Goal: Task Accomplishment & Management: Use online tool/utility

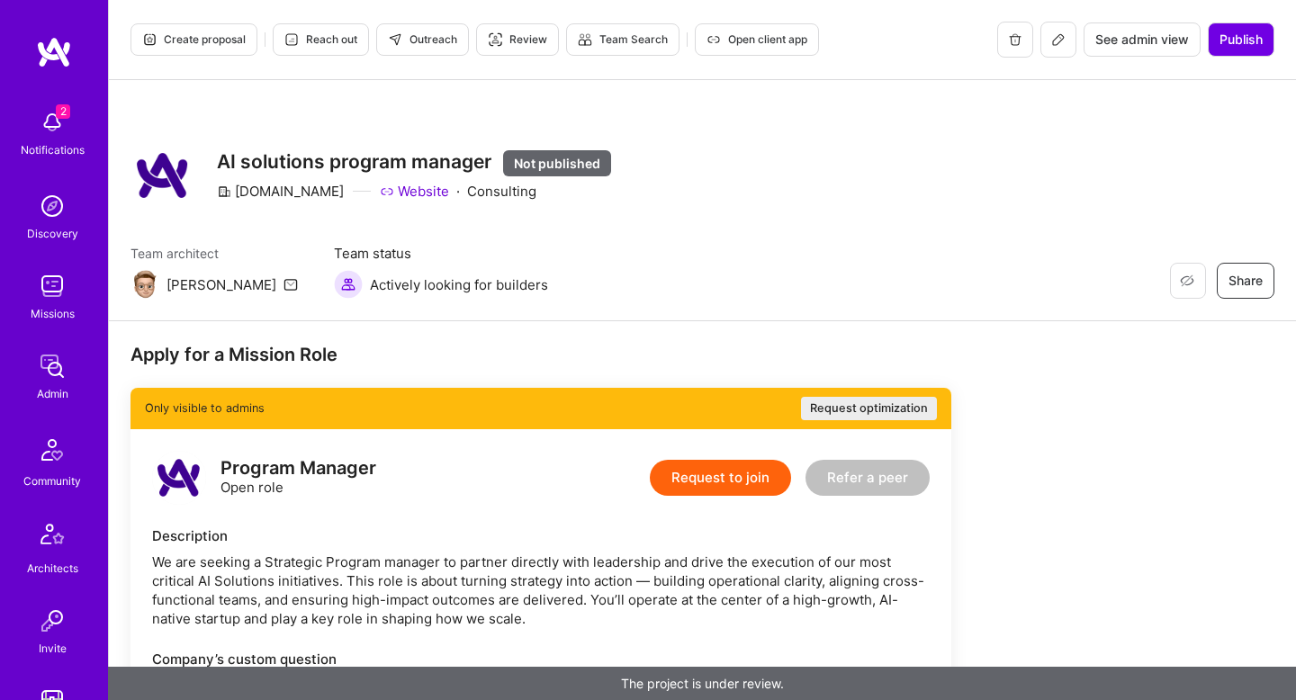
click at [1049, 28] on button at bounding box center [1058, 40] width 36 height 36
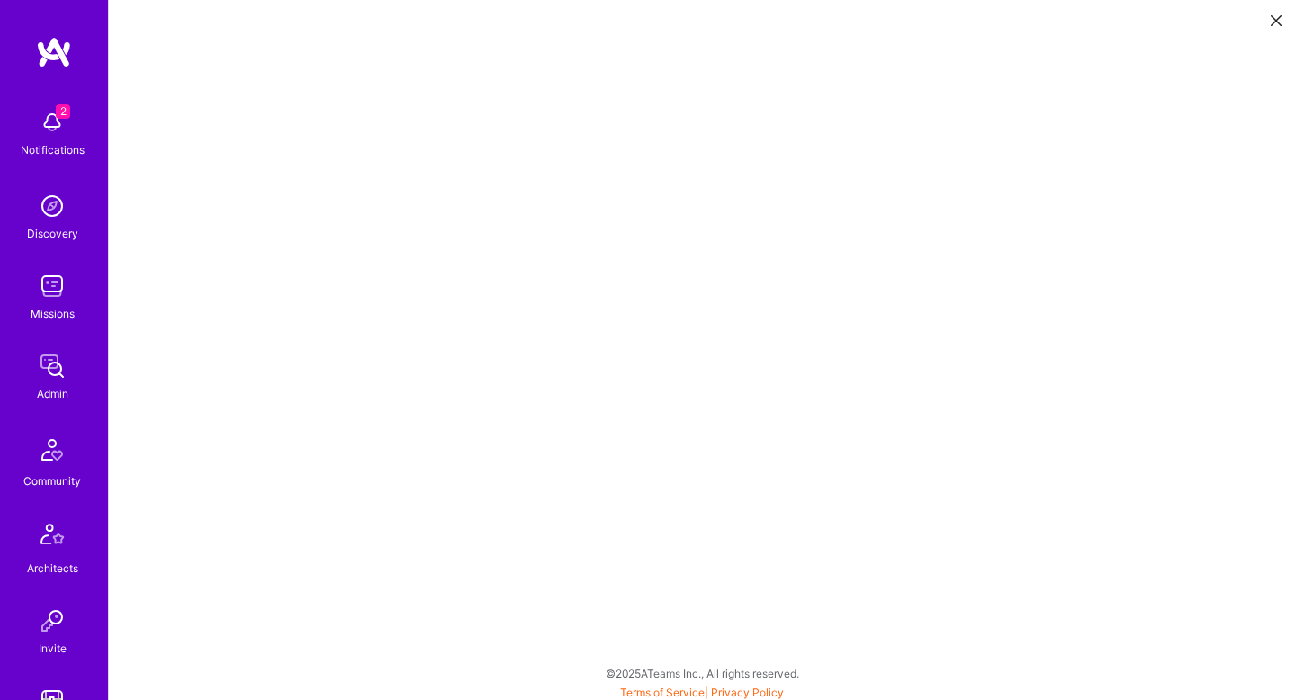
click at [1282, 19] on button at bounding box center [1277, 20] width 22 height 30
click at [1273, 23] on icon at bounding box center [1276, 20] width 11 height 11
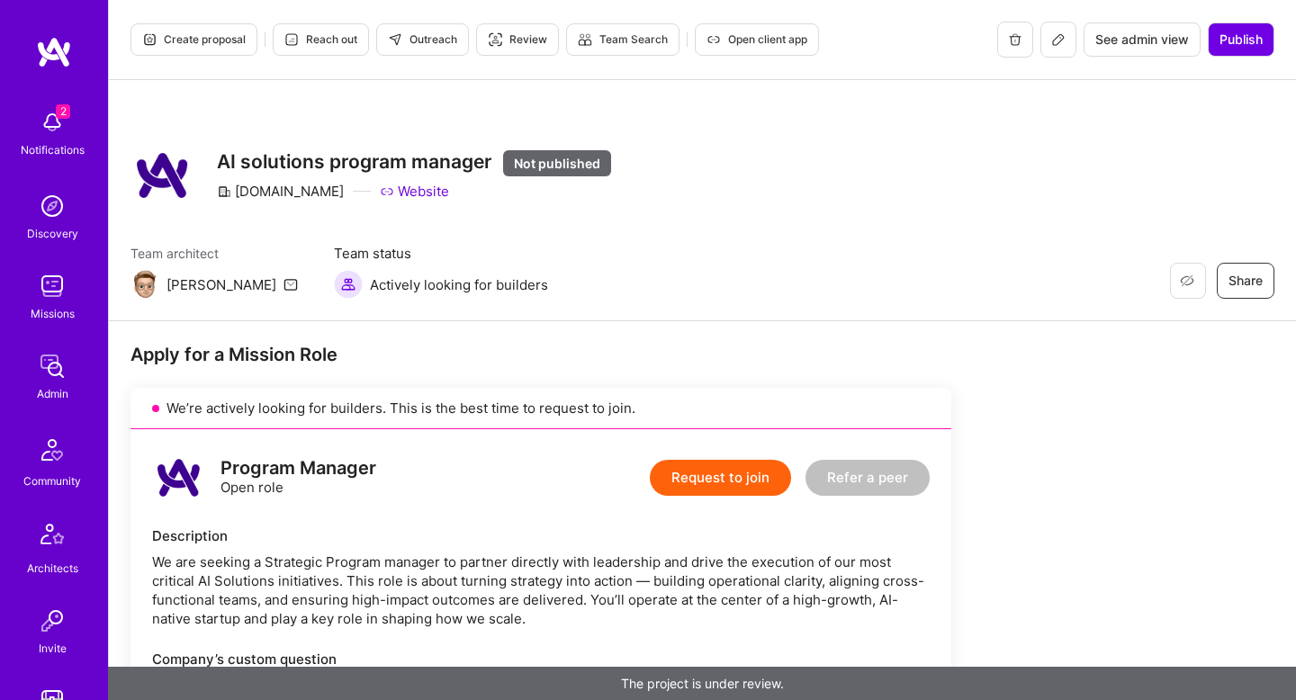
click at [441, 46] on span "Outreach" at bounding box center [422, 40] width 69 height 16
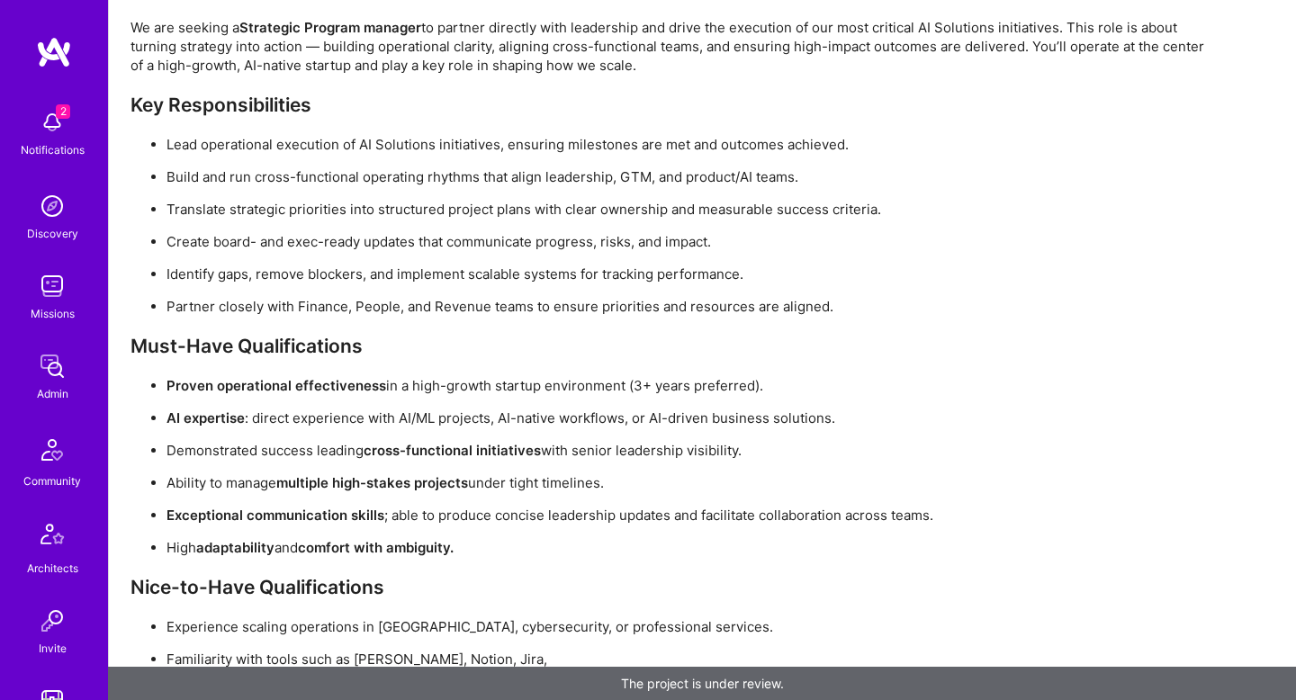
scroll to position [1671, 0]
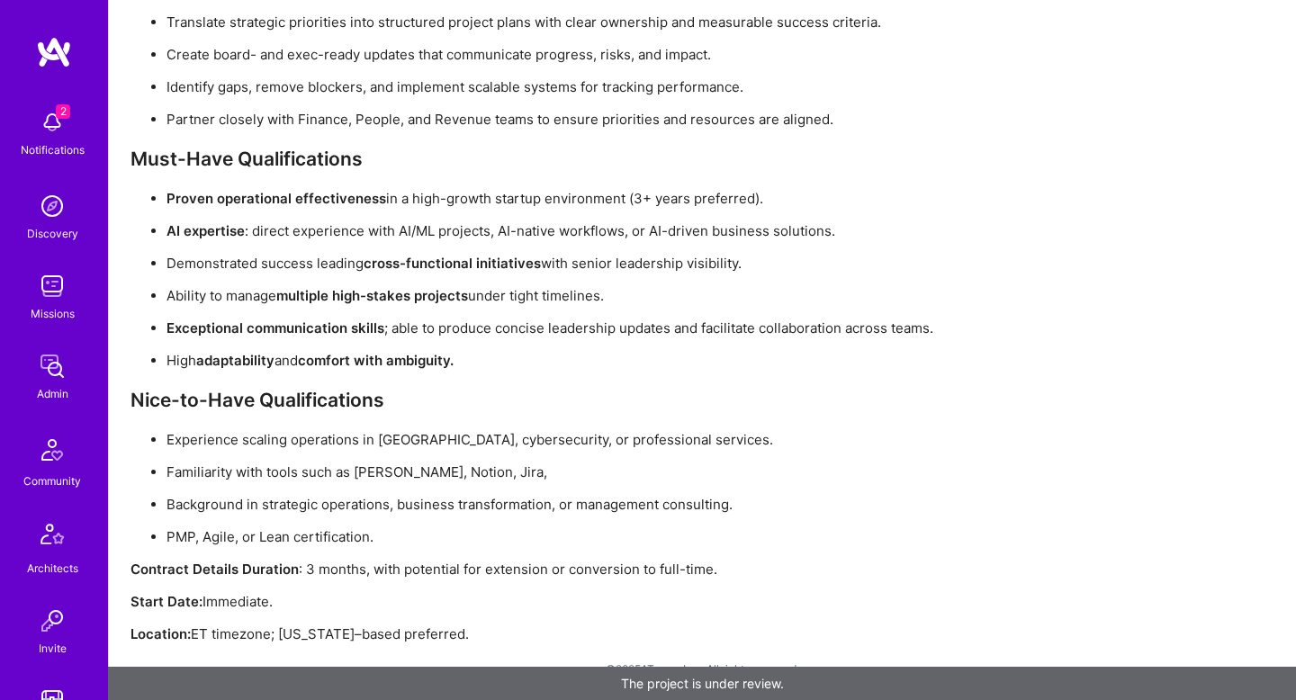
click at [663, 389] on h3 "Nice-to-Have Qualifications" at bounding box center [671, 400] width 1080 height 23
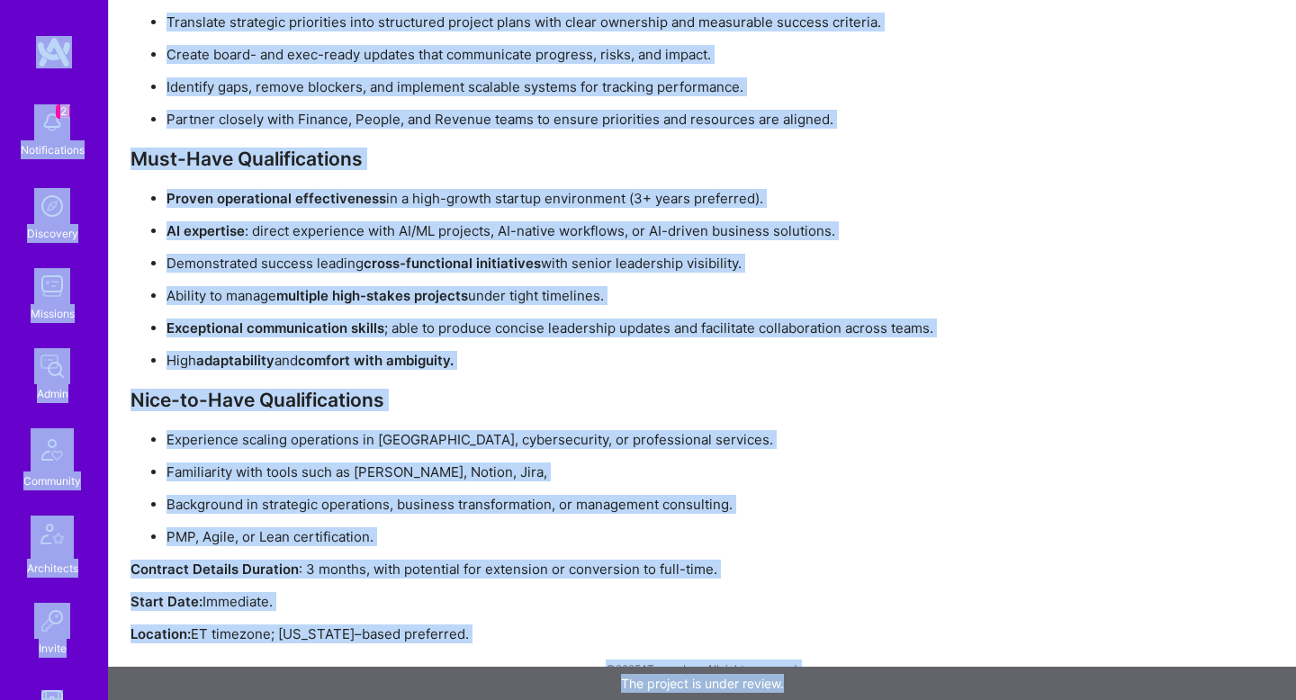
copy div "2 Notifications Discovery Missions Admin Community Architects Invite Tokens A.G…"
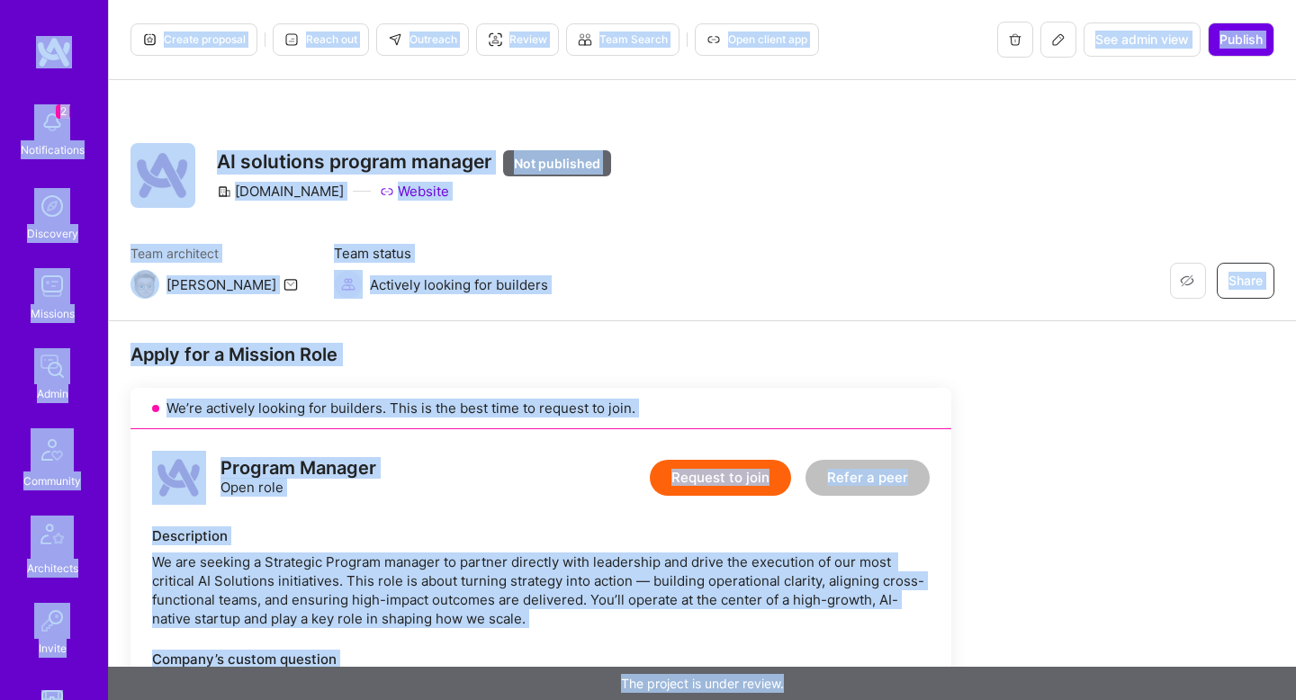
click at [876, 153] on div "Restore Not Interested Share AI solutions program manager Not published A.Team …" at bounding box center [703, 175] width 1144 height 65
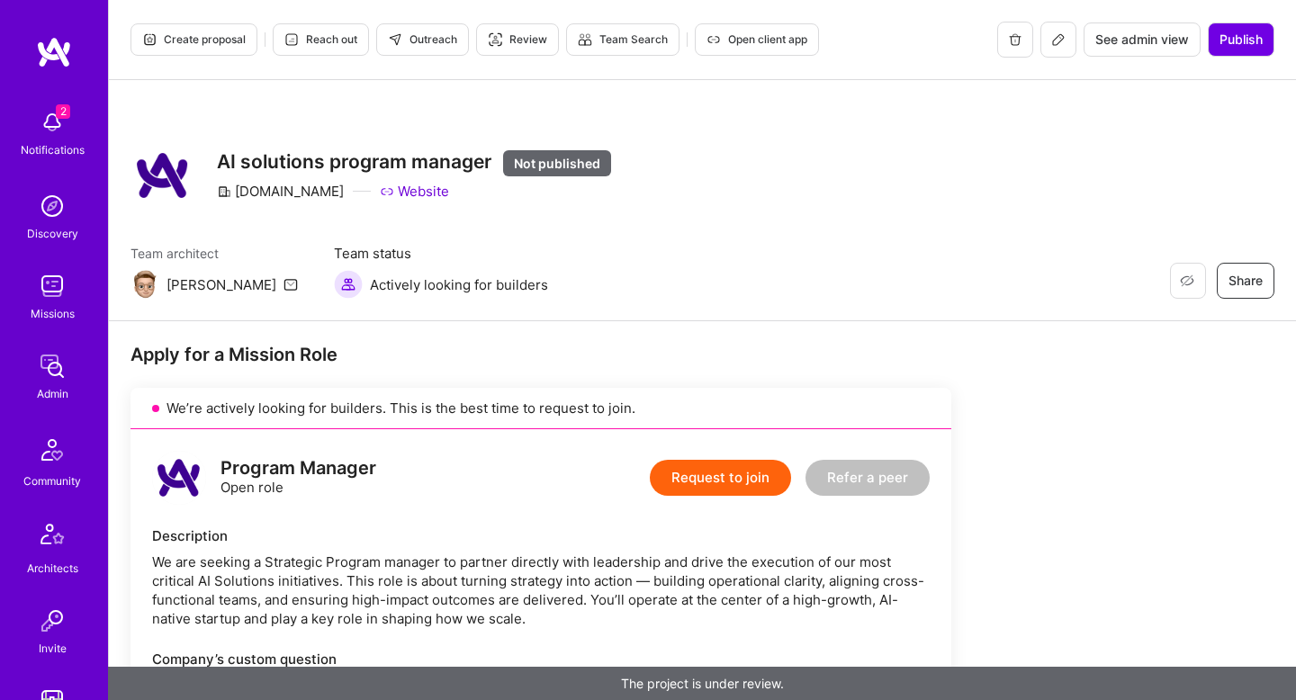
click at [1052, 41] on icon at bounding box center [1058, 39] width 14 height 14
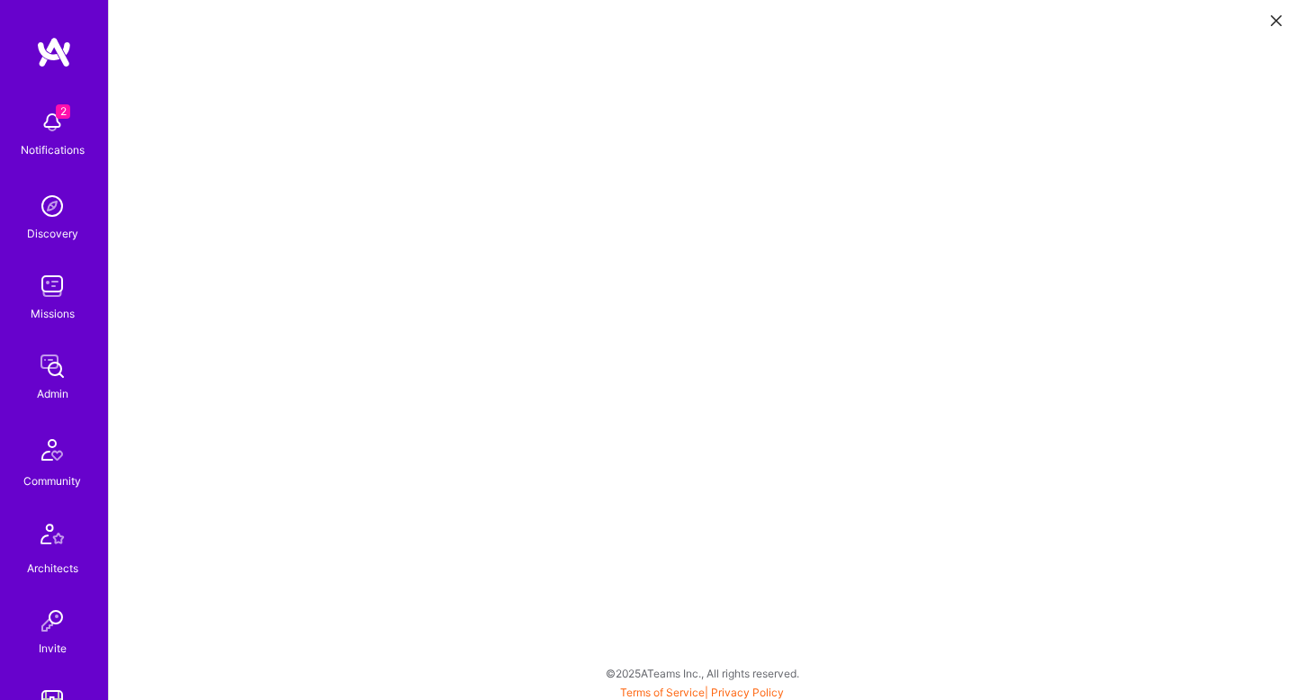
click at [1279, 18] on icon at bounding box center [1276, 20] width 11 height 11
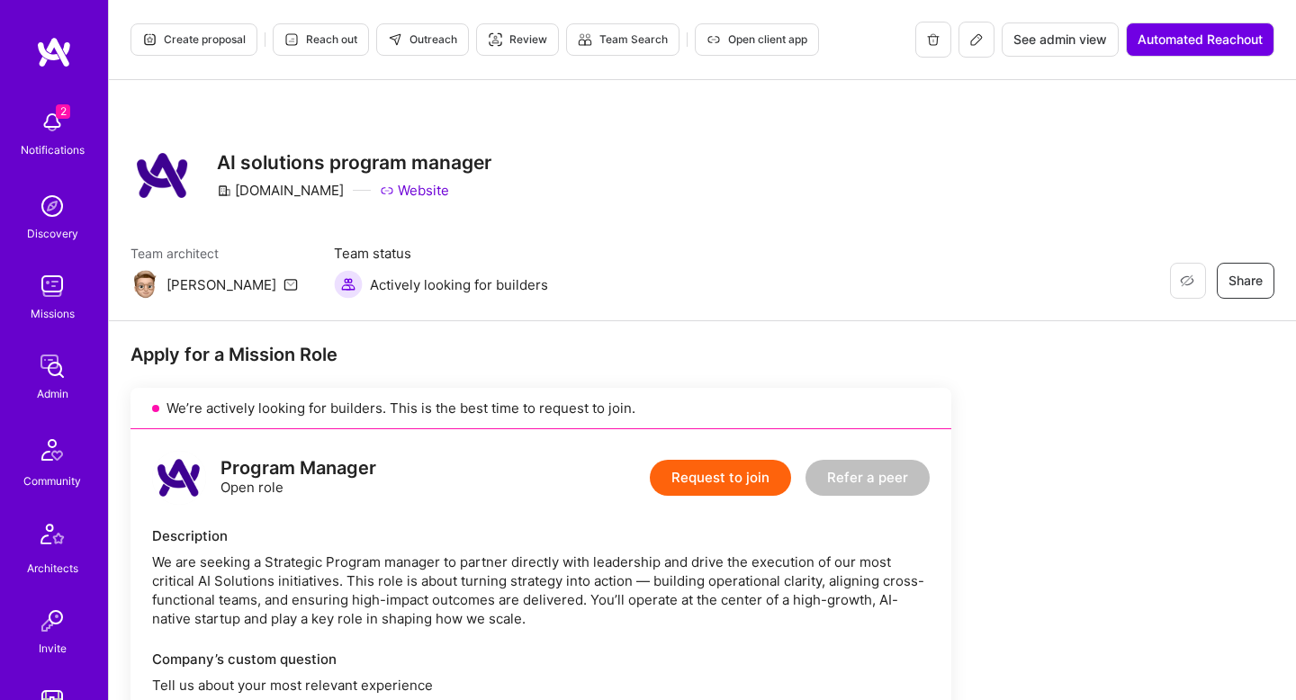
click at [984, 38] on button at bounding box center [977, 40] width 36 height 36
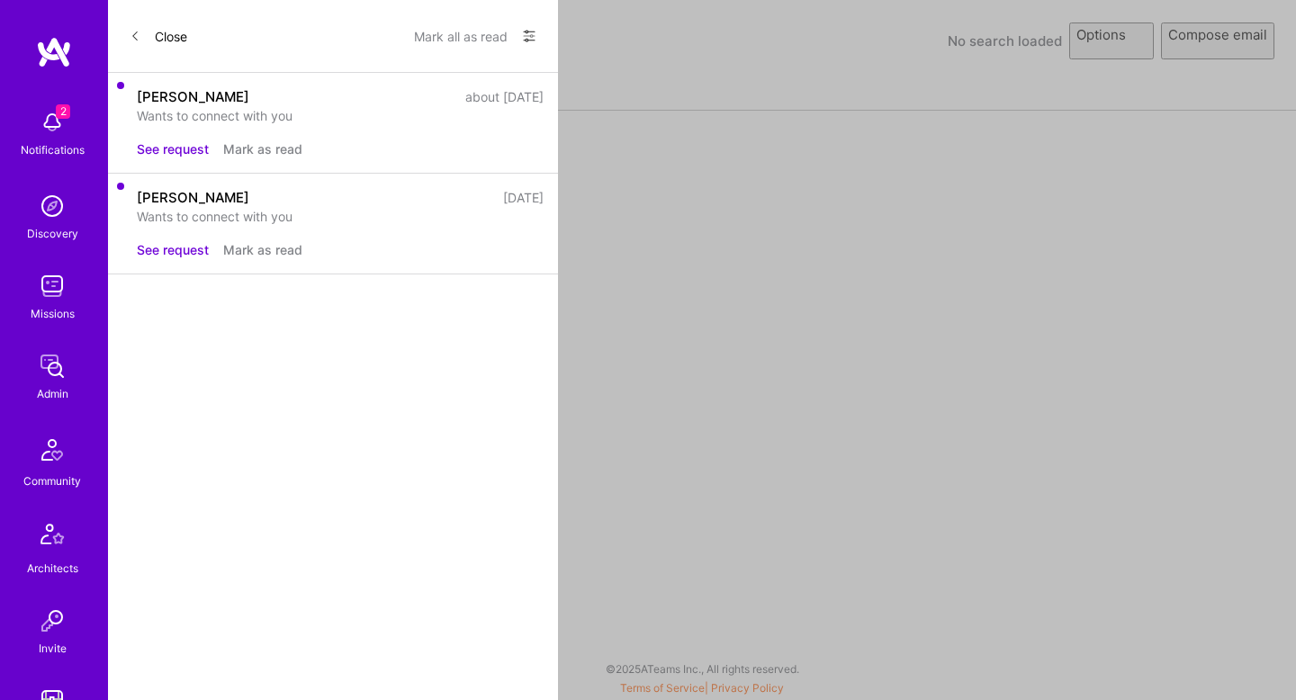
select select "rich-reachout"
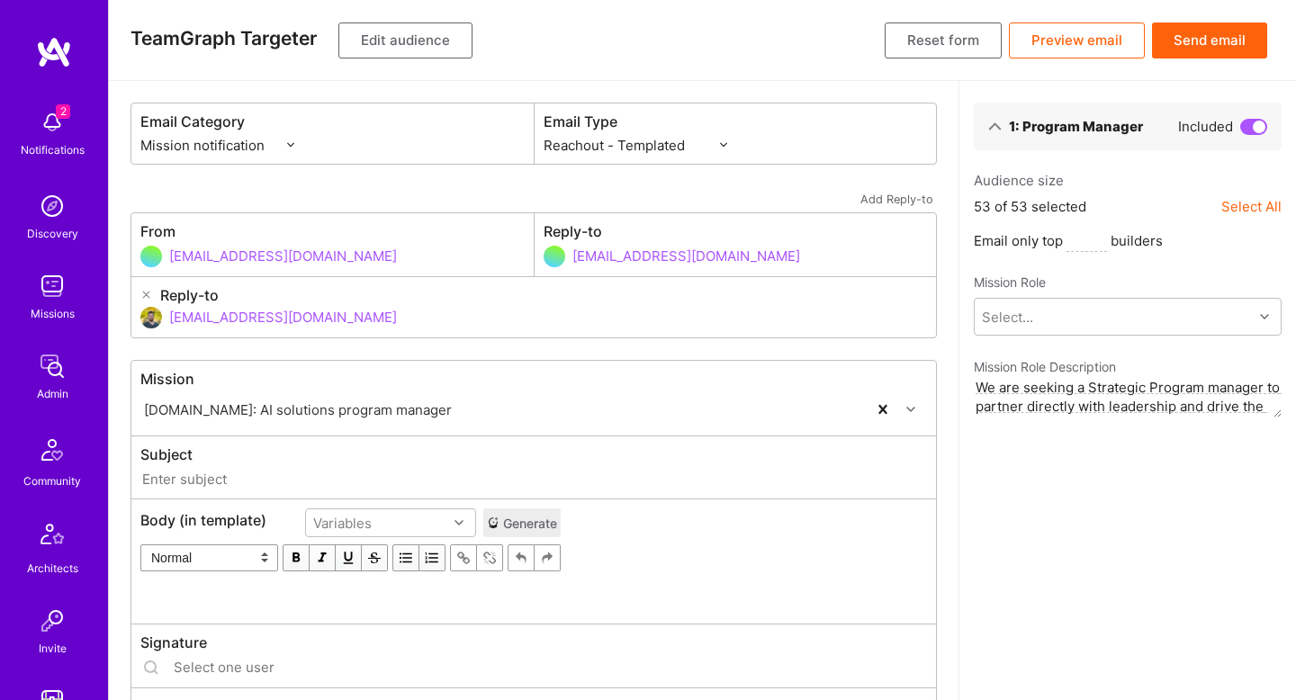
type input "[DOMAIN_NAME] // [DOMAIN_NAME]: AI solutions program manager"
type input "[PERSON_NAME][EMAIL_ADDRESS][DOMAIN_NAME]"
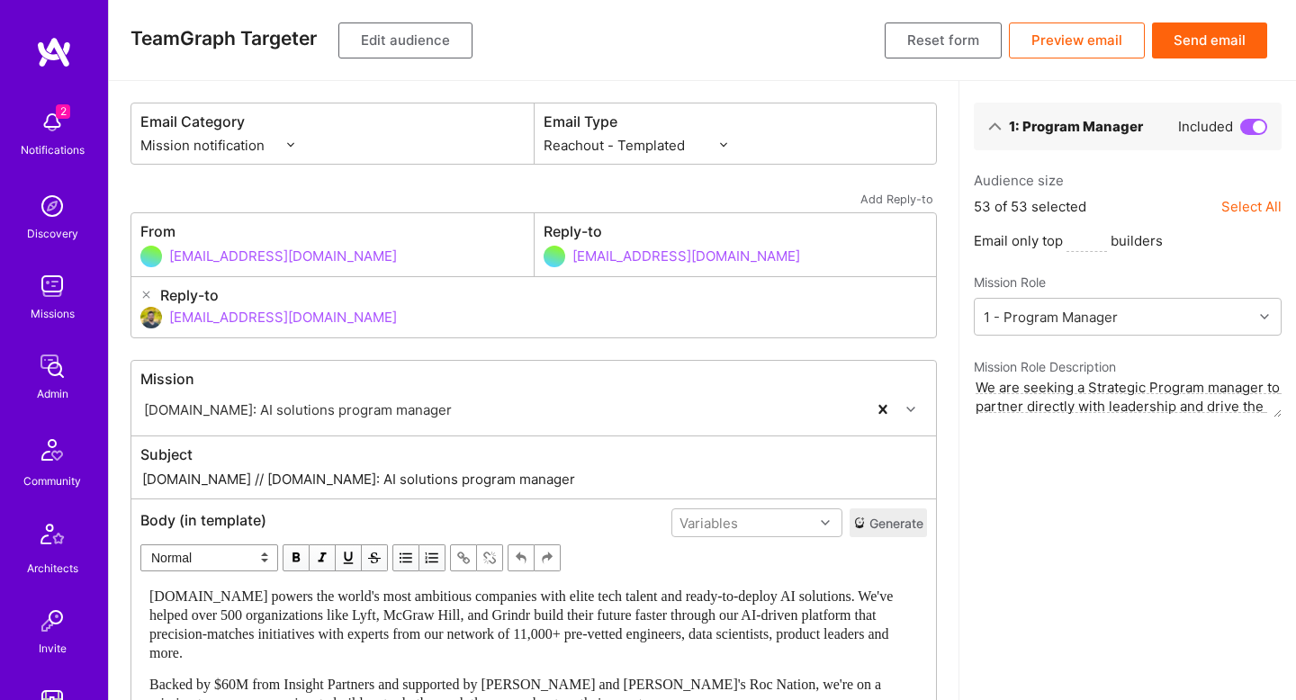
click at [456, 587] on div "[DOMAIN_NAME] powers the world's most ambitious companies with elite tech talen…" at bounding box center [533, 625] width 769 height 76
click at [443, 600] on span "[DOMAIN_NAME] powers the world's most ambitious companies with elite tech talen…" at bounding box center [522, 625] width 747 height 72
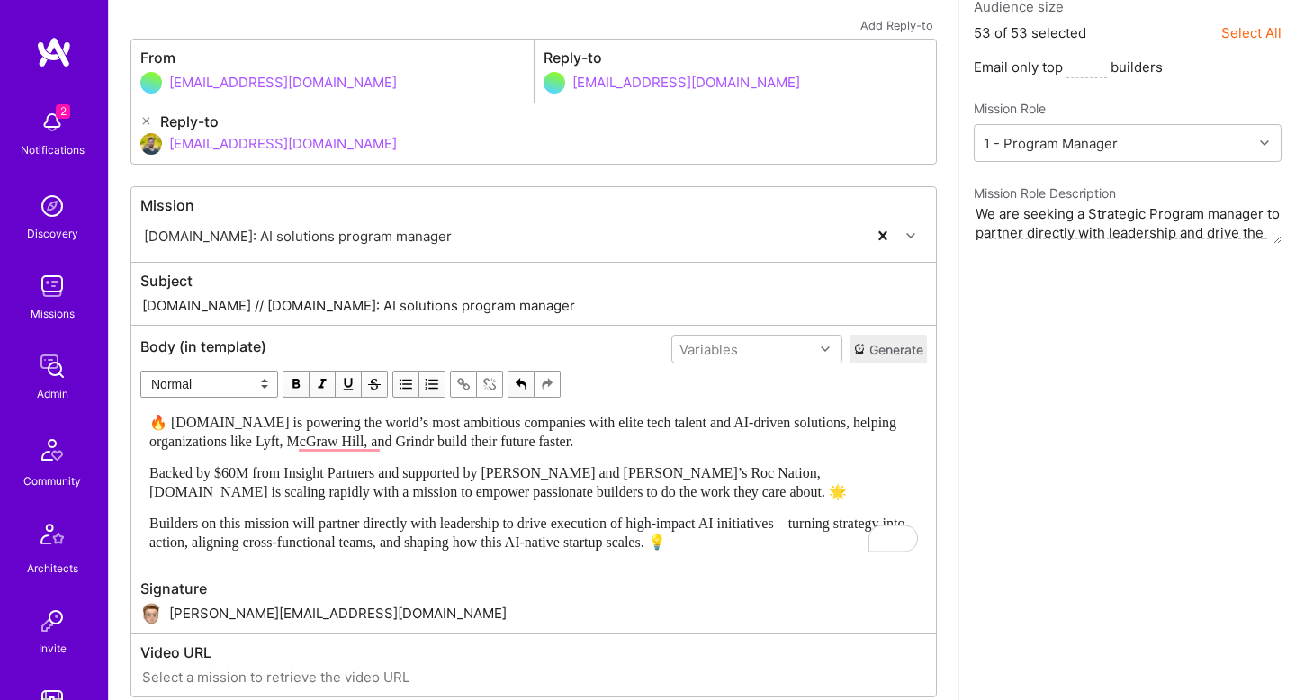
scroll to position [176, 0]
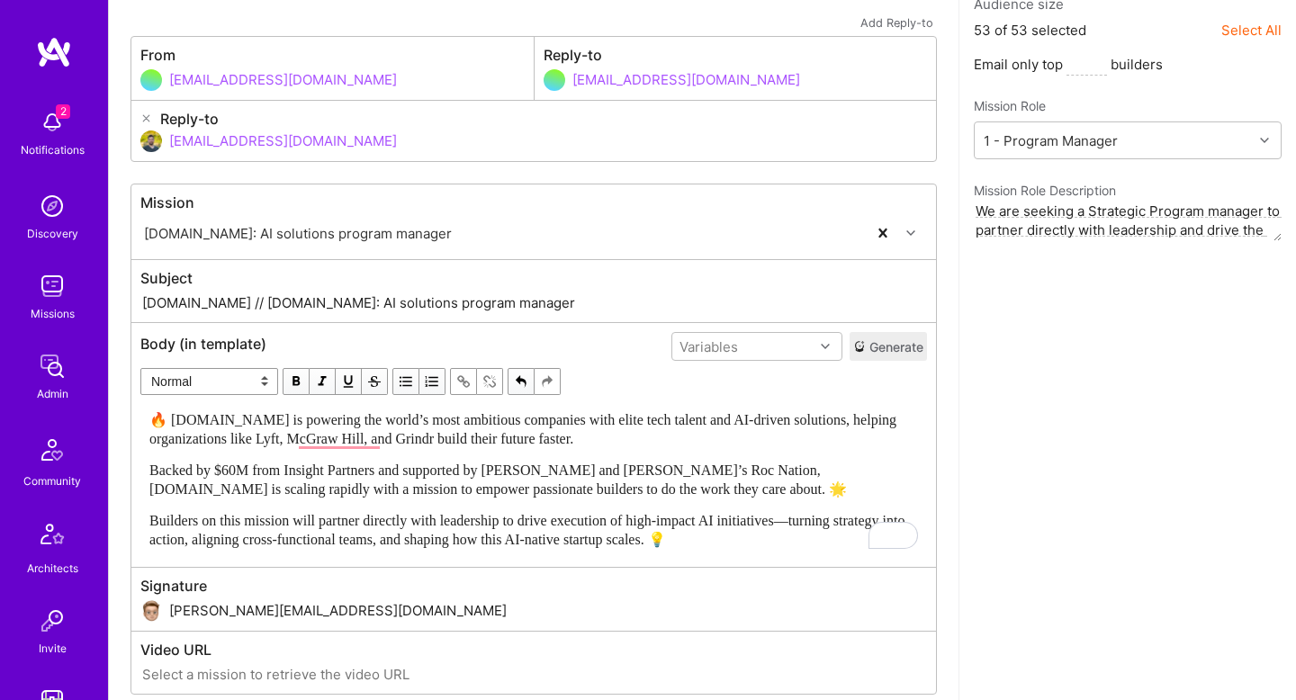
click at [247, 417] on span "🔥 [DOMAIN_NAME] is powering the world’s most ambitious companies with elite tec…" at bounding box center [524, 429] width 751 height 34
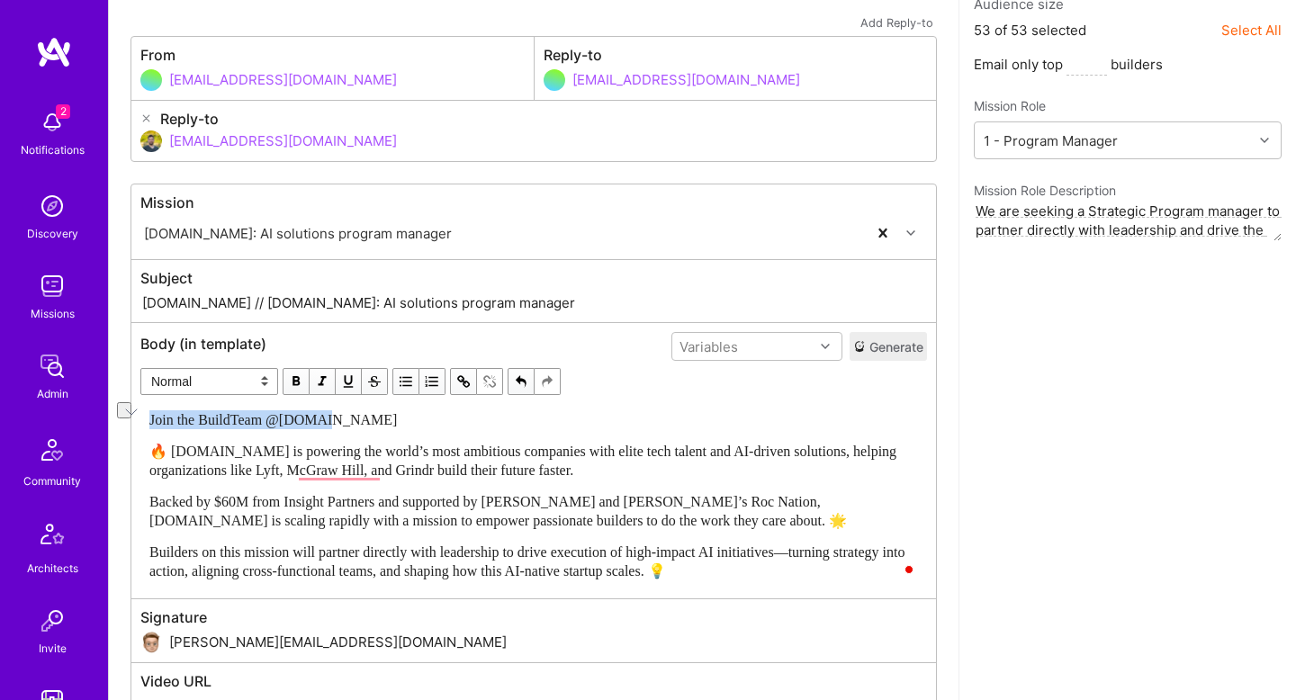
click at [230, 377] on select "Normal Heading Large Heading Medium Heading Small" at bounding box center [209, 381] width 138 height 27
select select "header-three"
click at [140, 368] on select "Normal Heading Large Heading Medium Heading Small" at bounding box center [209, 381] width 138 height 27
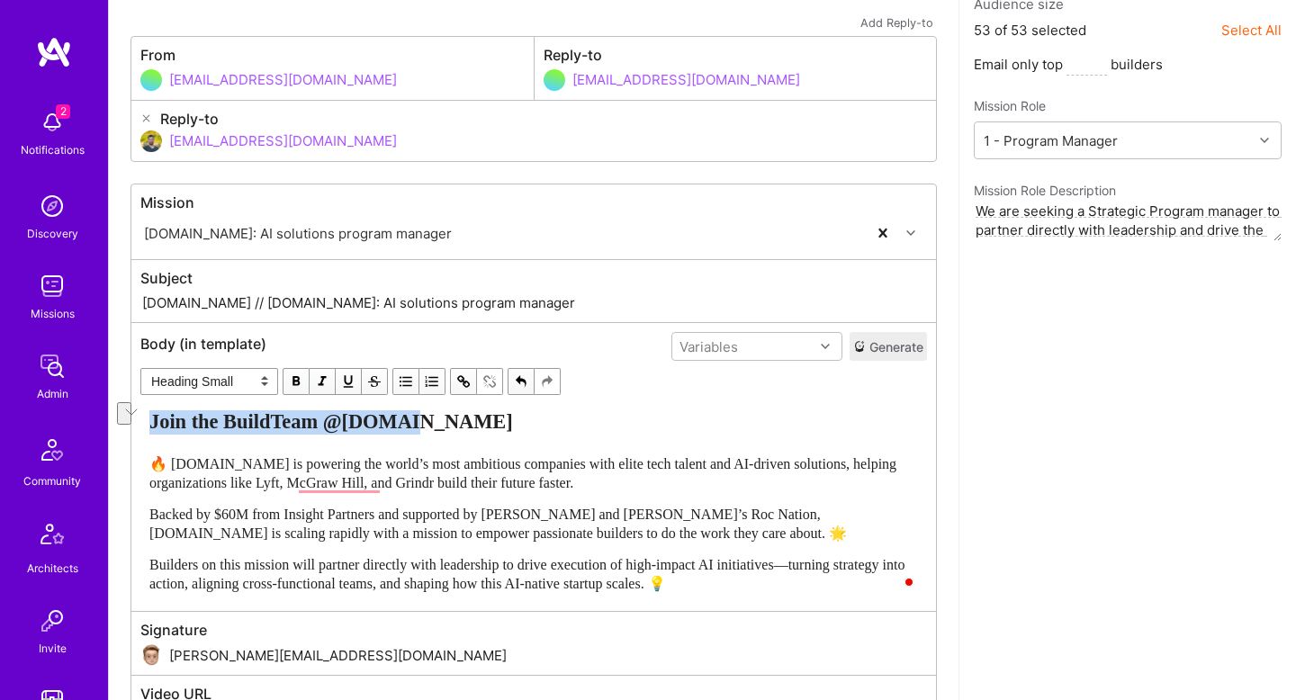
drag, startPoint x: 278, startPoint y: 305, endPoint x: 387, endPoint y: 333, distance: 112.4
click at [278, 305] on input "[DOMAIN_NAME] // [DOMAIN_NAME]: AI solutions program manager" at bounding box center [533, 303] width 787 height 21
type input "A.Team // A.Team: AI Solutions Program Manager"
click at [533, 486] on span "🔥 A.Team is powering the world’s most ambitious companies with elite tech talen…" at bounding box center [524, 473] width 751 height 34
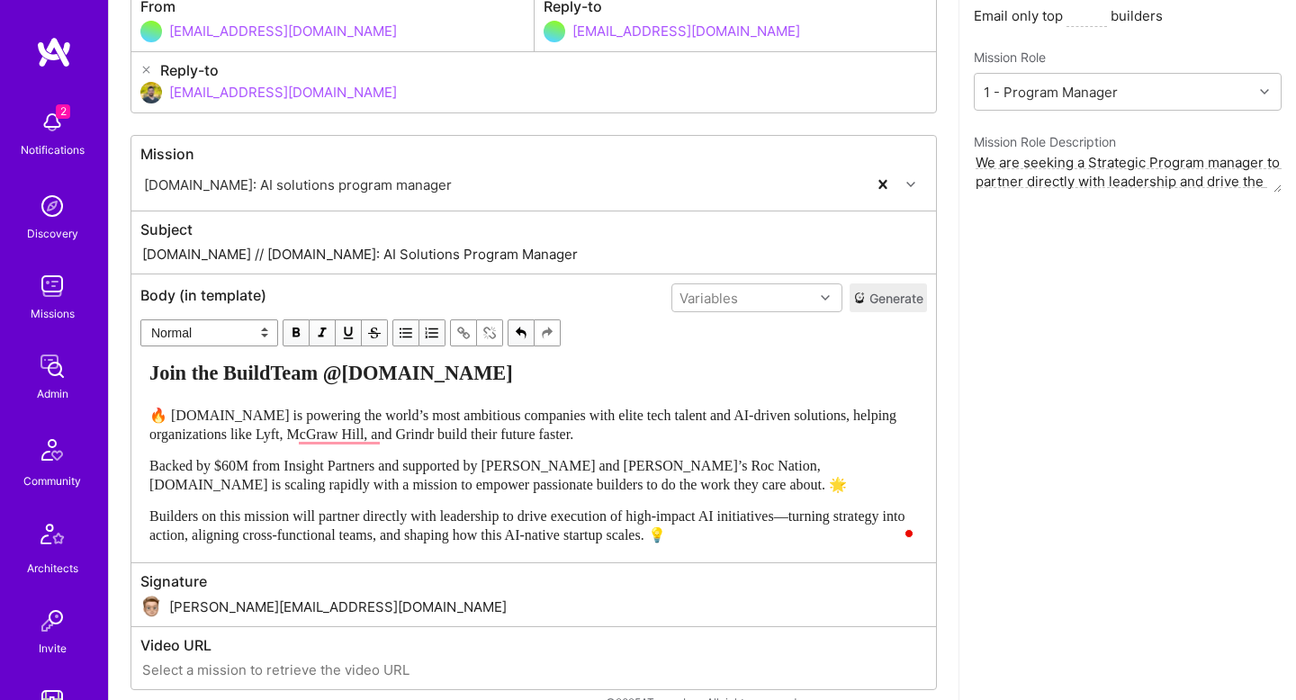
scroll to position [230, 0]
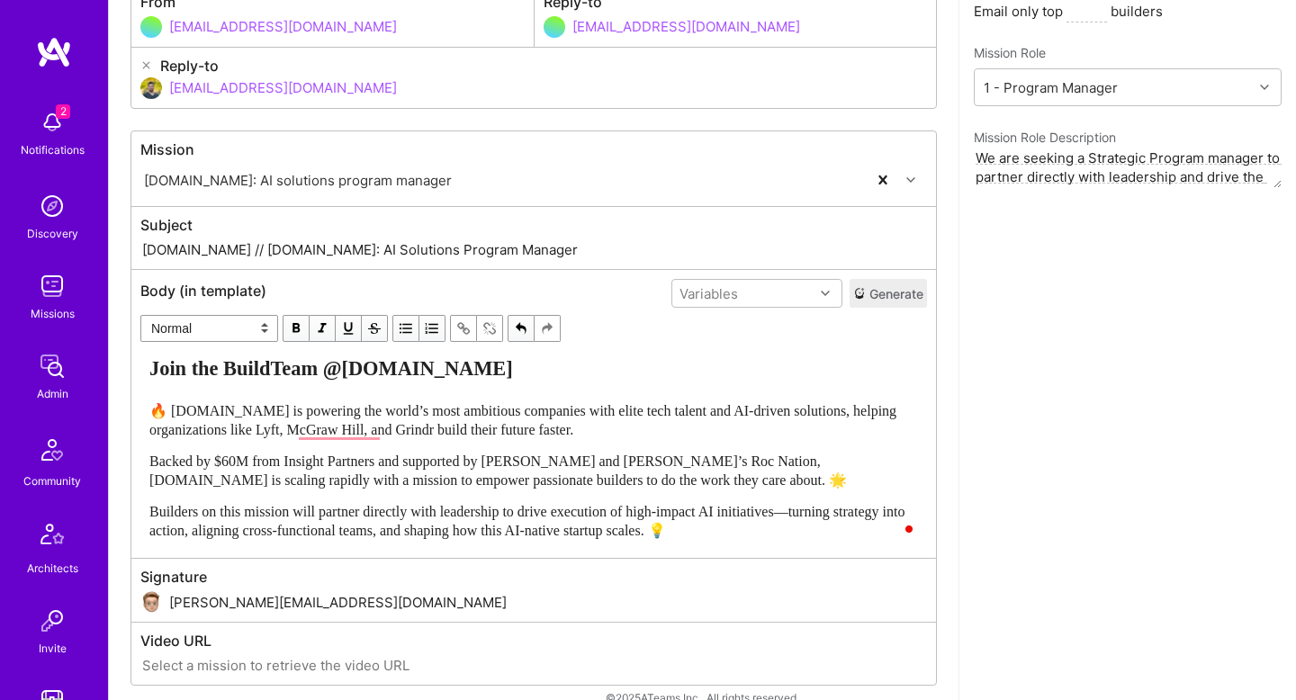
drag, startPoint x: 722, startPoint y: 510, endPoint x: 708, endPoint y: 511, distance: 13.5
click at [722, 510] on span "Builders on this mission will partner directly with leadership to drive executi…" at bounding box center [528, 521] width 759 height 34
click at [500, 496] on div "Join the BuildTeam @A.Team 🔥 A.Team is powering the world’s most ambitious comp…" at bounding box center [533, 448] width 769 height 183
click at [356, 472] on span "Backed by $60M from Insight Partners and supported by Adam Grant and Jay-Z’s Ro…" at bounding box center [498, 471] width 698 height 34
click at [671, 480] on div "Backed by $60M from Insight Partners and supported by Adam Grant and Jay-Z’s Ro…" at bounding box center [533, 471] width 769 height 38
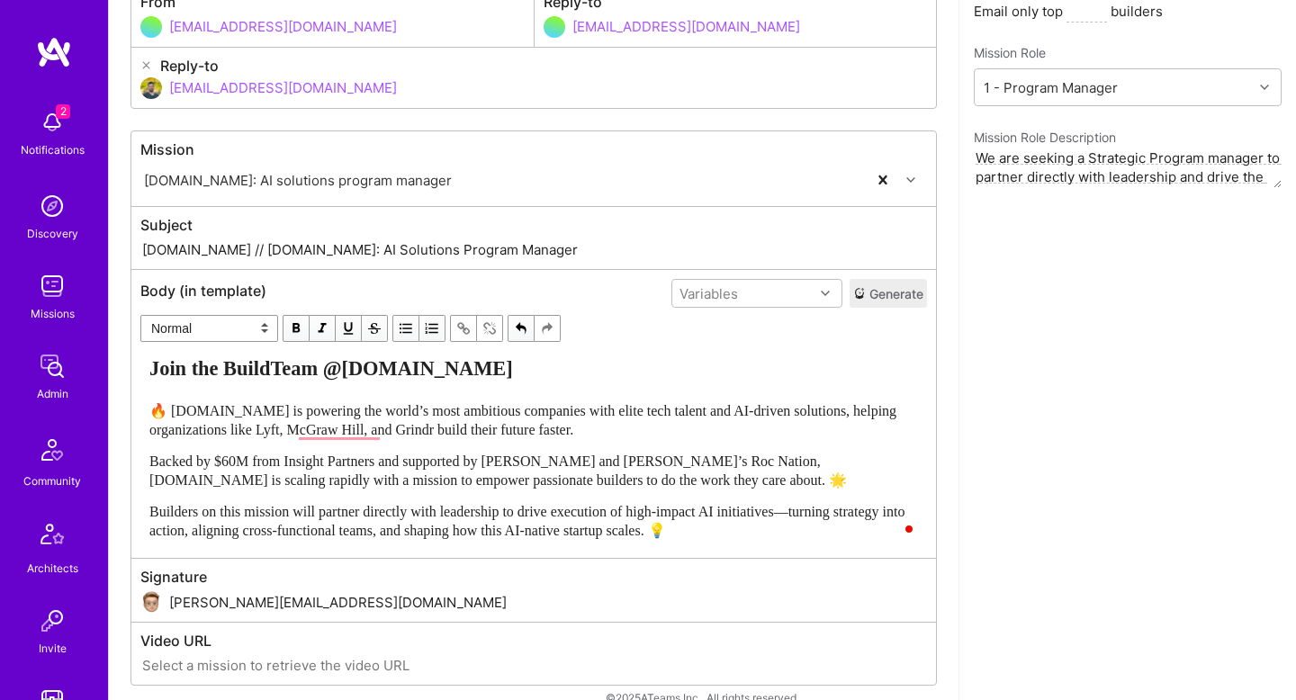
scroll to position [257, 0]
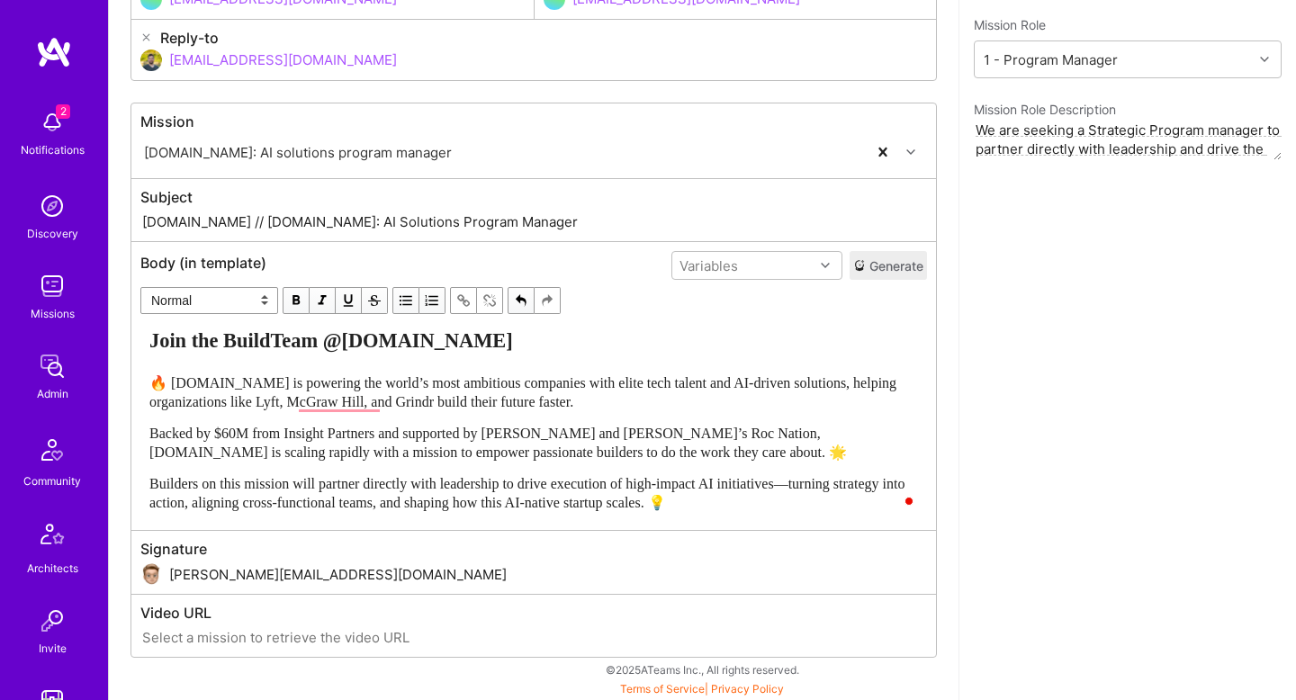
click at [824, 498] on div "Builders on this mission will partner directly with leadership to drive executi…" at bounding box center [533, 493] width 769 height 38
click at [834, 488] on span "Builders on this mission will partner directly with leadership to drive executi…" at bounding box center [528, 493] width 759 height 34
click at [568, 482] on span "Builders on this mission will partner directly with leadership to drive executi…" at bounding box center [525, 493] width 752 height 34
click at [486, 370] on div "Join the BuildTeam @A.Team 🔥 A.Team is powering the world’s most ambitious comp…" at bounding box center [533, 420] width 769 height 183
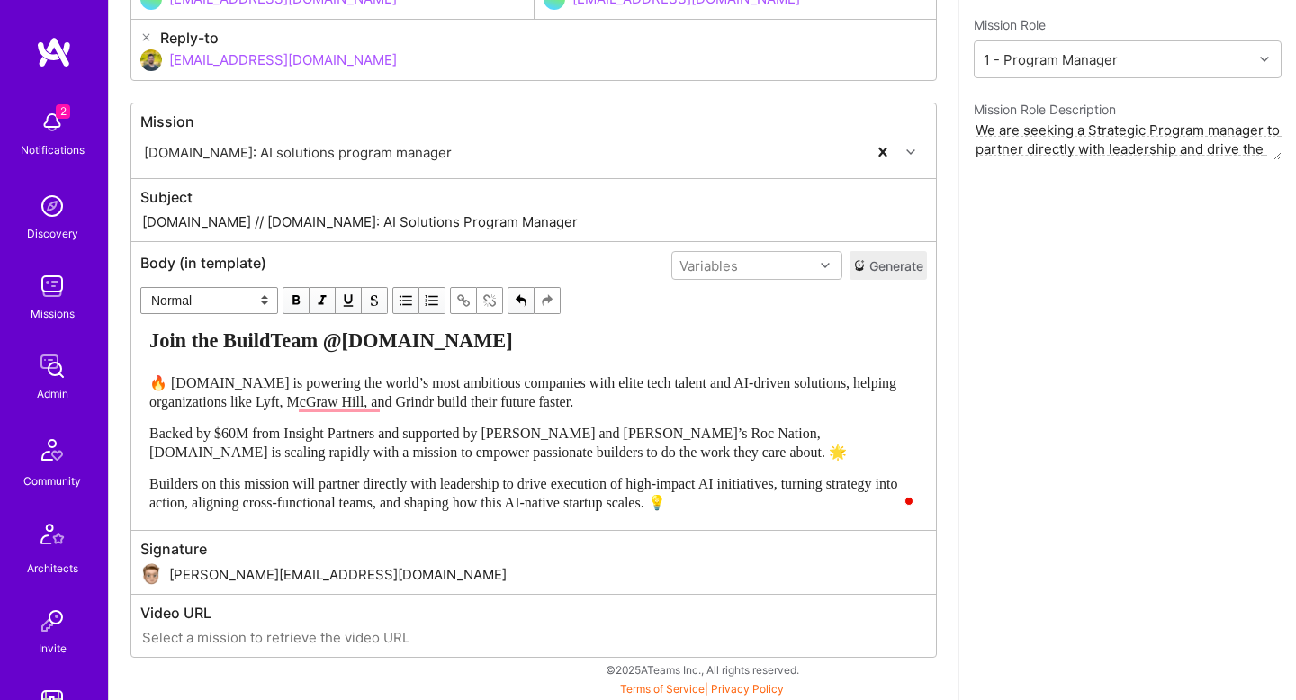
click at [488, 386] on span "🔥 A.Team is powering the world’s most ambitious companies with elite tech talen…" at bounding box center [524, 392] width 751 height 34
select select "unstyled"
click at [488, 386] on span "🔥 A.Team is powering the world’s most ambitious companies with elite tech talen…" at bounding box center [524, 392] width 751 height 34
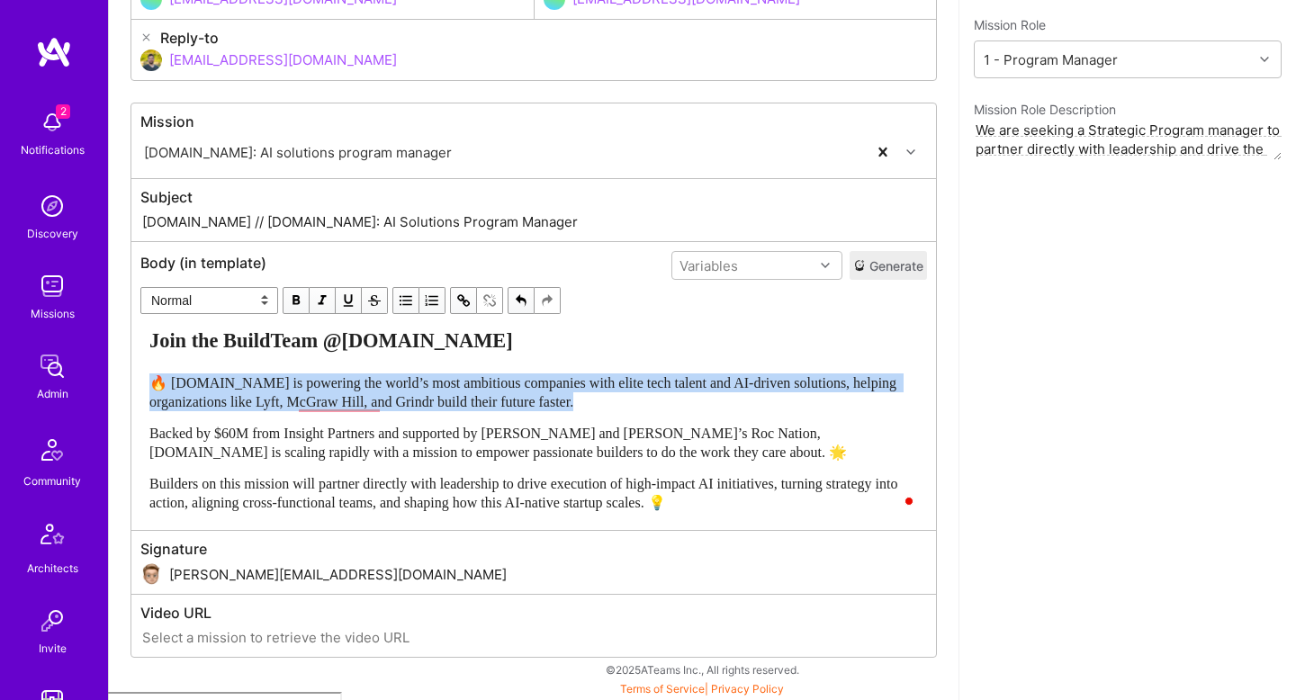
click at [488, 386] on span "🔥 A.Team is powering the world’s most ambitious companies with elite tech talen…" at bounding box center [524, 392] width 751 height 34
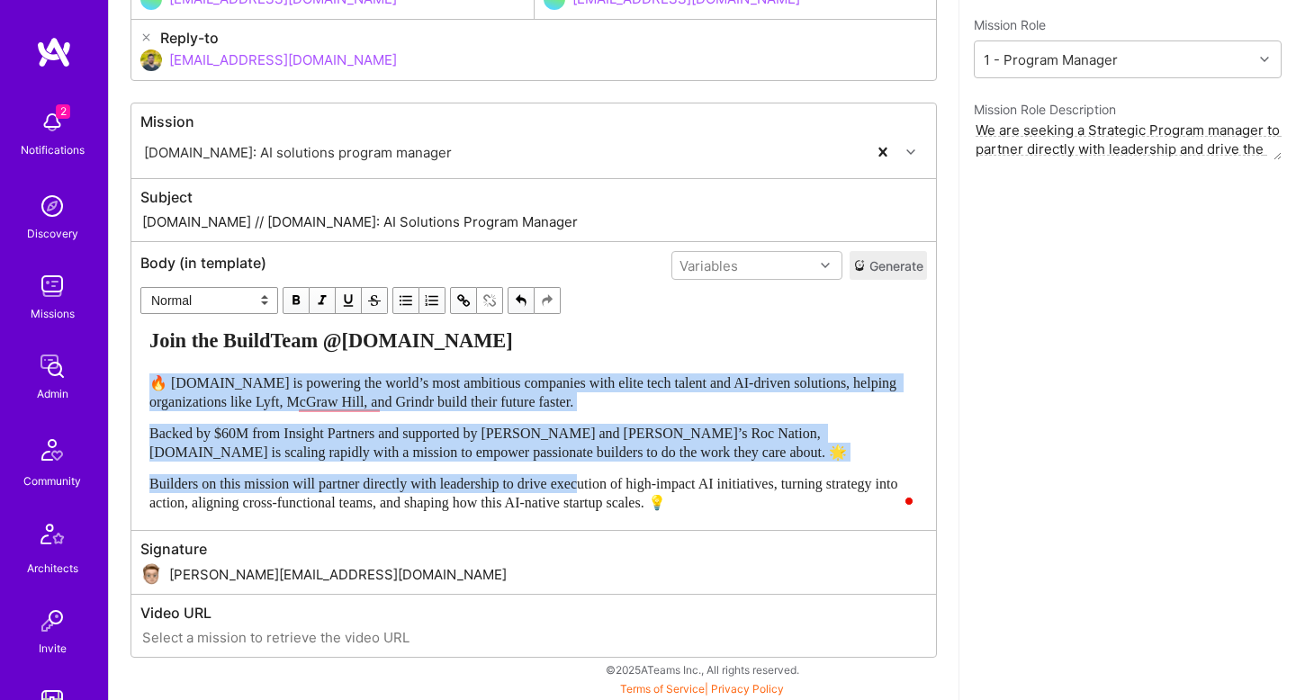
click at [616, 491] on span "Builders on this mission will partner directly with leadership to drive executi…" at bounding box center [525, 493] width 752 height 34
click at [844, 508] on div "Builders on this mission will partner directly with leadership to drive executi…" at bounding box center [533, 493] width 769 height 38
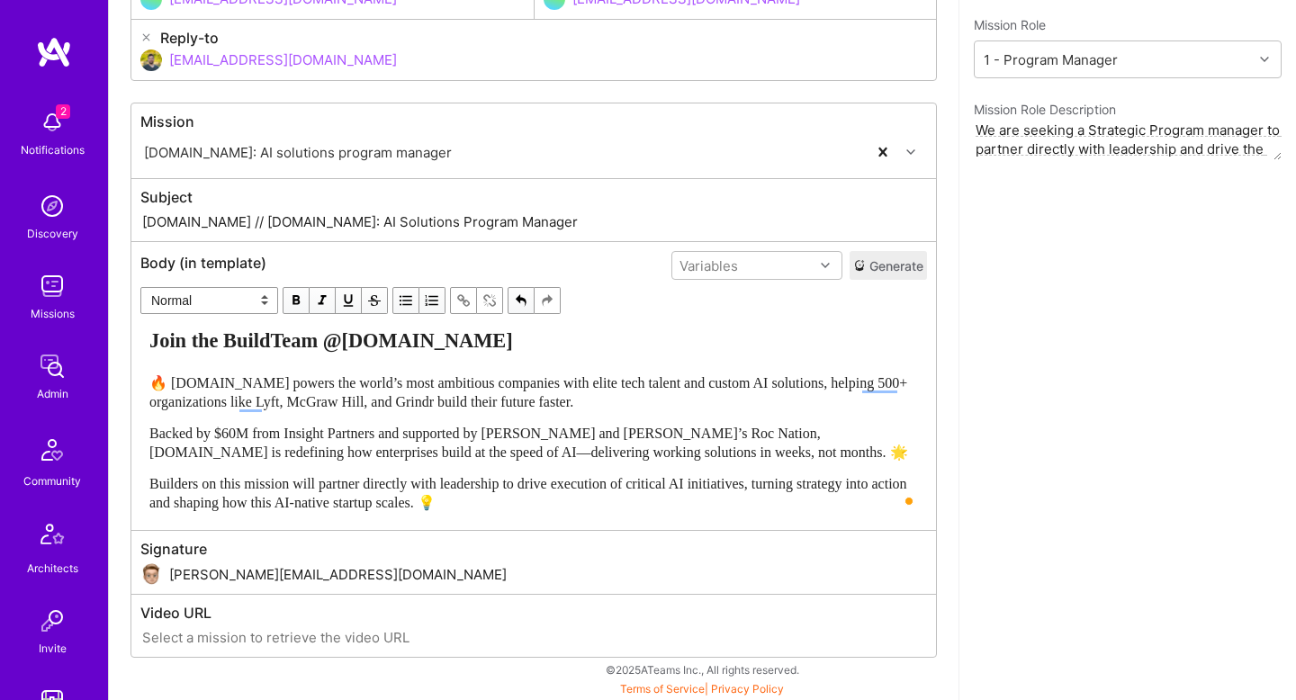
click at [533, 487] on span "Builders on this mission will partner directly with leadership to drive executi…" at bounding box center [529, 493] width 761 height 34
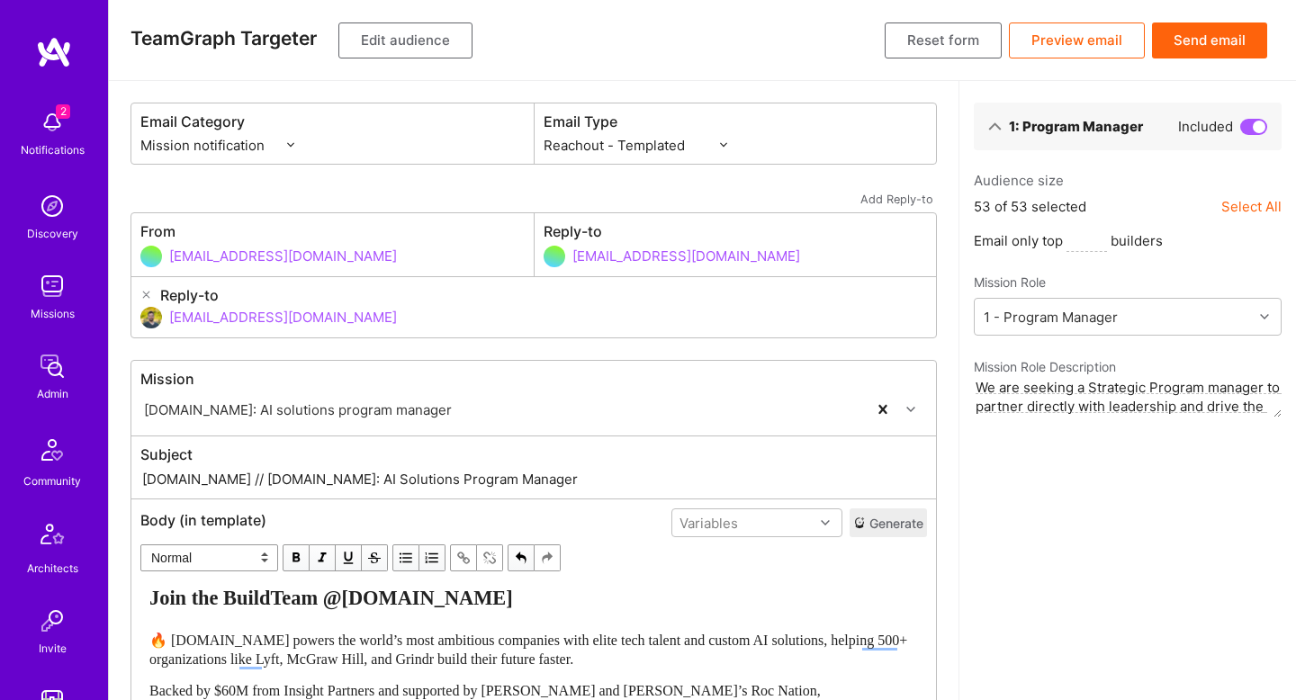
click at [438, 53] on button "Edit audience" at bounding box center [405, 41] width 134 height 36
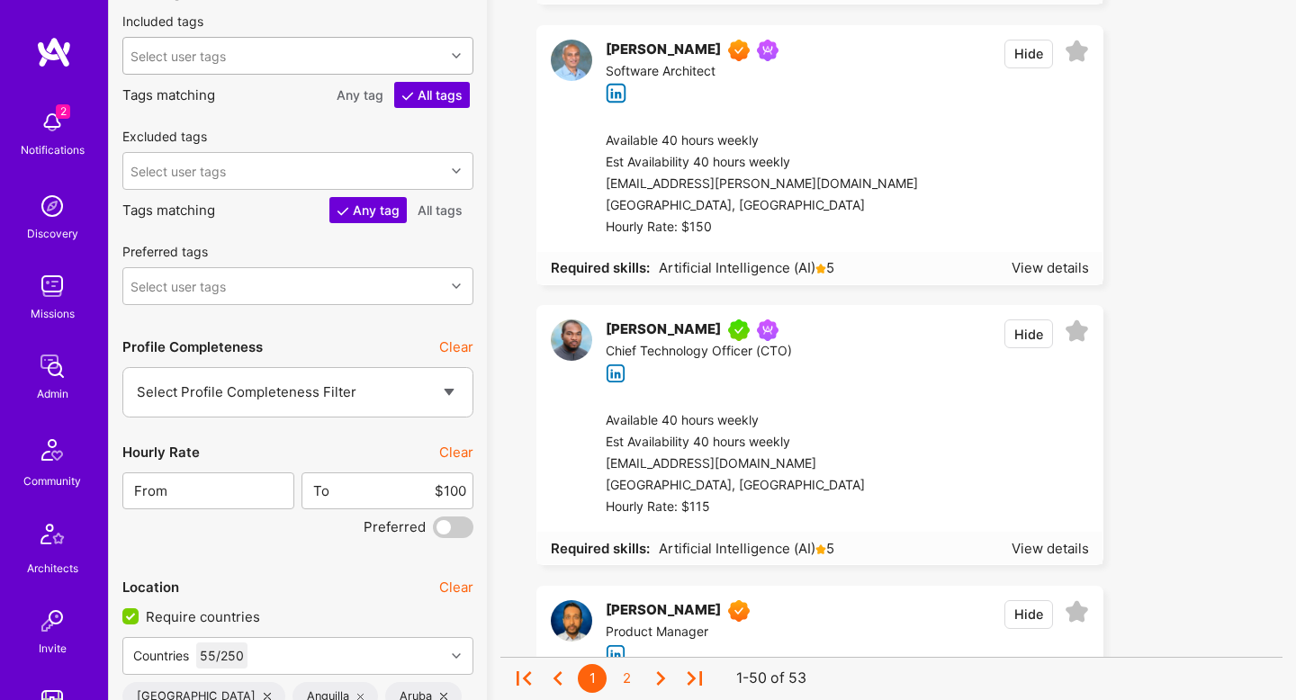
scroll to position [3022, 0]
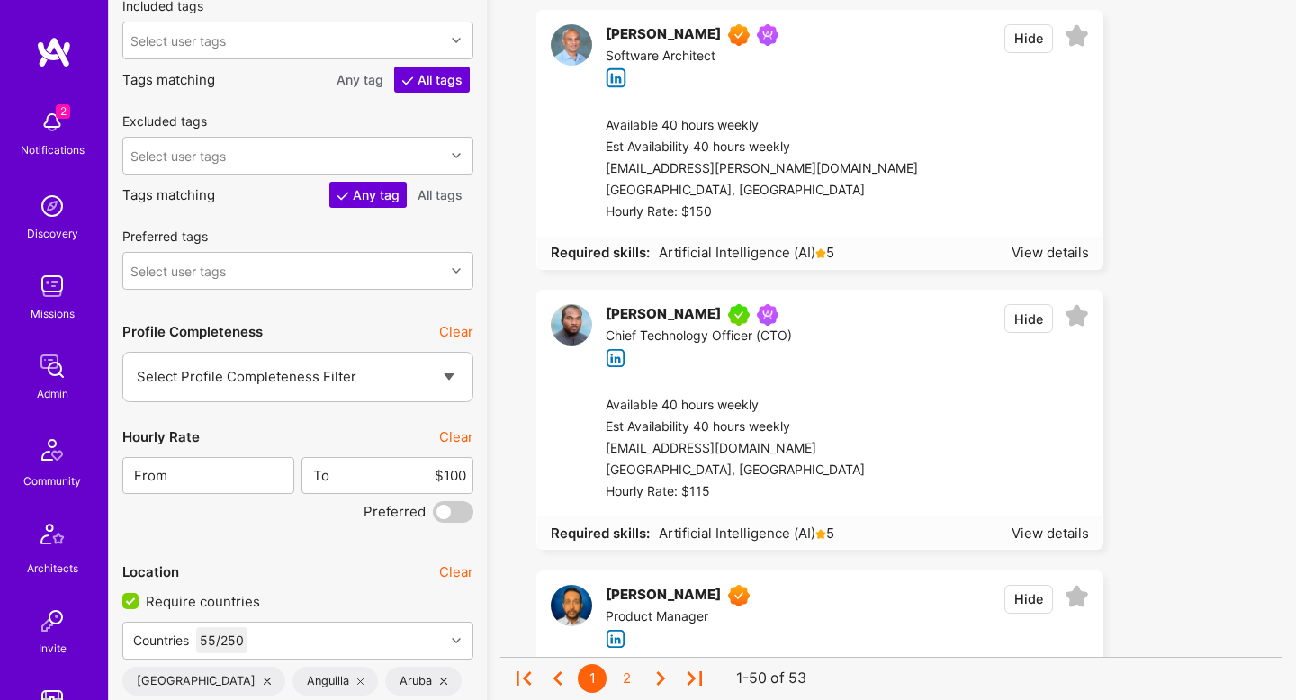
click at [447, 512] on span at bounding box center [453, 512] width 41 height 22
click at [437, 516] on input "checkbox" at bounding box center [437, 516] width 0 height 0
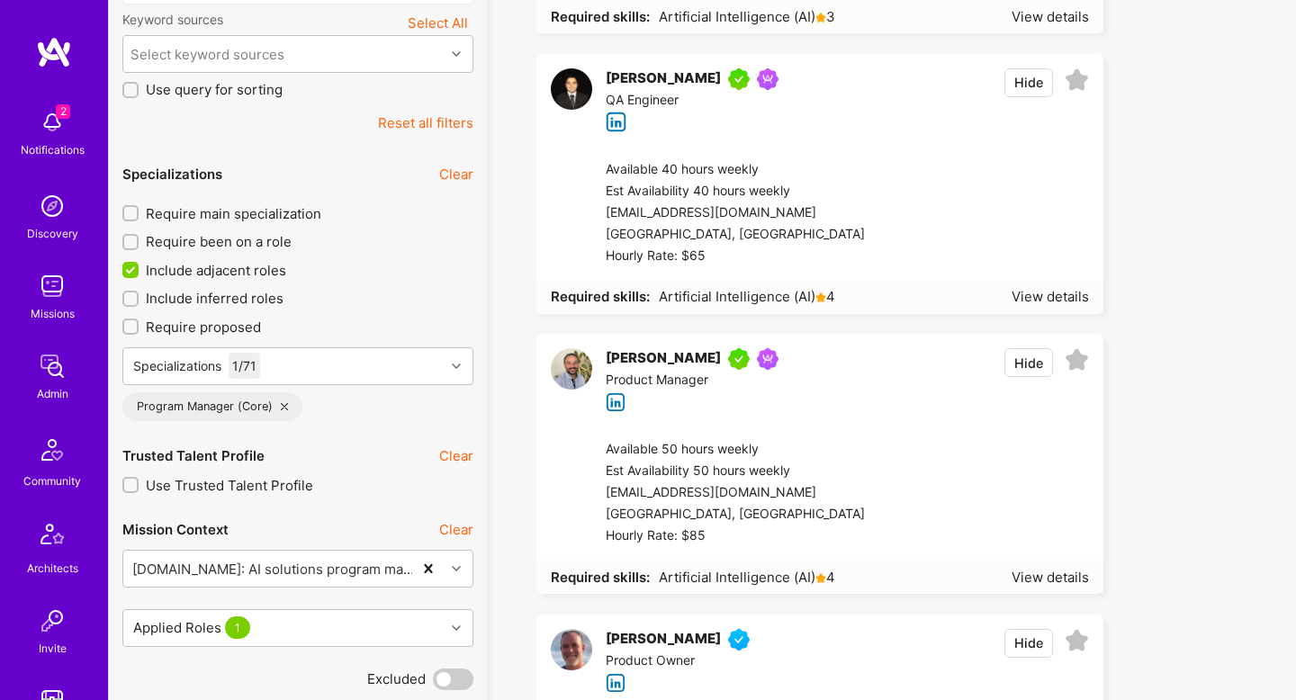
scroll to position [618, 0]
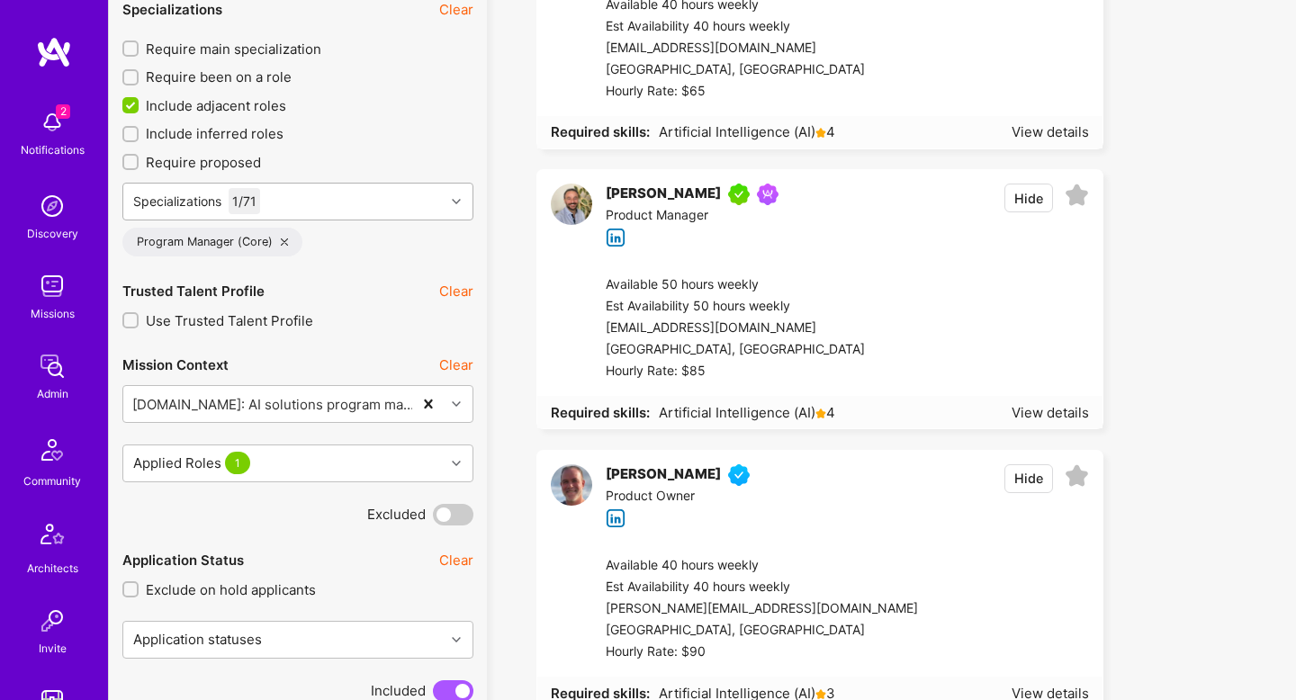
click at [353, 207] on div "Specializations 1 / 71" at bounding box center [283, 202] width 321 height 36
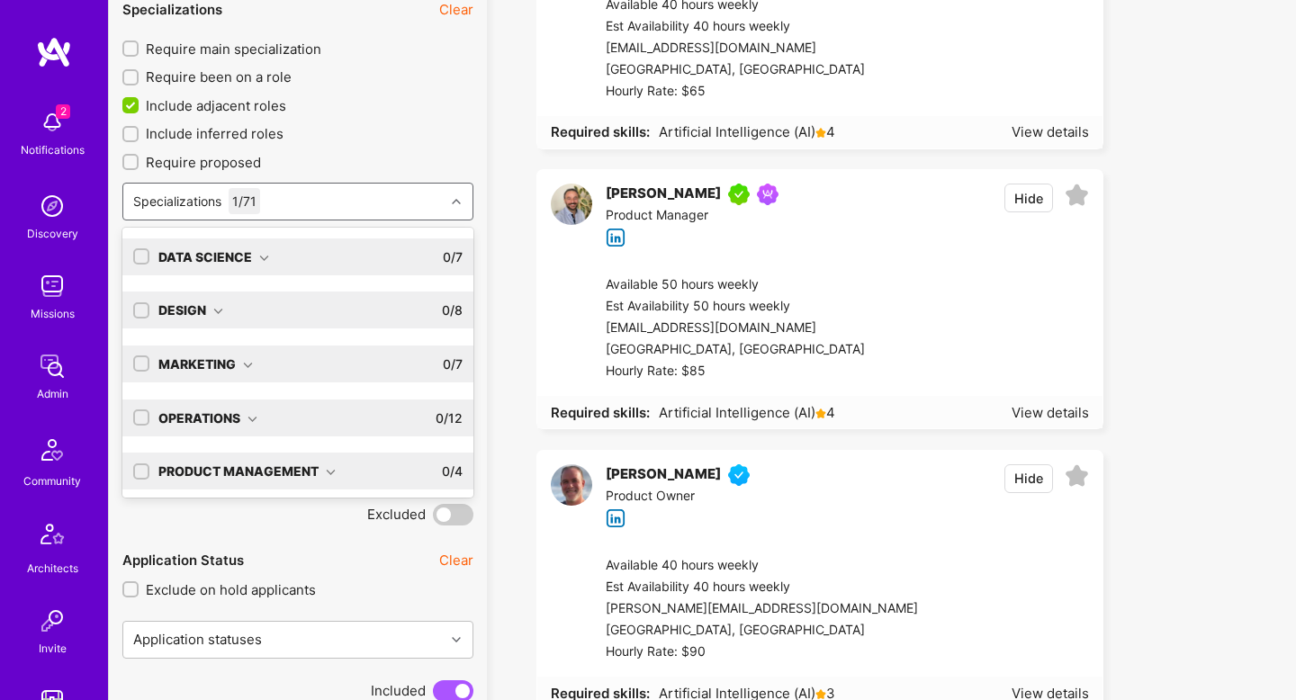
scroll to position [113, 0]
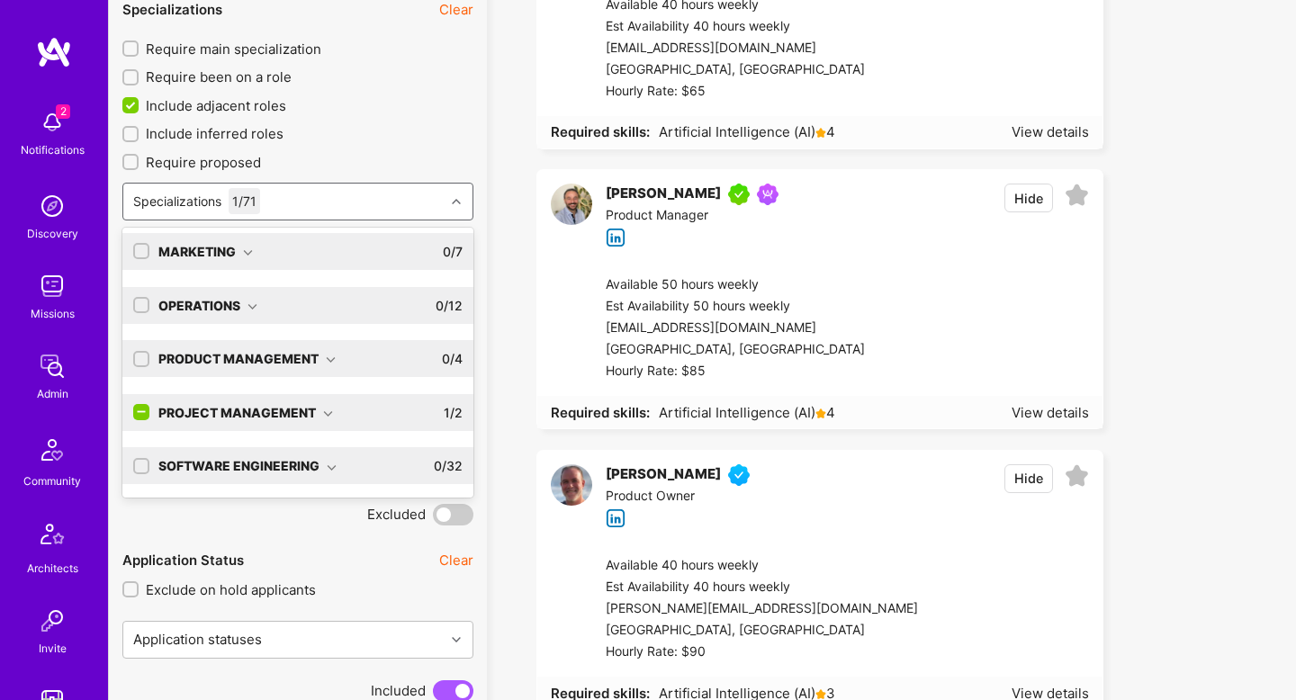
click at [326, 416] on icon at bounding box center [328, 414] width 10 height 10
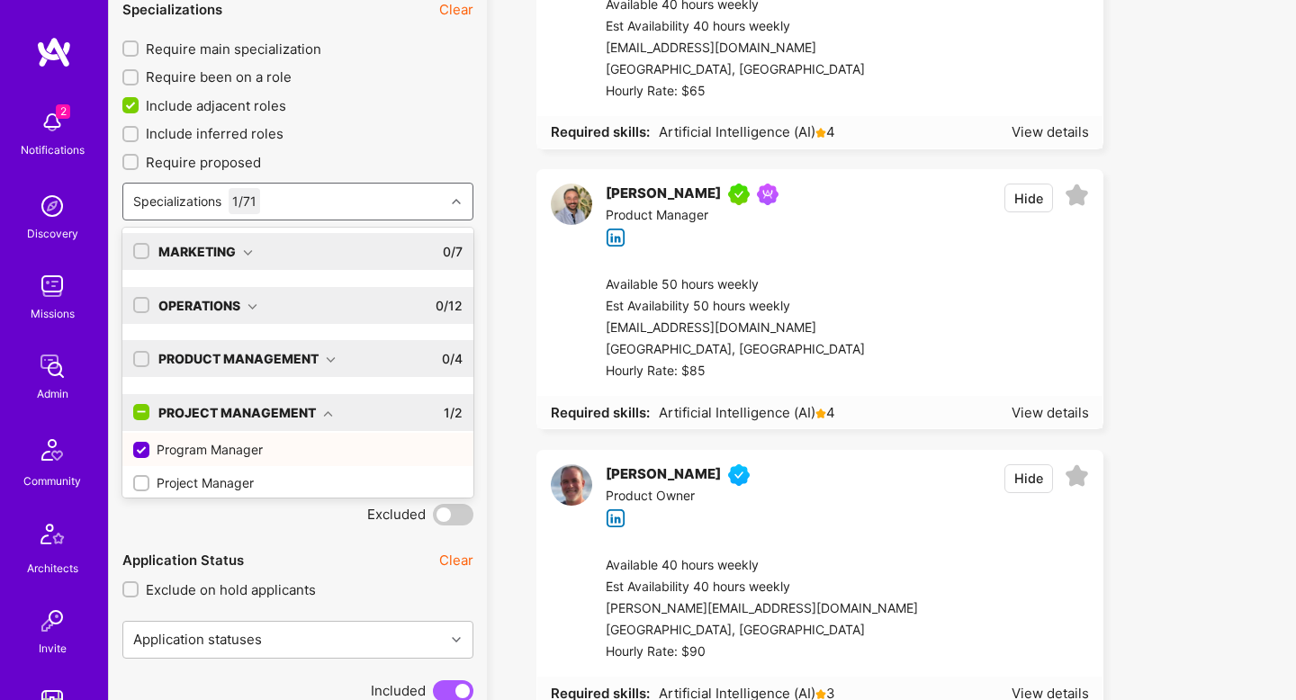
scroll to position [179, 0]
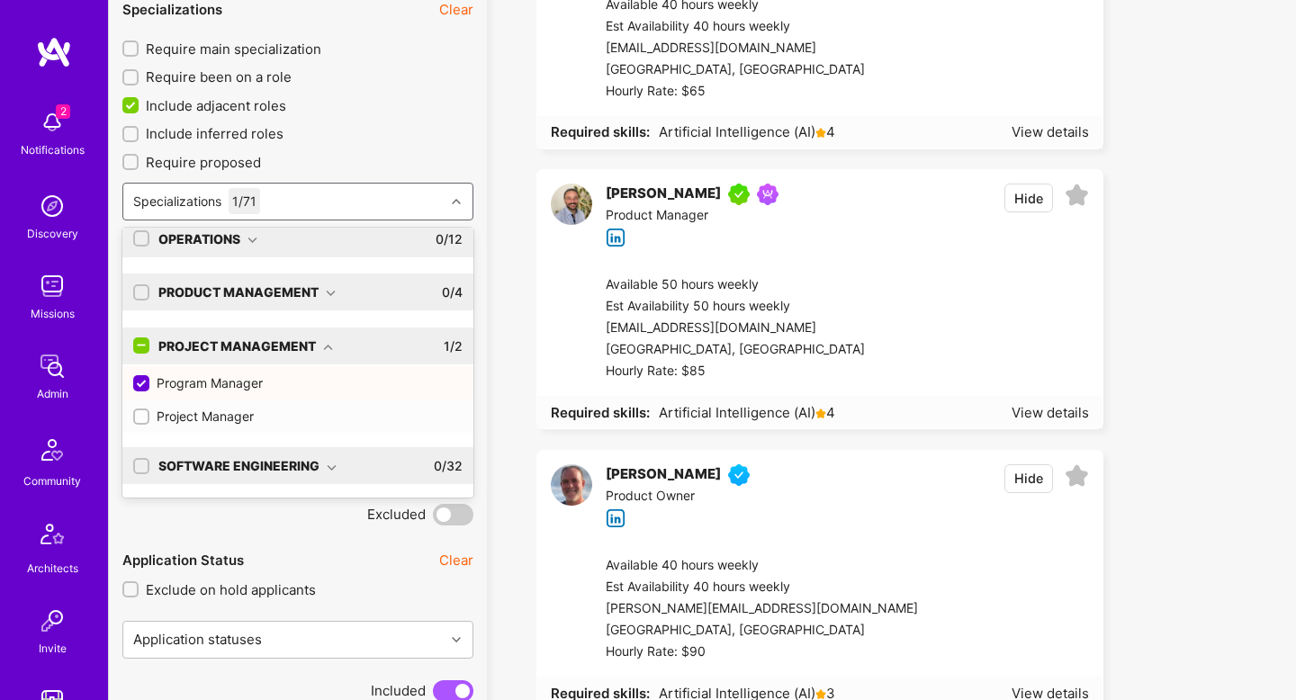
drag, startPoint x: 184, startPoint y: 419, endPoint x: 264, endPoint y: 416, distance: 80.2
click at [184, 419] on div "Project Manager" at bounding box center [297, 416] width 329 height 19
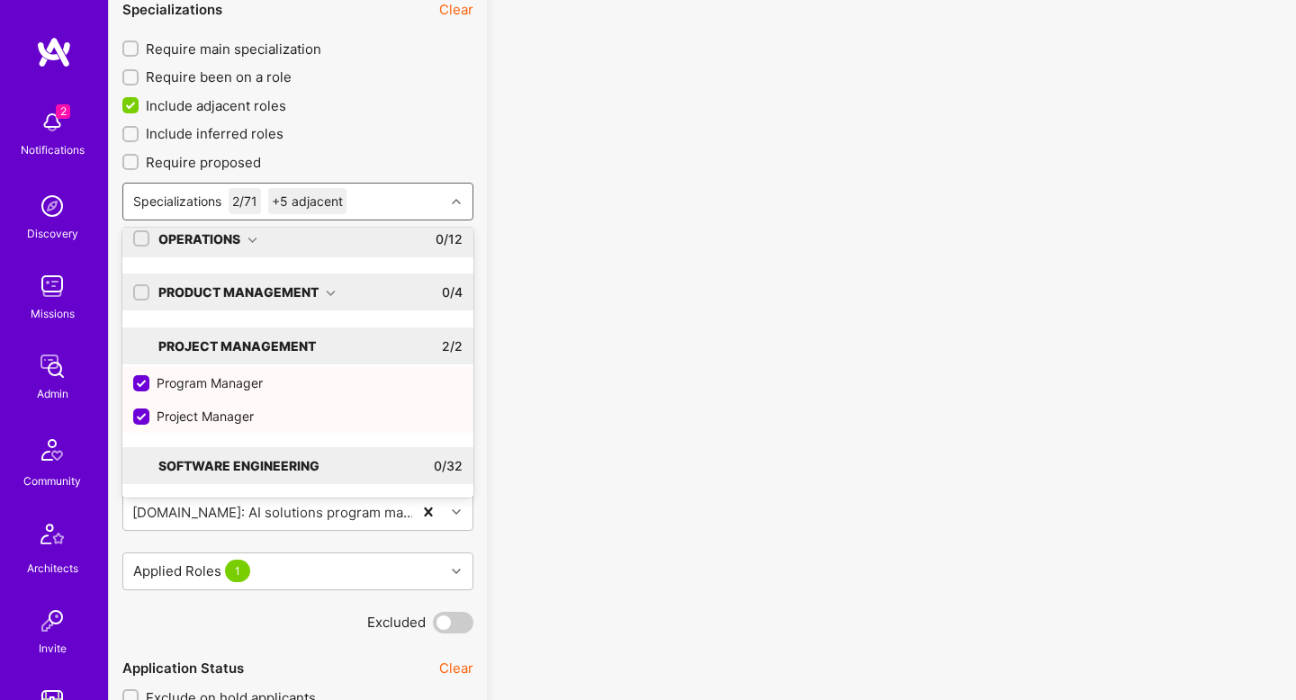
checkbox input "true"
click at [329, 293] on icon at bounding box center [331, 294] width 10 height 10
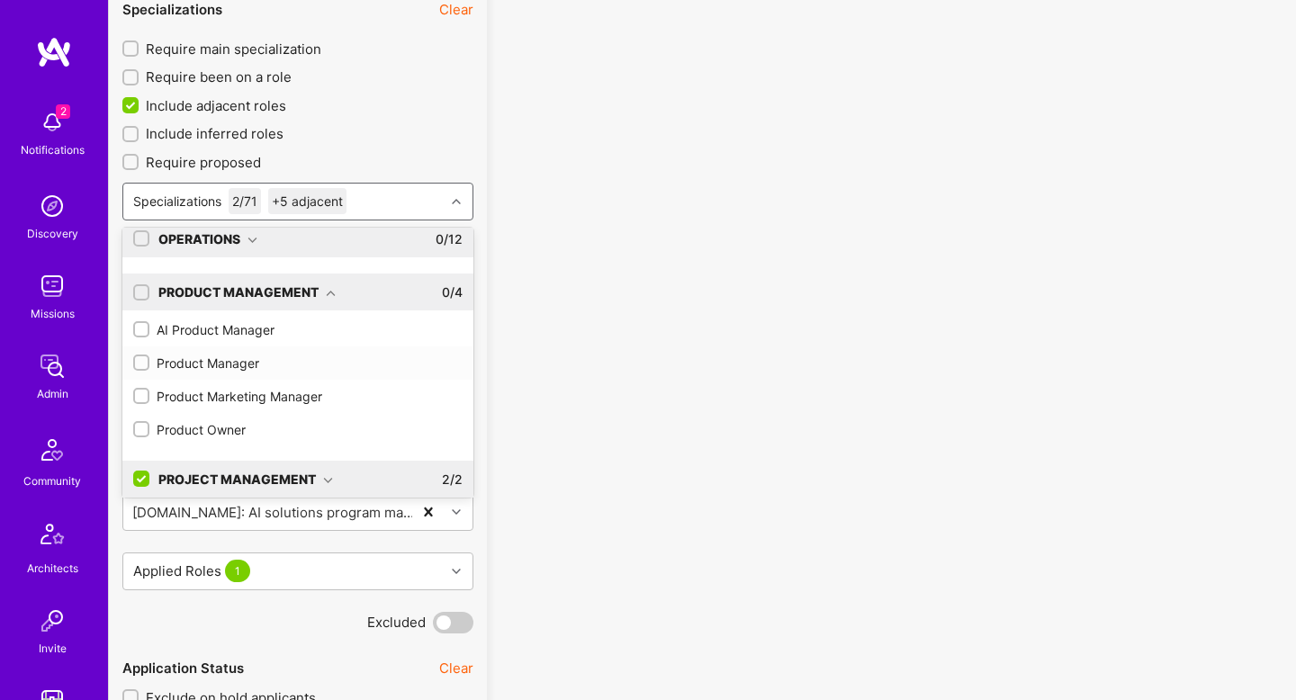
click at [198, 369] on div "Product Manager" at bounding box center [297, 363] width 329 height 19
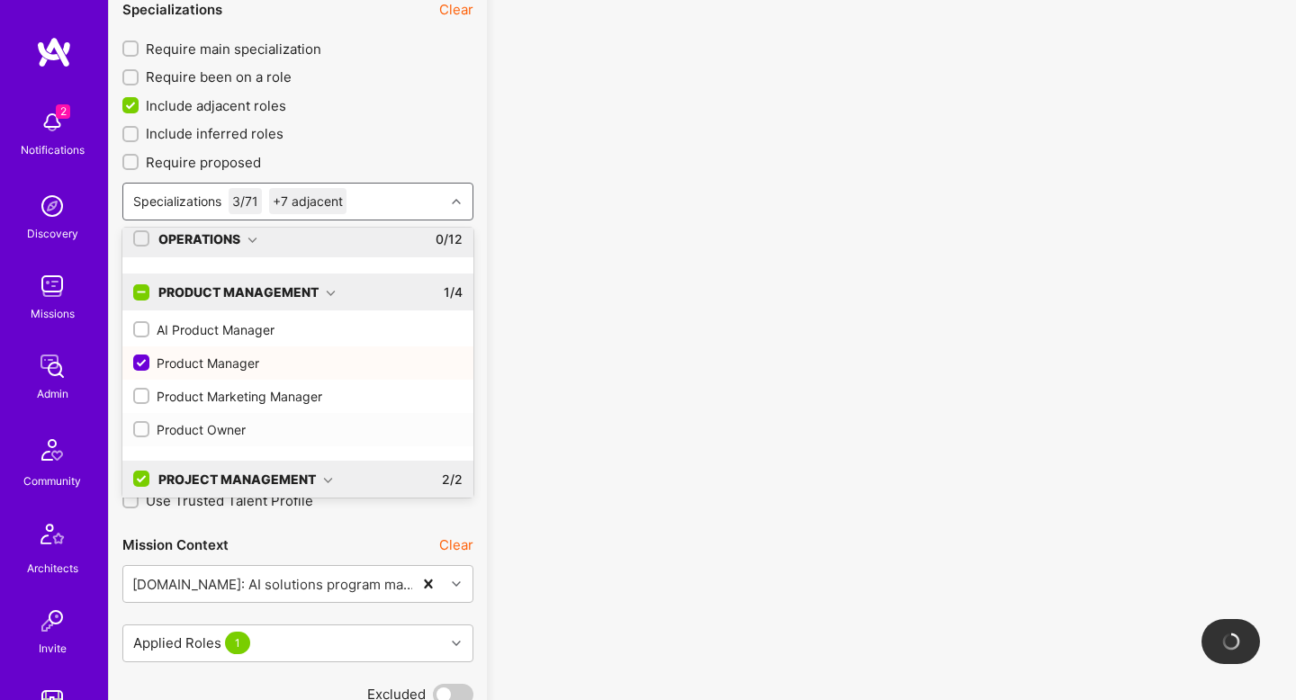
checkbox input "true"
click at [209, 425] on div "Product Owner" at bounding box center [297, 429] width 329 height 19
checkbox input "true"
click at [265, 339] on div "AI Product Manager" at bounding box center [297, 329] width 351 height 33
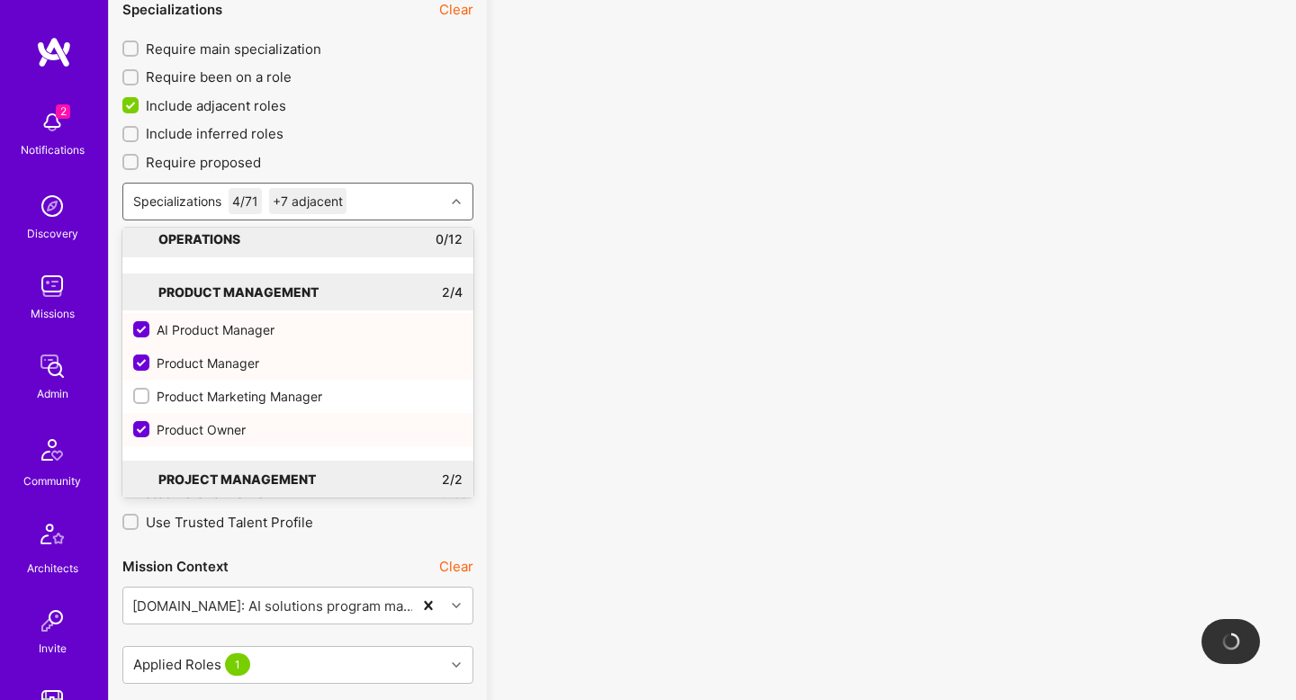
checkbox input "true"
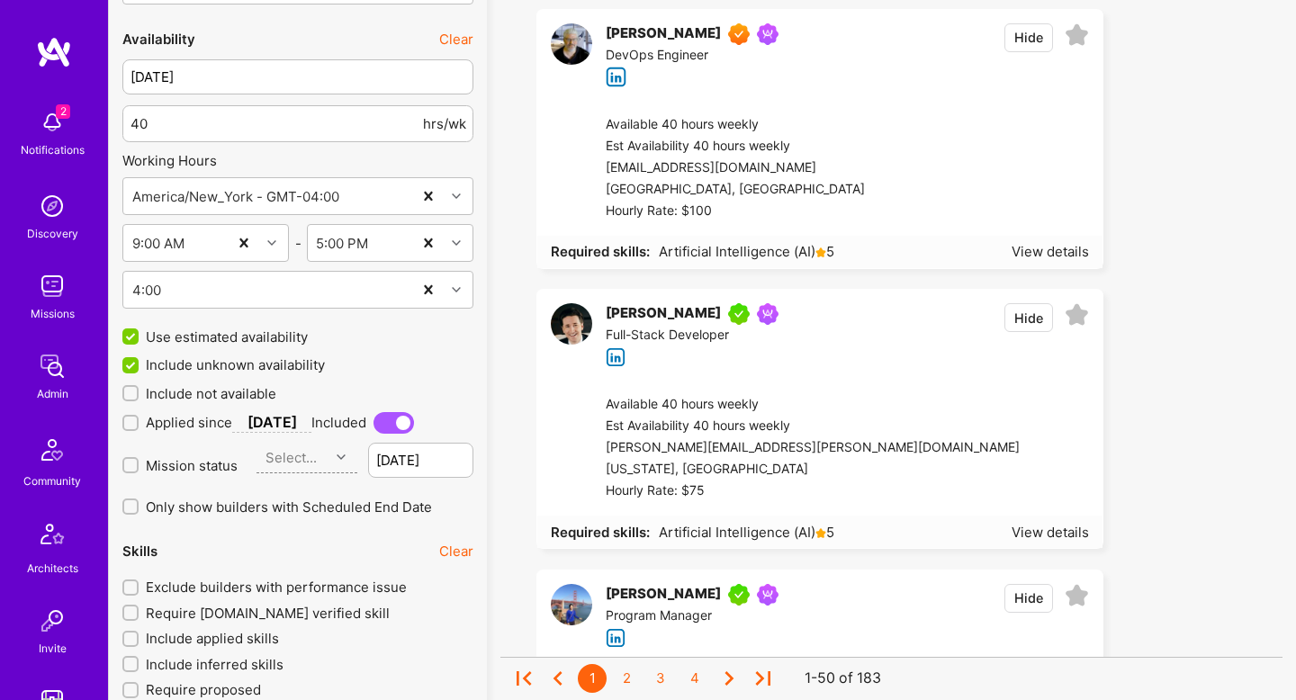
scroll to position [2254, 0]
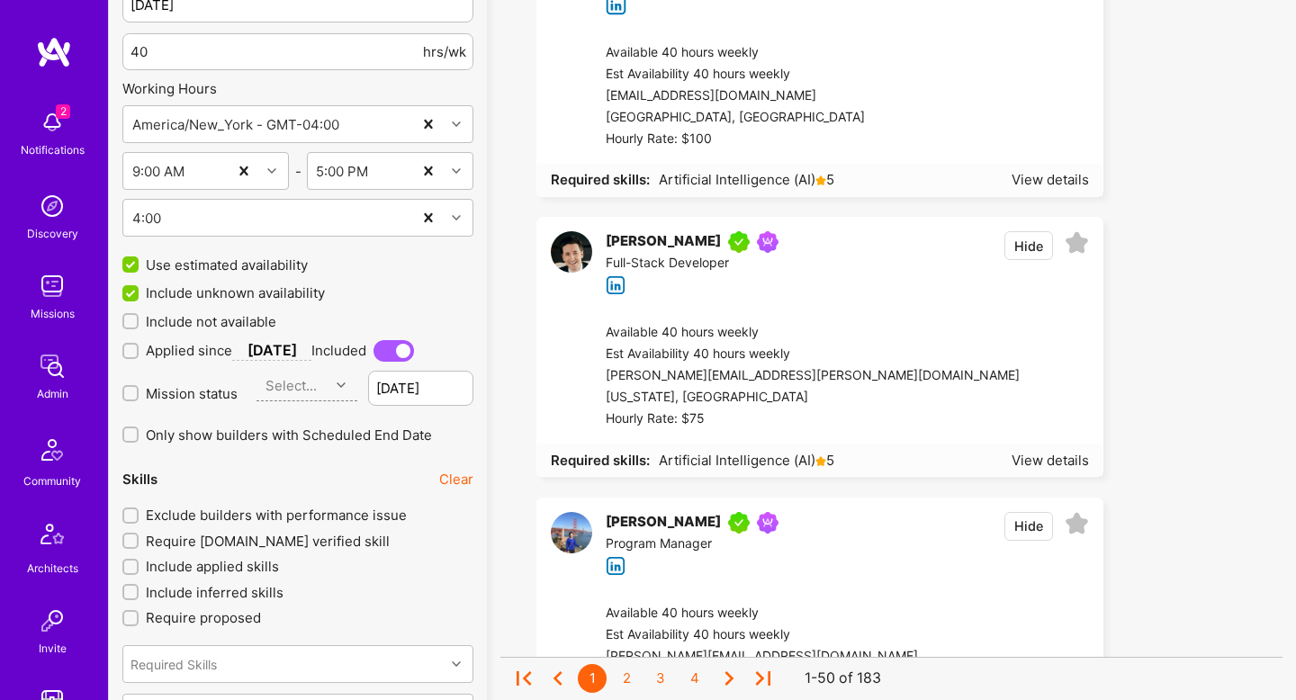
click at [215, 397] on span "Mission status" at bounding box center [192, 393] width 92 height 19
click at [139, 397] on input "Mission status" at bounding box center [132, 394] width 13 height 13
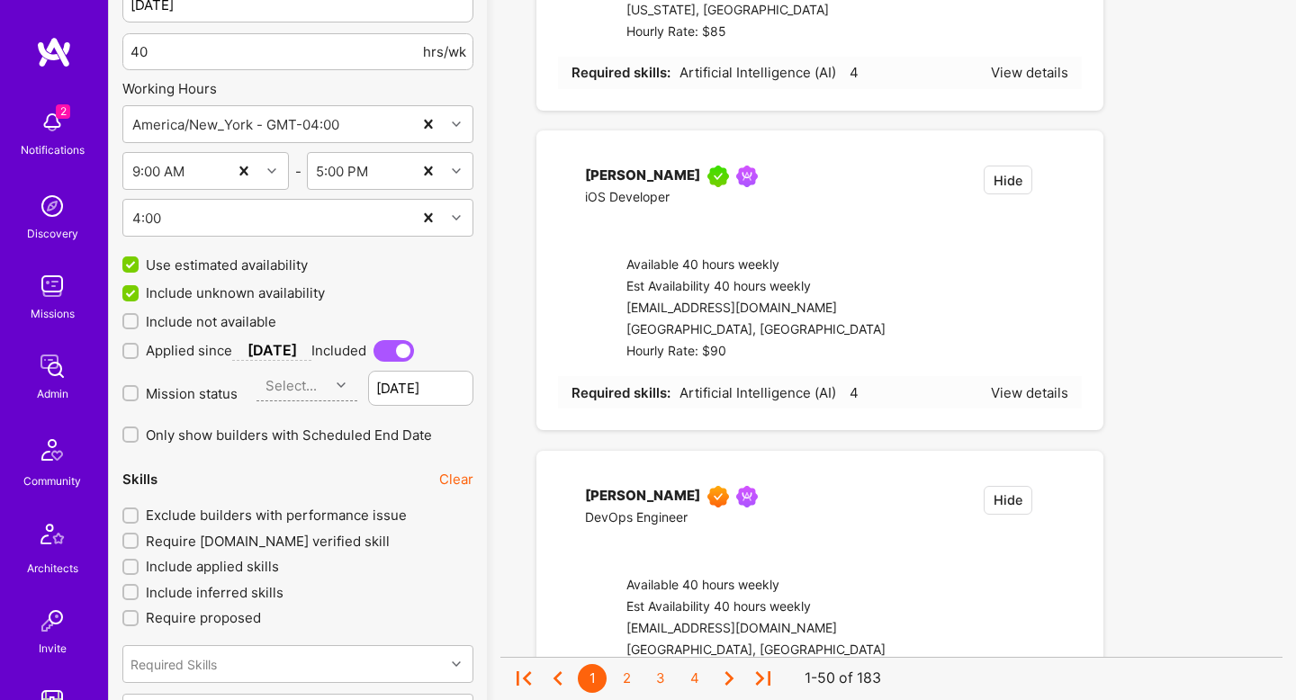
checkbox input "true"
type input "Sep 18"
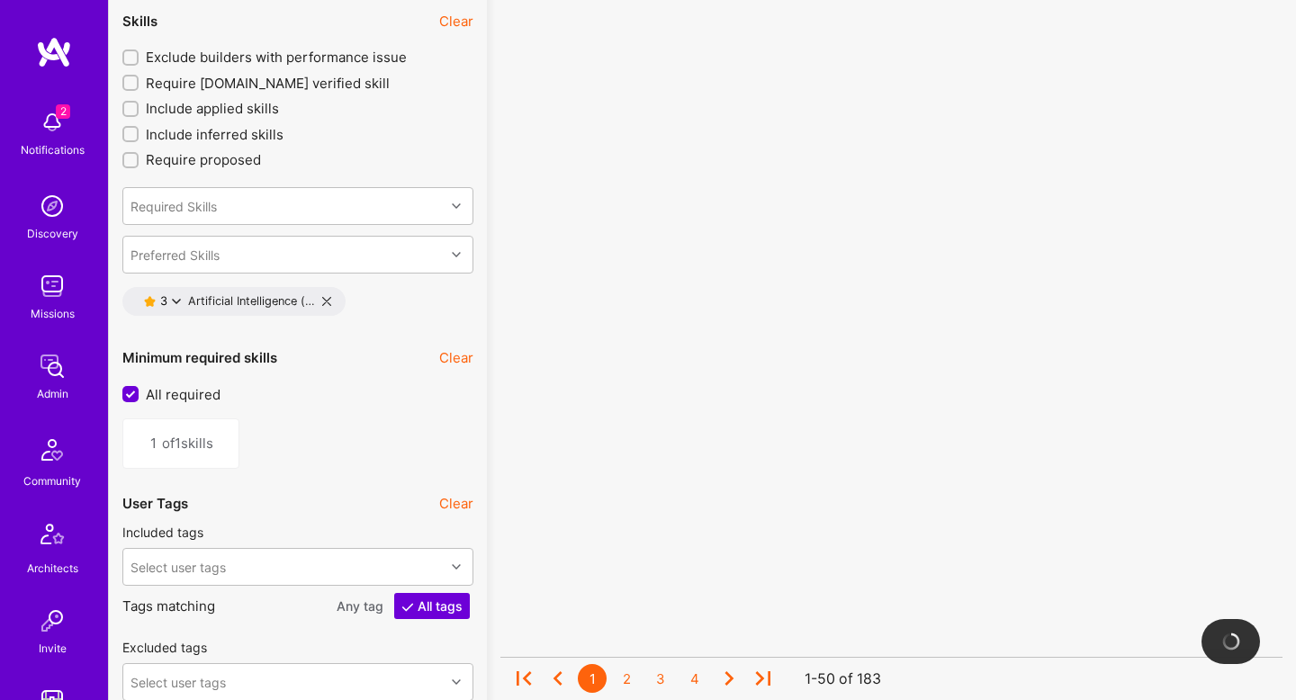
scroll to position [2677, 0]
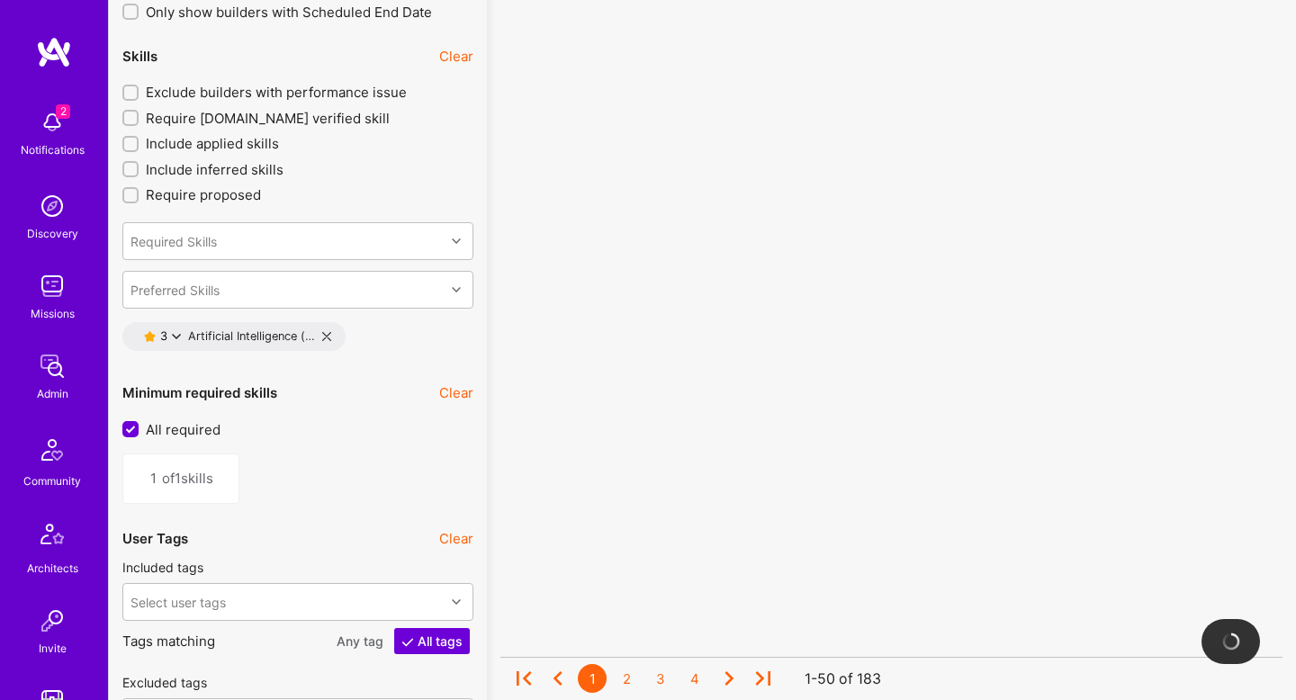
drag, startPoint x: 342, startPoint y: 91, endPoint x: 354, endPoint y: 88, distance: 12.0
click at [342, 91] on span "Exclude builders with performance issue" at bounding box center [276, 92] width 261 height 19
click at [139, 91] on input "Exclude builders with performance issue" at bounding box center [132, 93] width 13 height 13
checkbox input "true"
click at [180, 337] on icon at bounding box center [176, 336] width 9 height 9
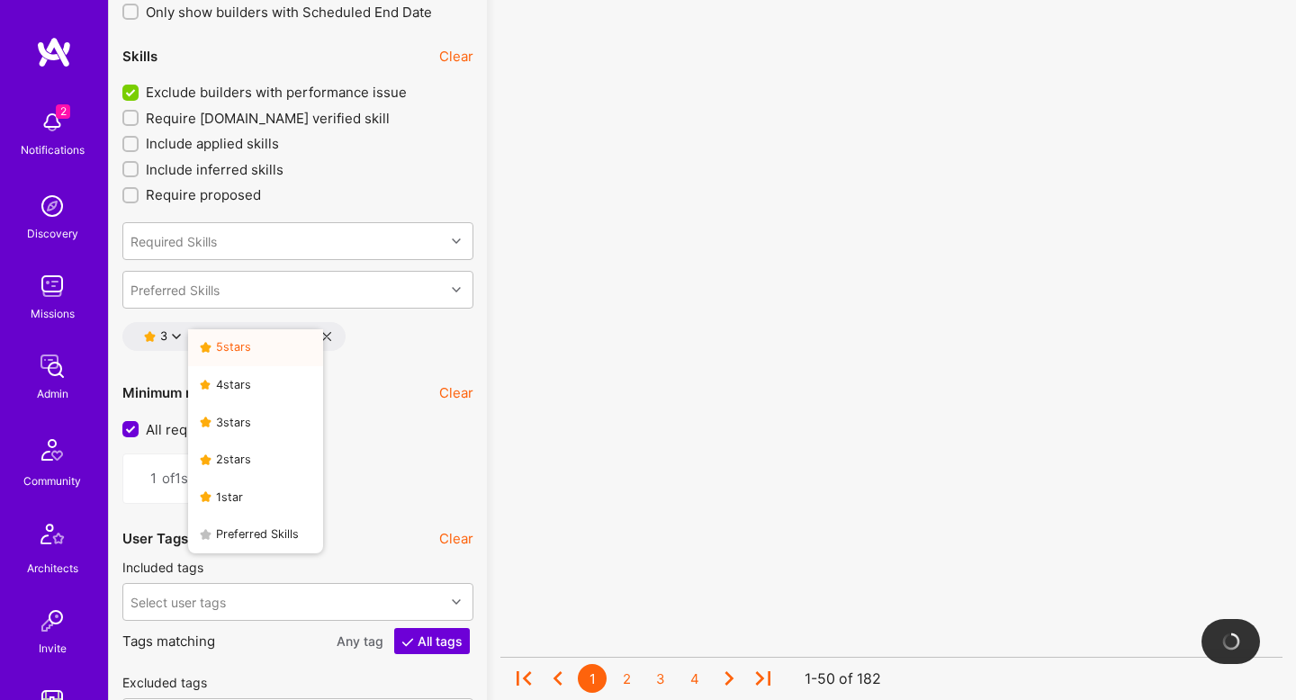
click at [229, 344] on button "5 star s" at bounding box center [255, 348] width 135 height 38
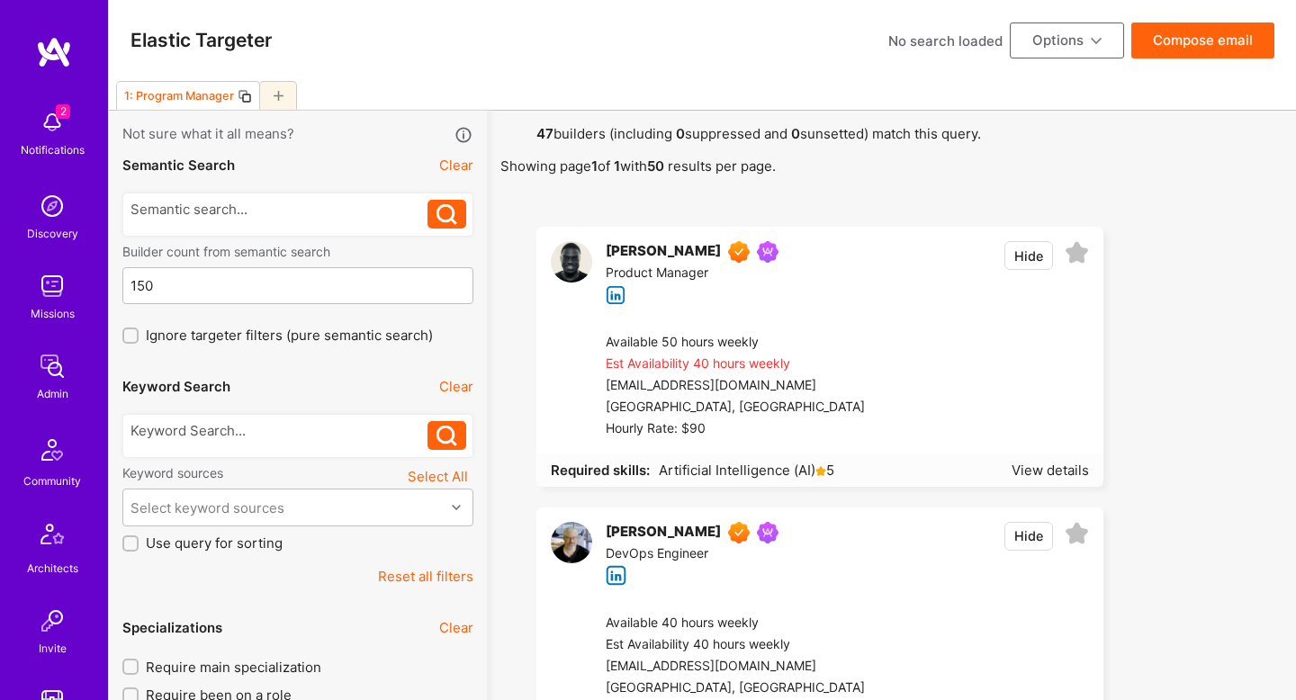
click at [241, 95] on icon at bounding box center [245, 96] width 14 height 14
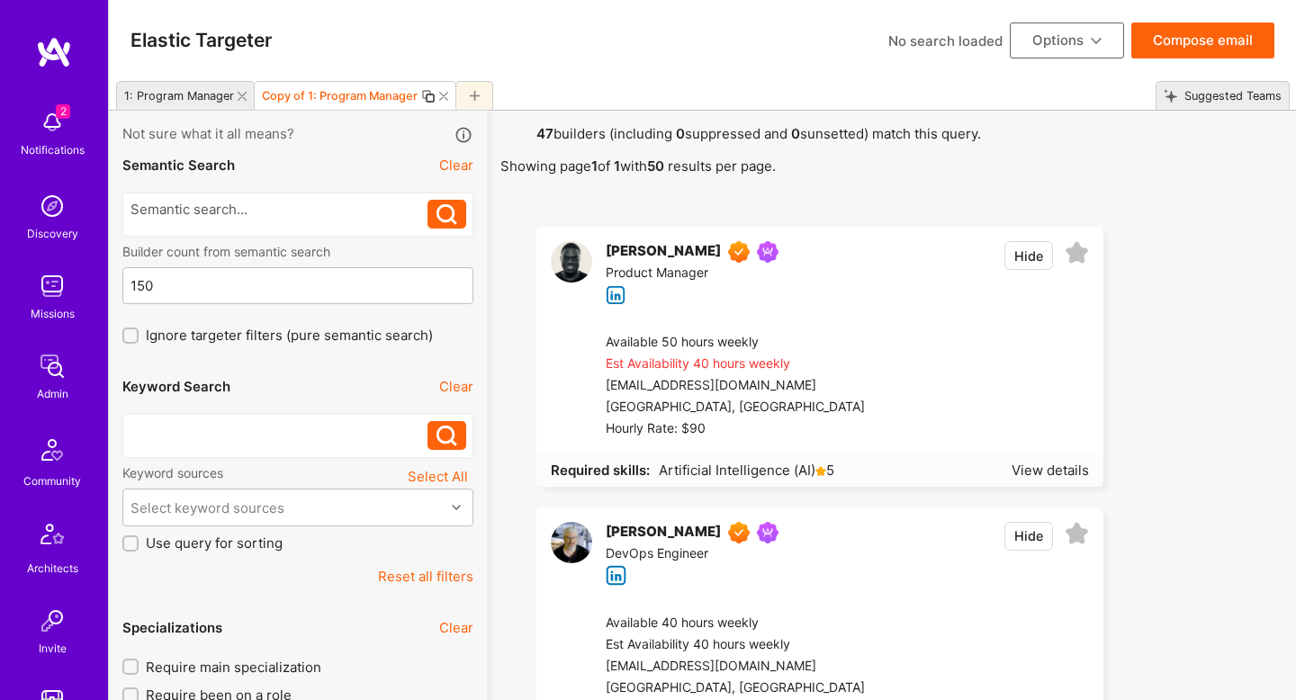
click at [229, 432] on div at bounding box center [280, 430] width 298 height 19
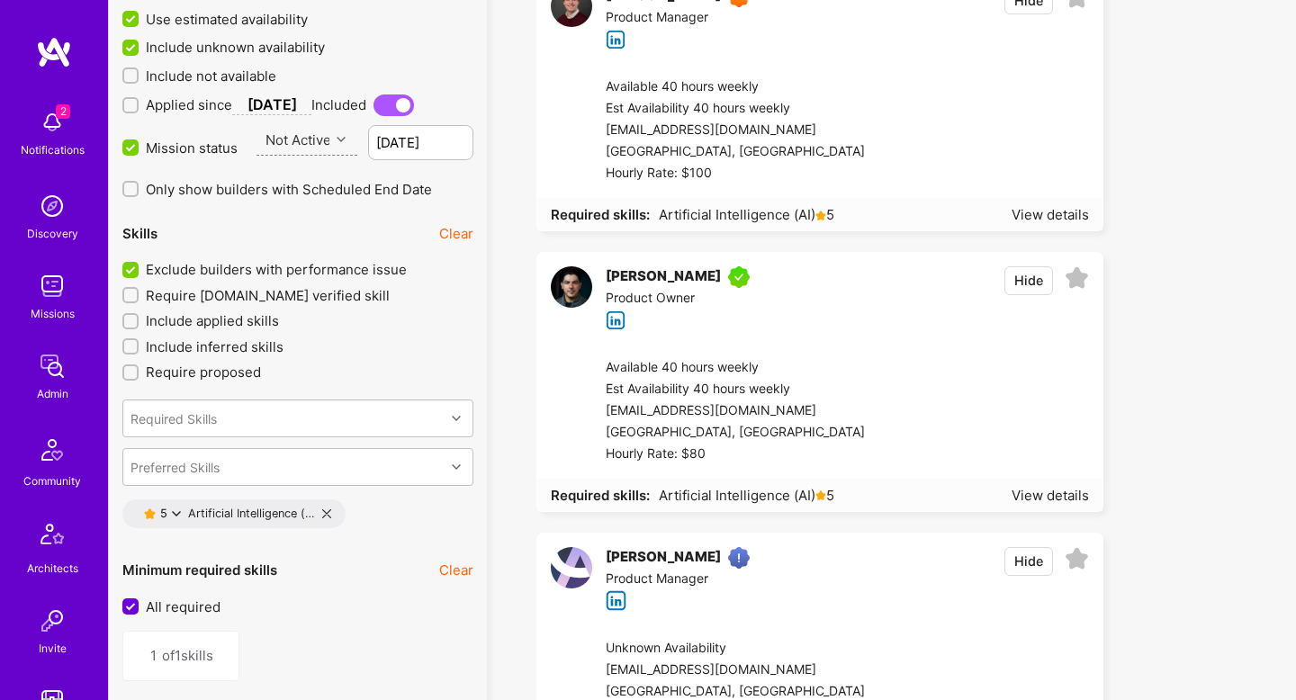
scroll to position [2622, 0]
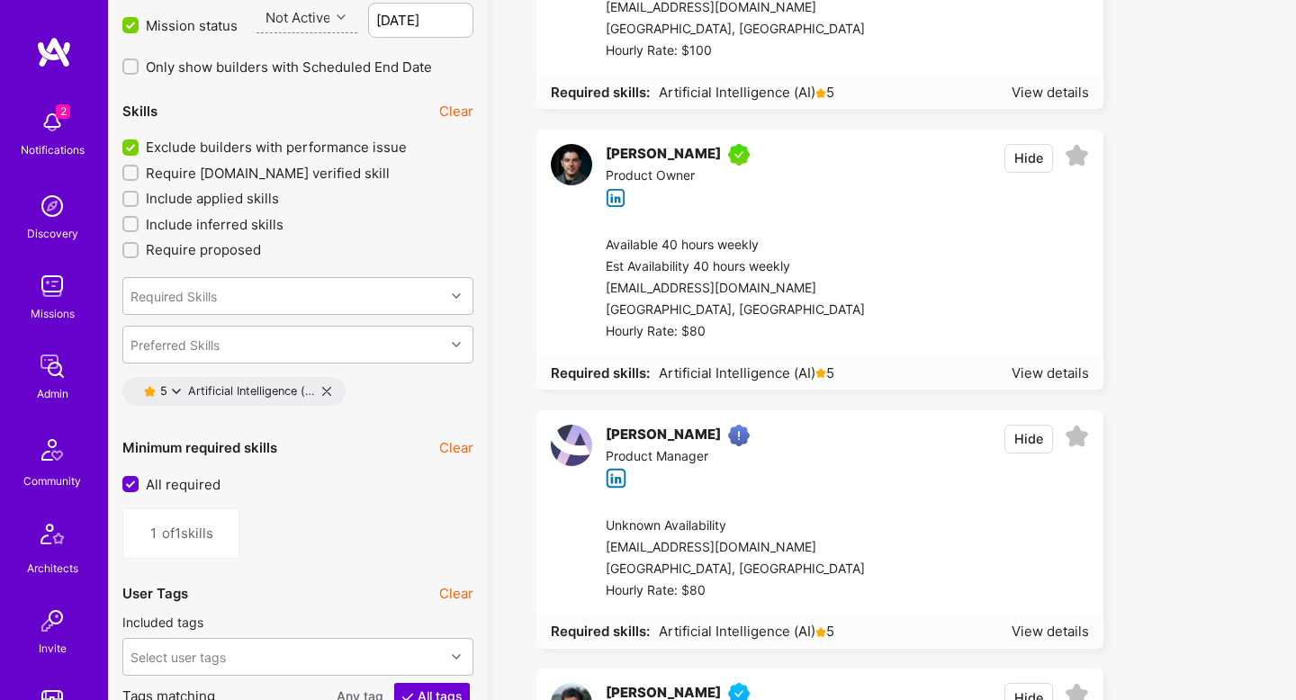
click at [323, 389] on icon at bounding box center [326, 391] width 9 height 9
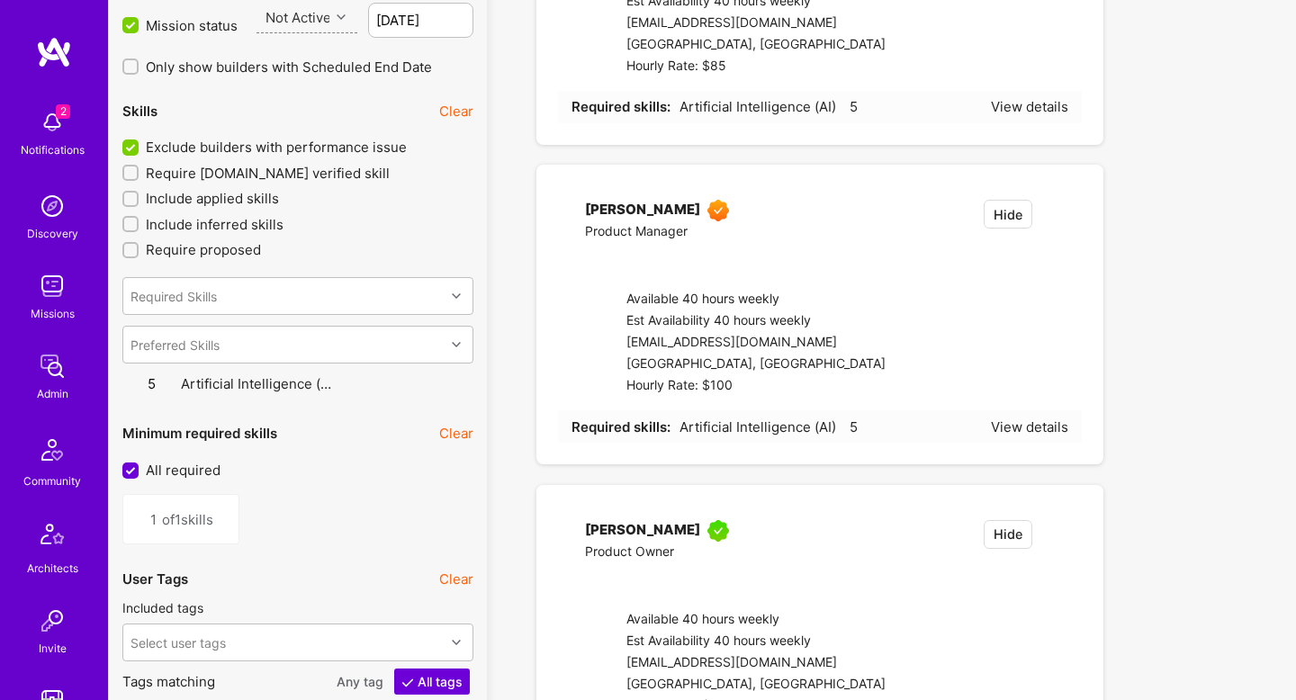
type input "0"
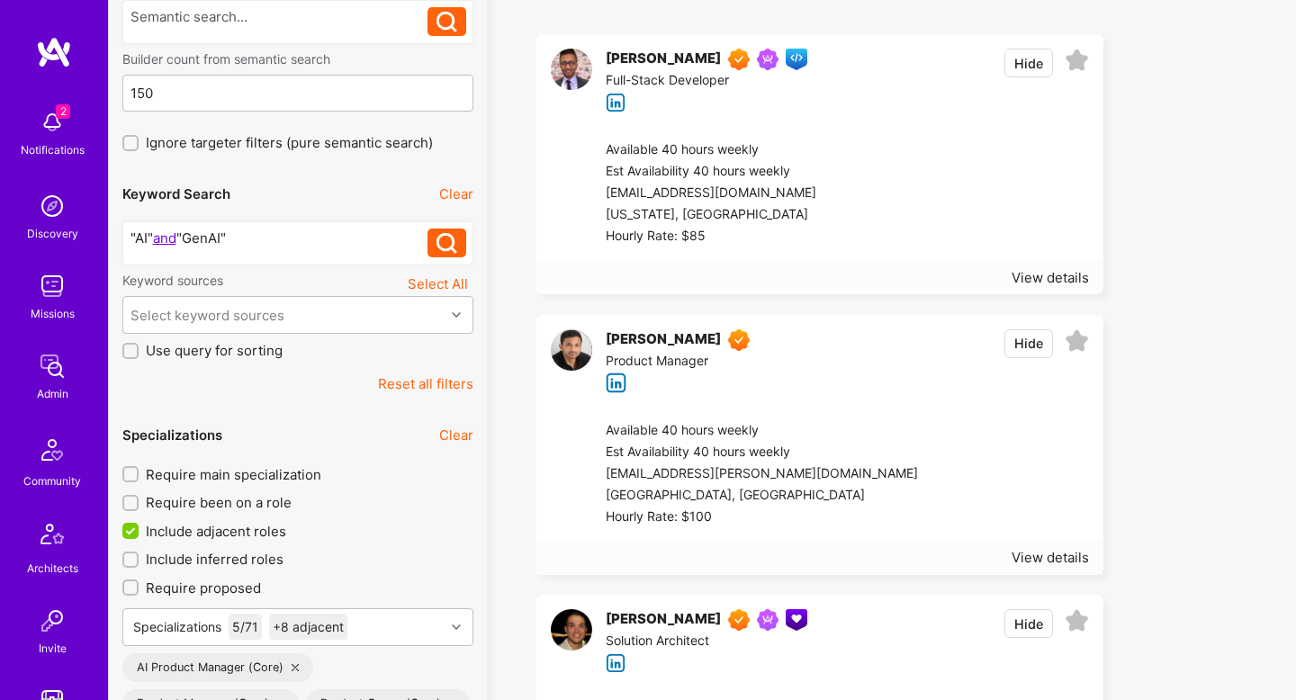
scroll to position [200, 0]
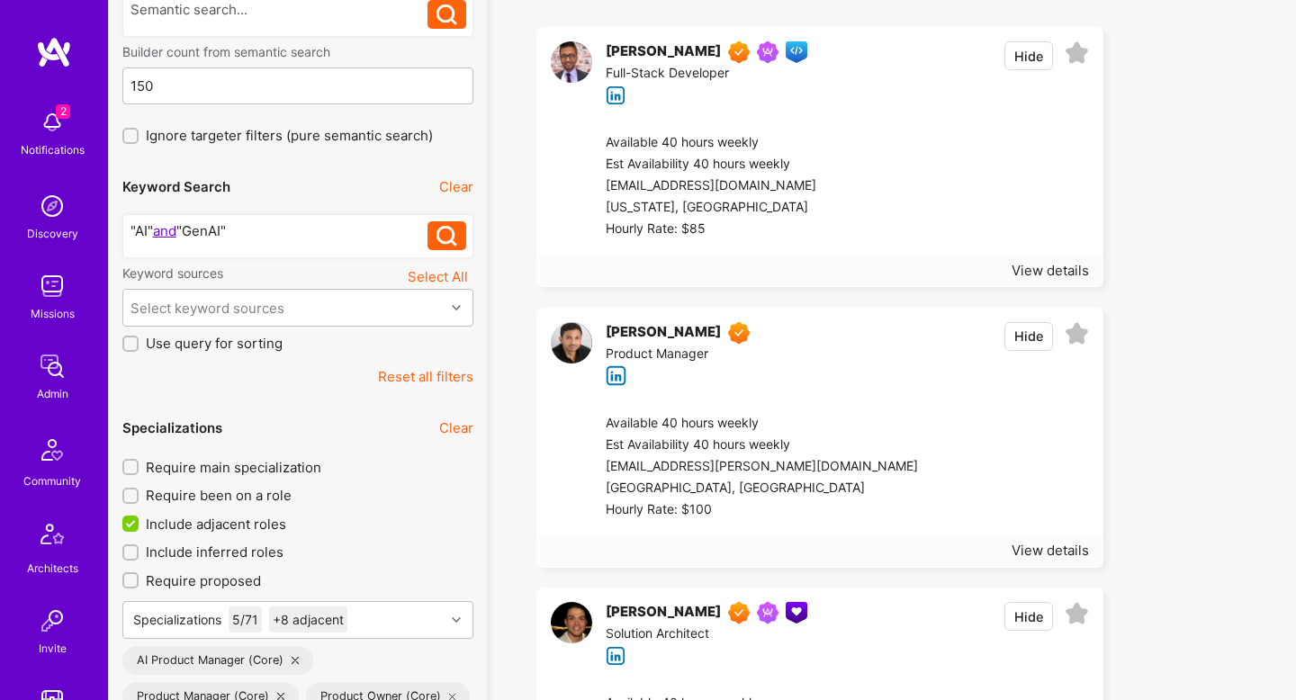
click at [288, 471] on span "Require main specialization" at bounding box center [234, 467] width 176 height 19
click at [139, 471] on input "Require main specialization" at bounding box center [132, 468] width 13 height 13
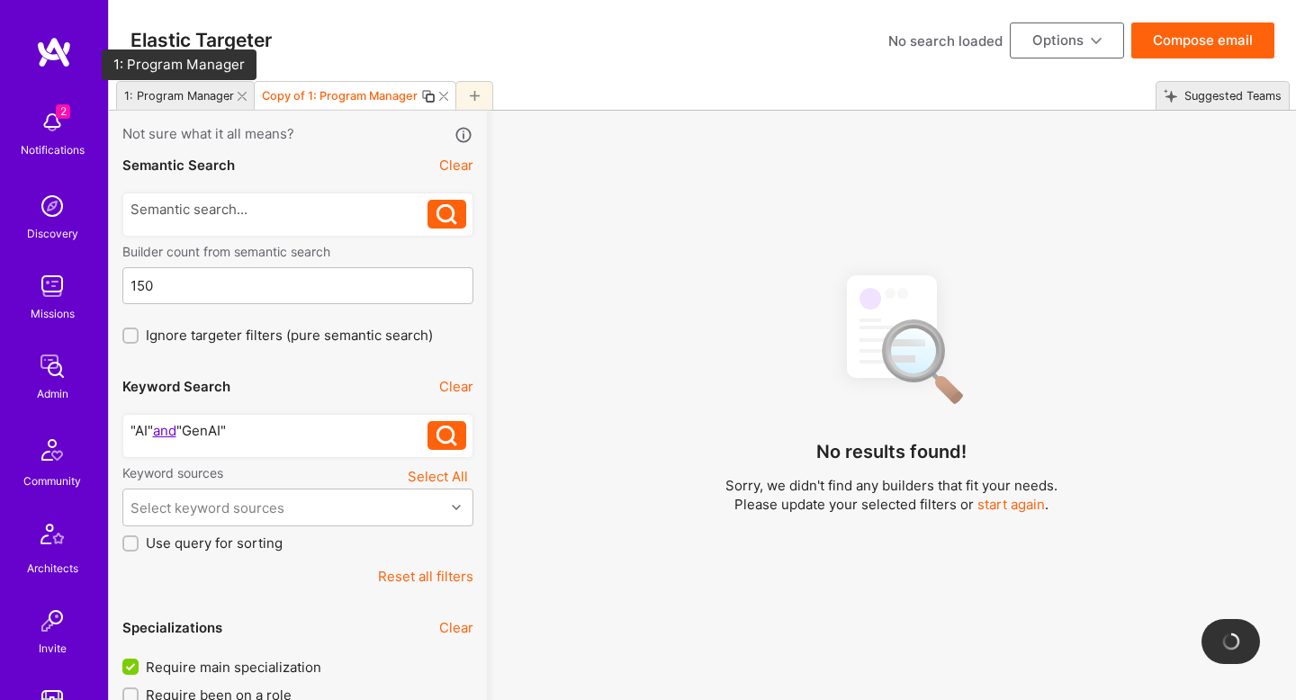
click at [201, 100] on div "1: Program Manager" at bounding box center [179, 96] width 110 height 14
checkbox input "false"
type input "1"
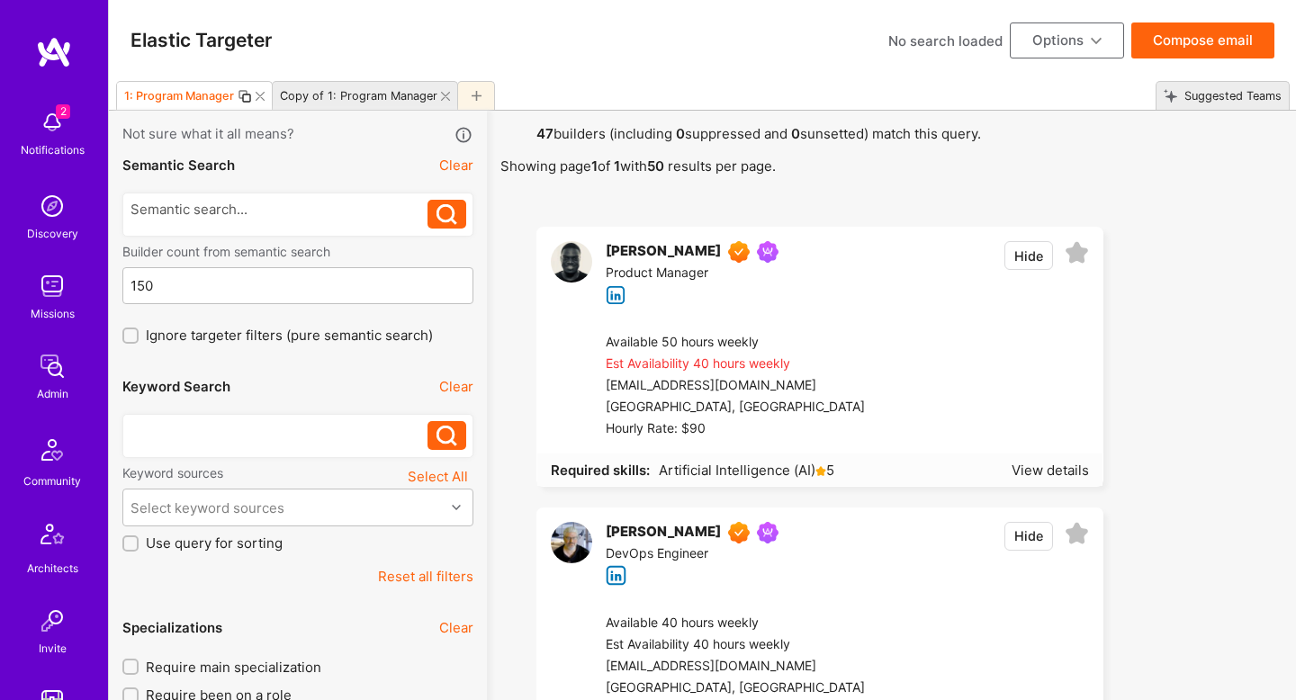
scroll to position [267, 0]
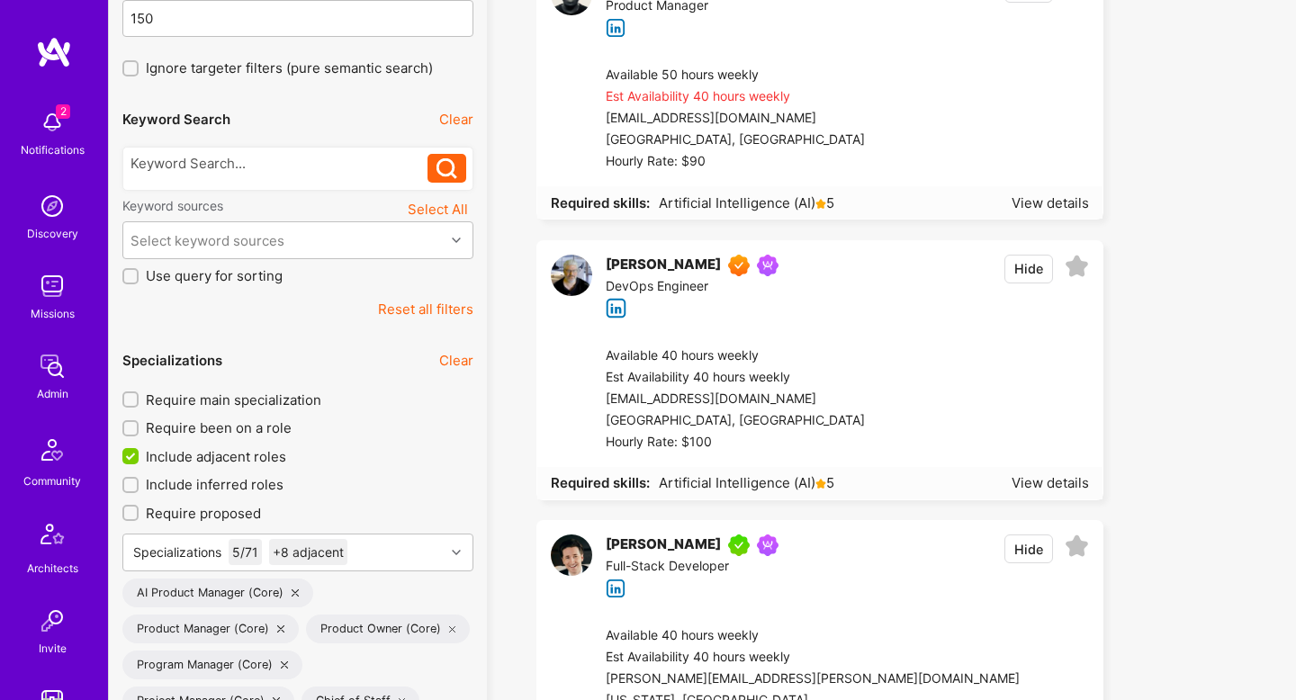
click at [273, 394] on span "Require main specialization" at bounding box center [234, 400] width 176 height 19
click at [139, 394] on input "Require main specialization" at bounding box center [132, 400] width 13 height 13
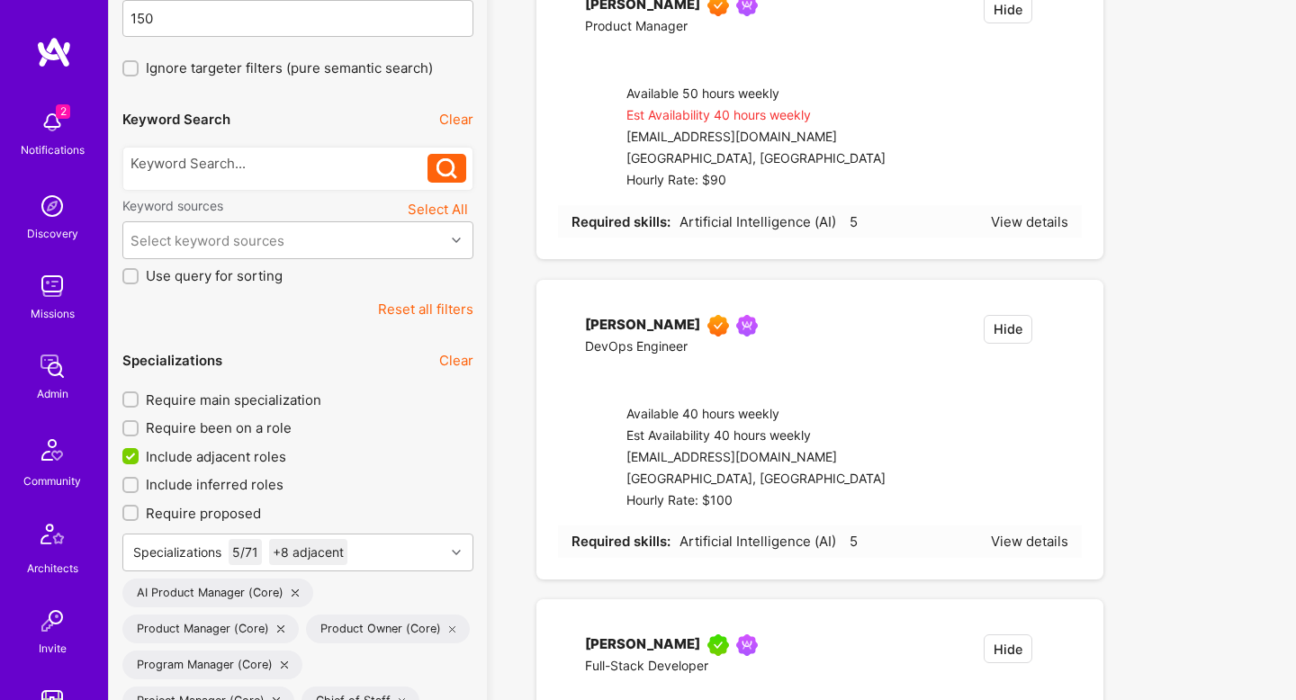
checkbox input "true"
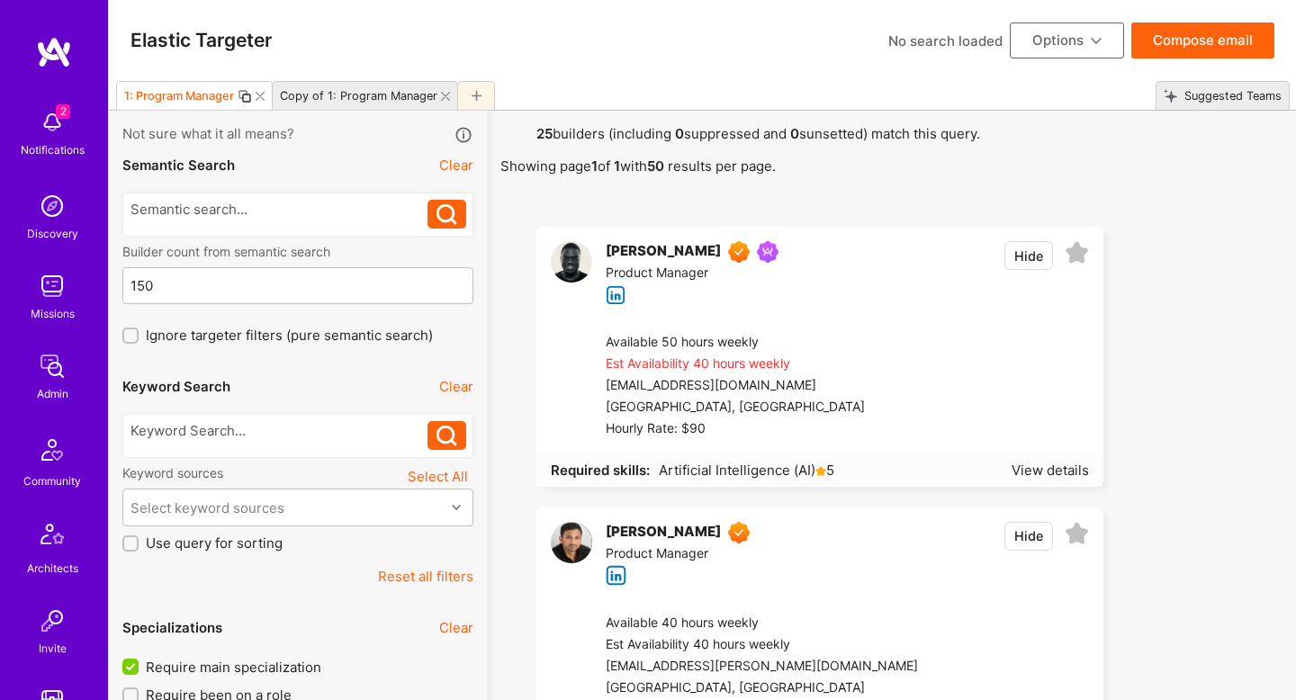
click at [346, 104] on div "Copy of 1: Program Manager" at bounding box center [355, 96] width 165 height 26
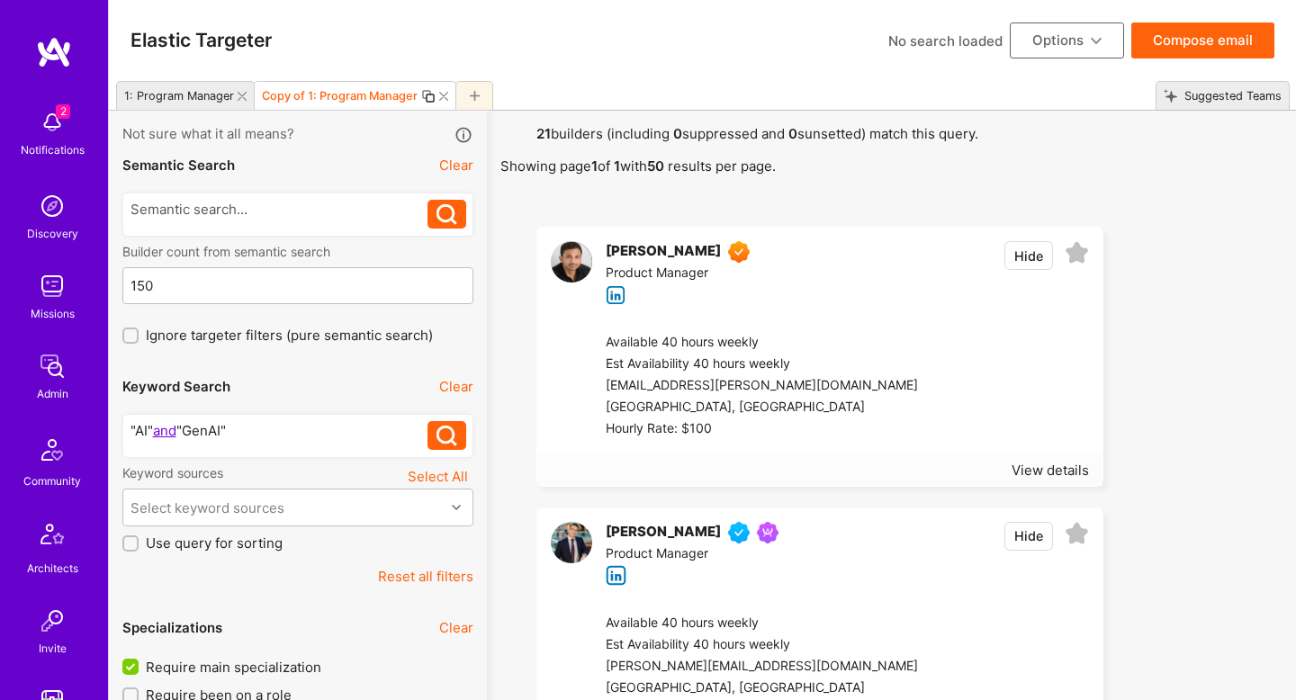
click at [425, 99] on icon at bounding box center [428, 96] width 14 height 14
click at [292, 436] on div ""AI" and "GenAI"" at bounding box center [280, 430] width 298 height 19
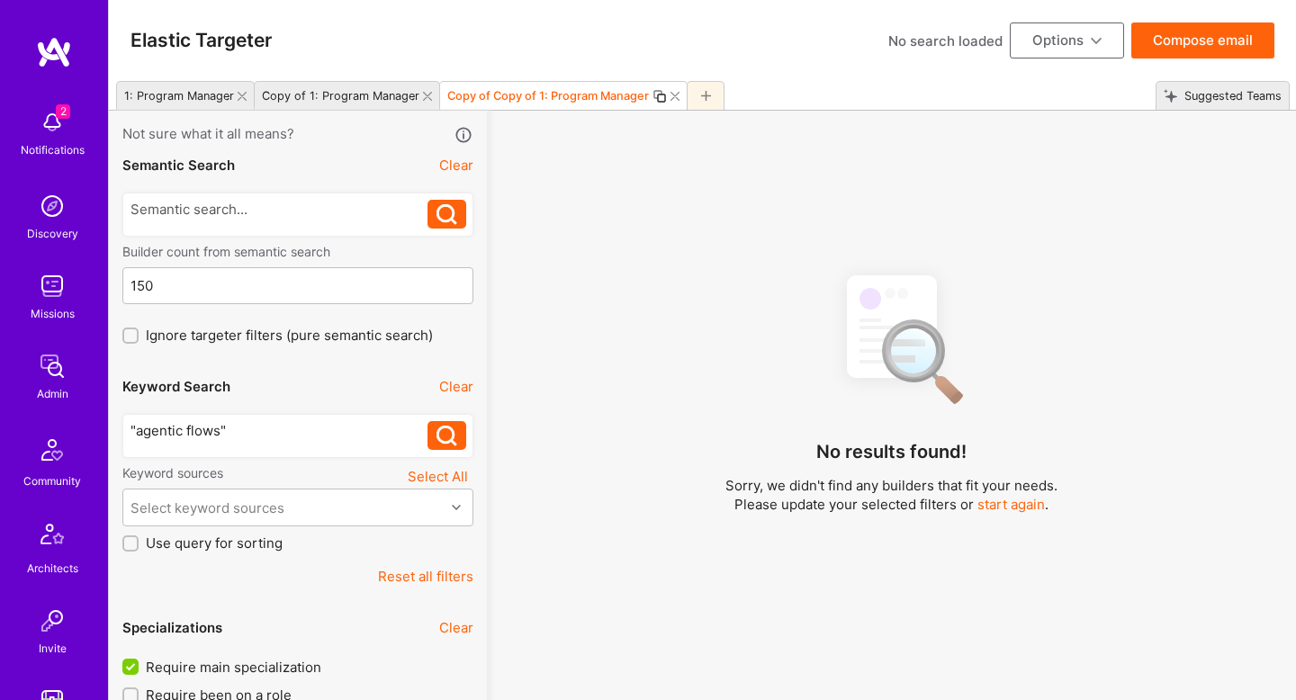
click at [195, 427] on div ""agentic flows"" at bounding box center [280, 430] width 298 height 19
click at [194, 427] on div ""agentic flows"" at bounding box center [280, 430] width 298 height 19
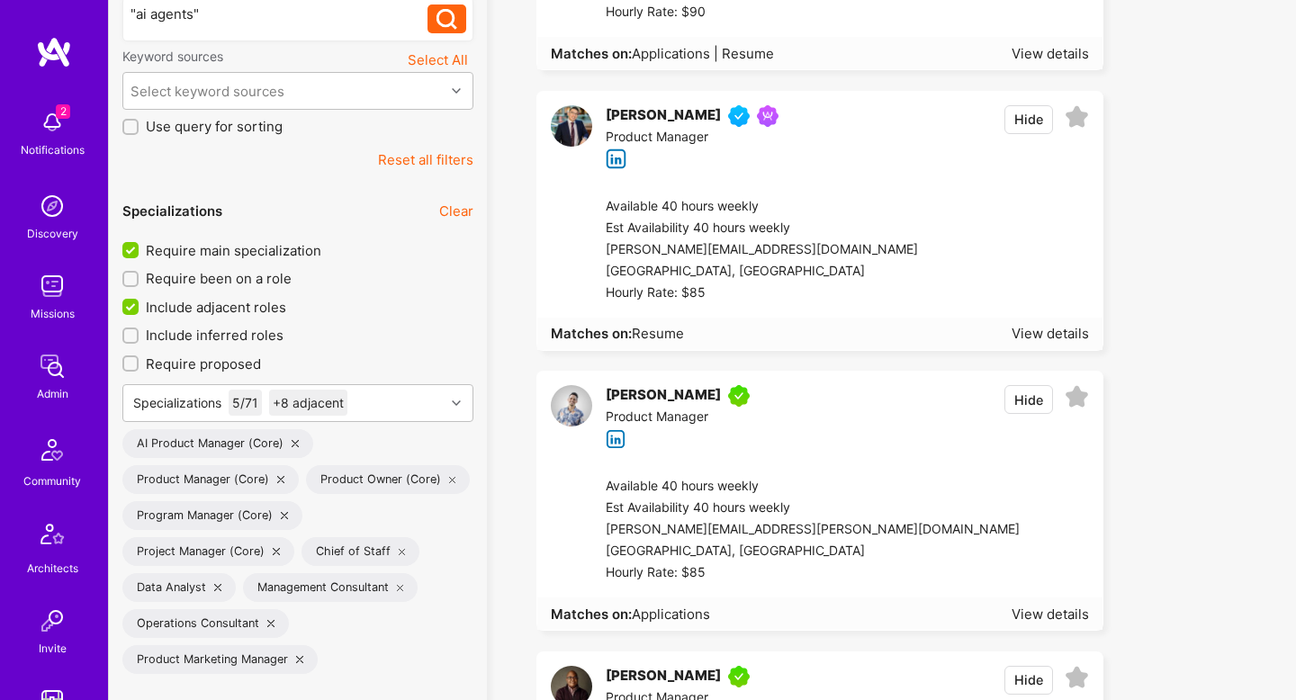
scroll to position [435, 0]
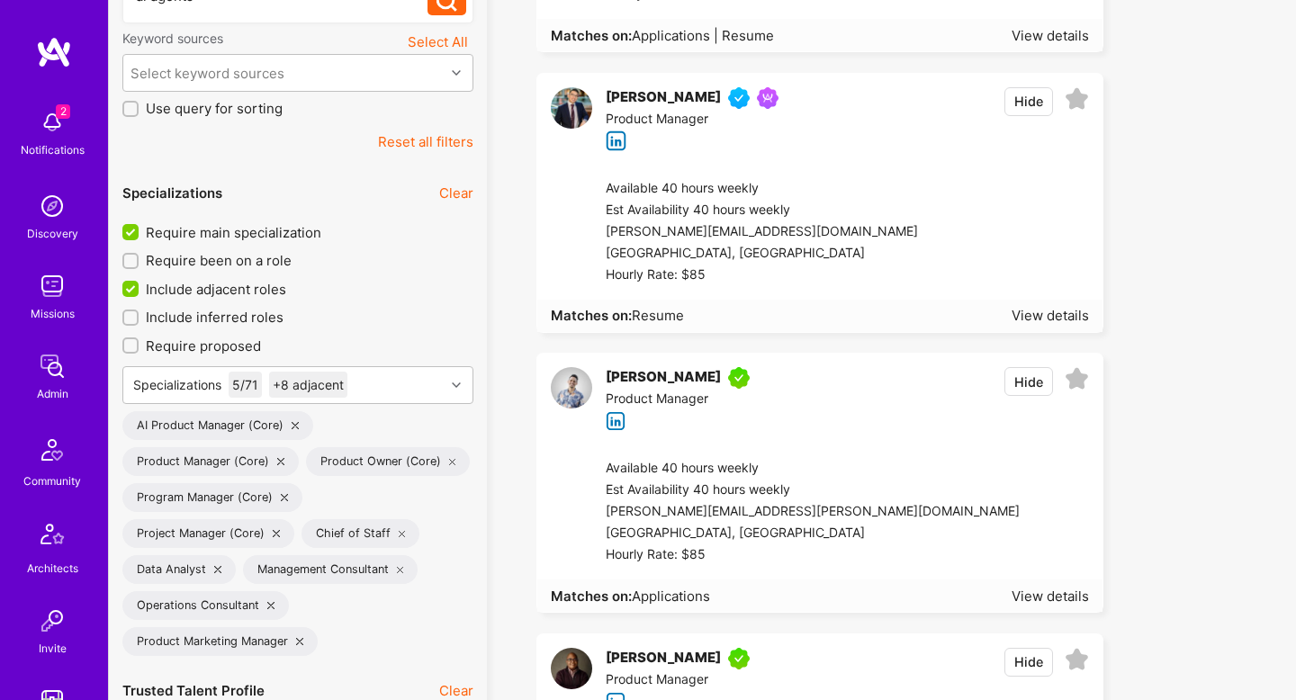
click at [216, 570] on icon at bounding box center [217, 569] width 7 height 7
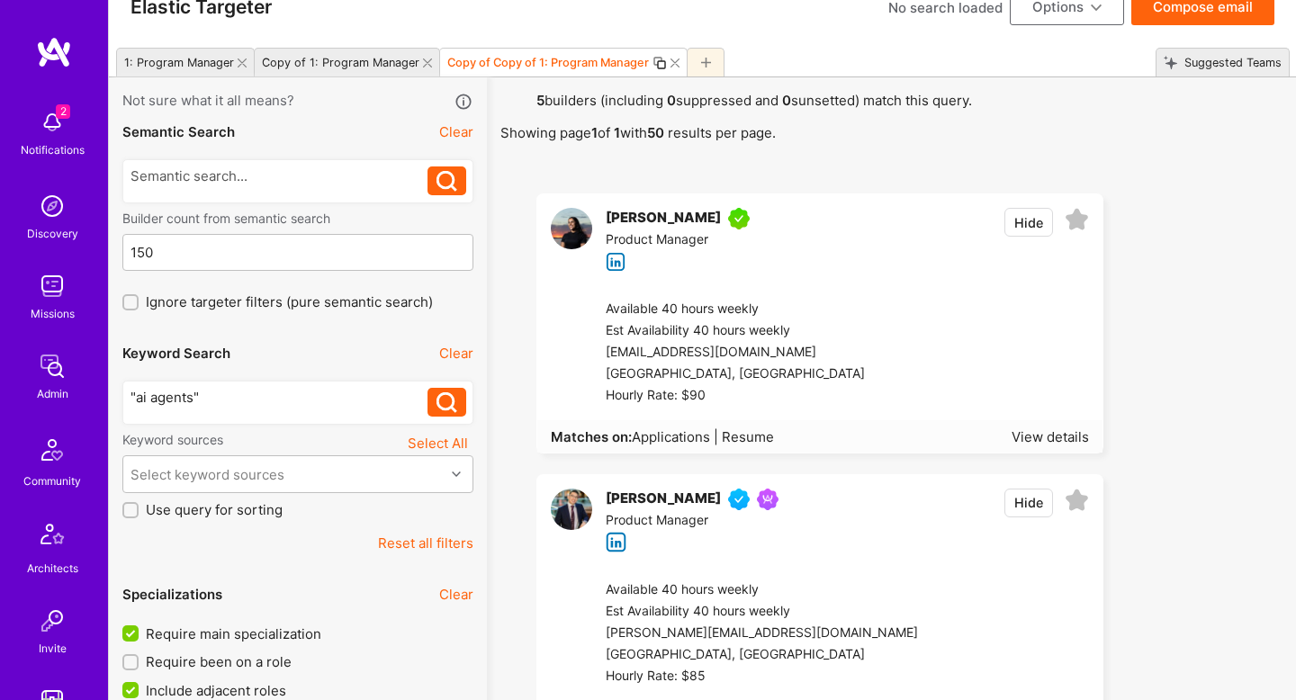
scroll to position [8, 0]
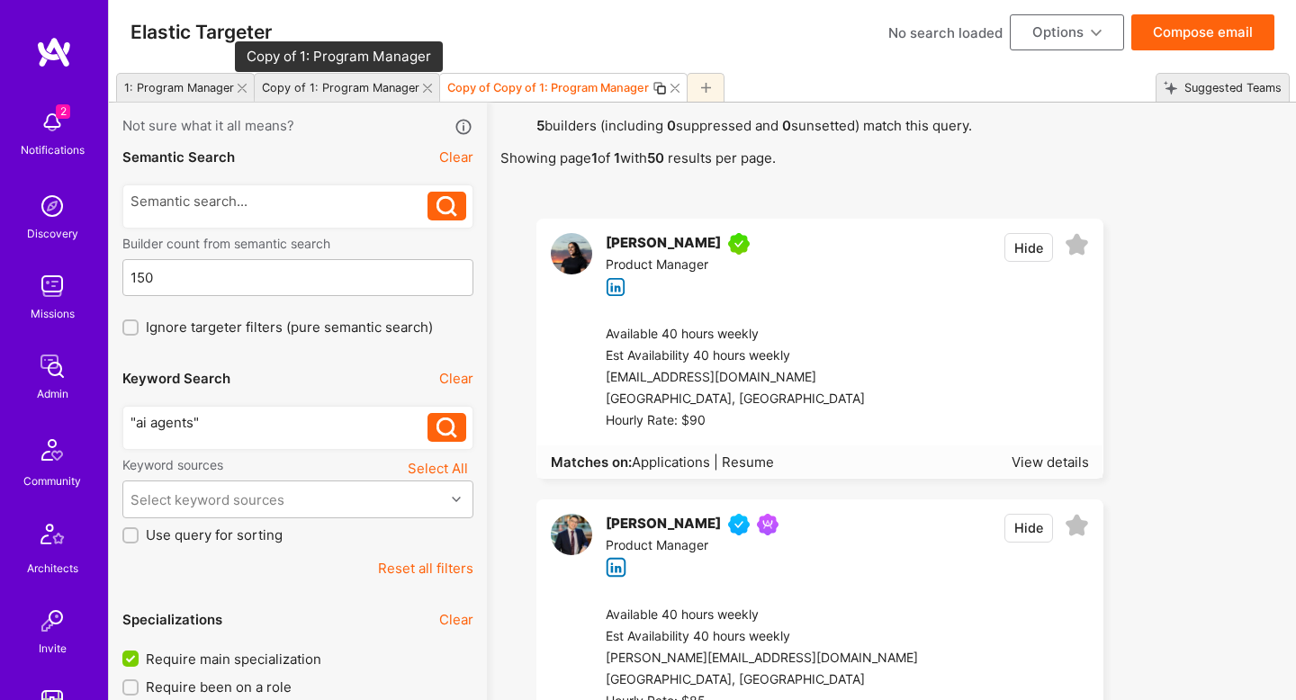
click at [351, 86] on div "Copy of 1: Program Manager" at bounding box center [341, 88] width 158 height 14
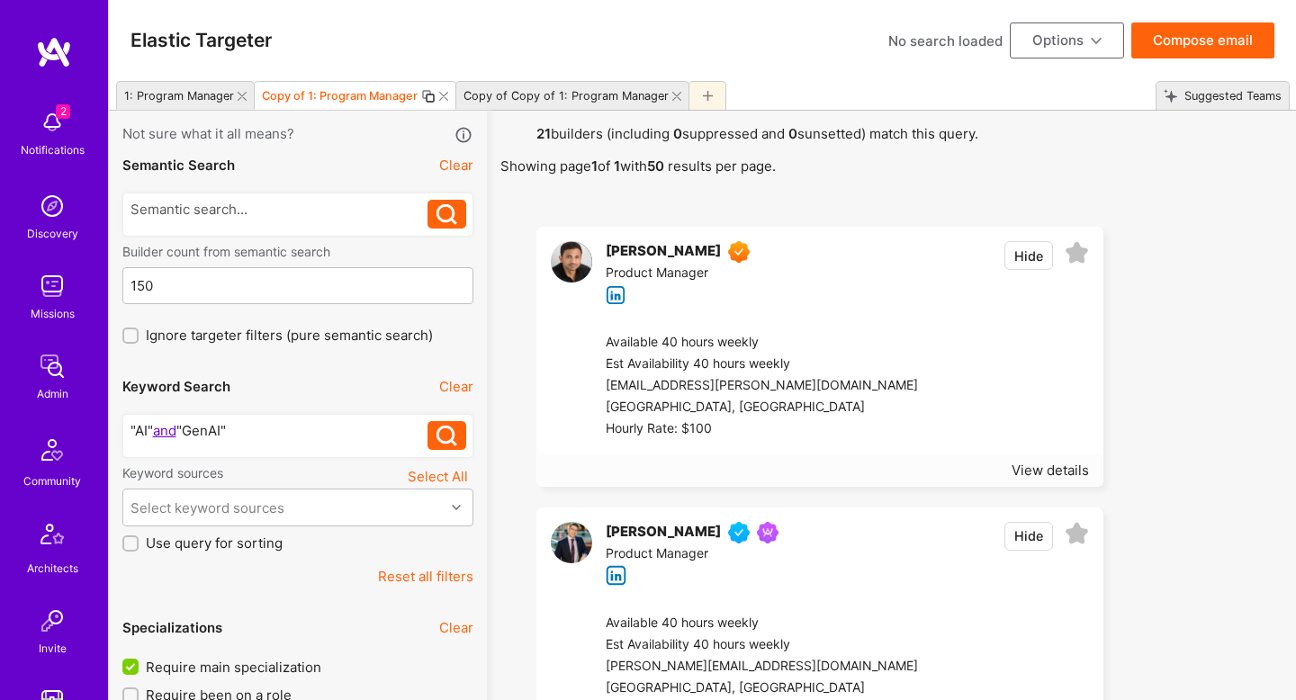
click at [190, 104] on div "1: Program Manager" at bounding box center [175, 96] width 117 height 26
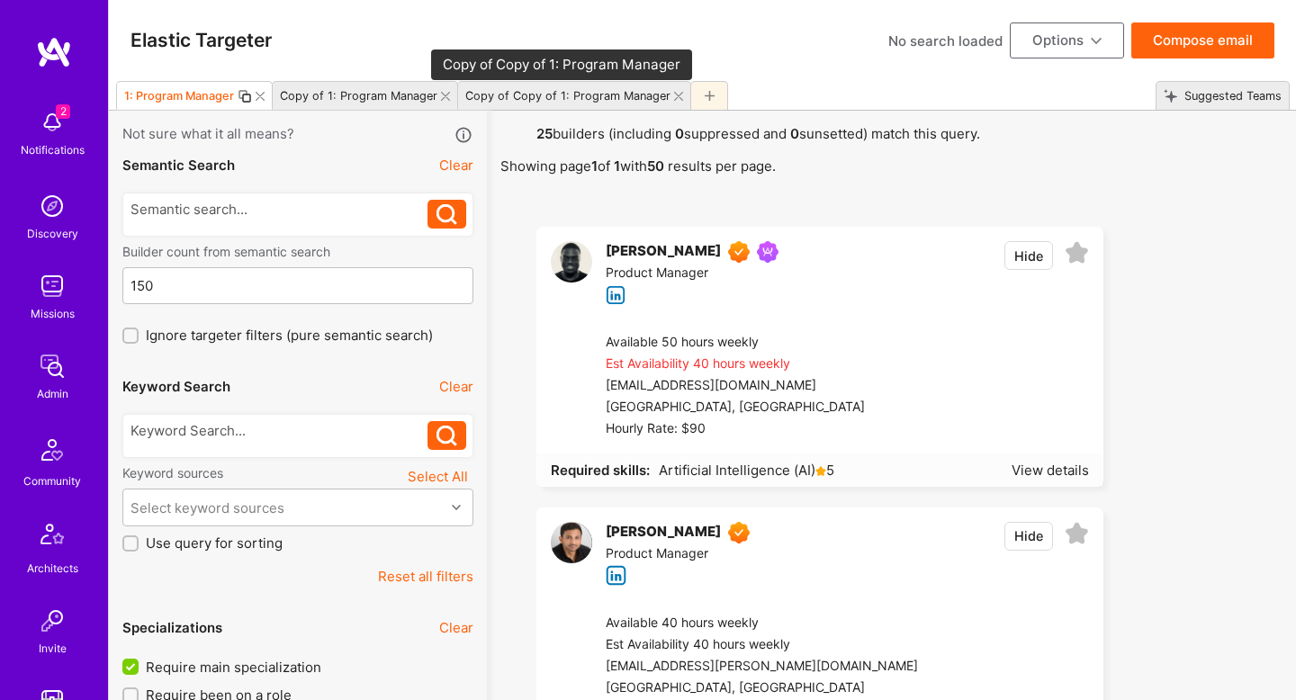
click at [625, 98] on div "Copy of Copy of 1: Program Manager" at bounding box center [567, 96] width 205 height 14
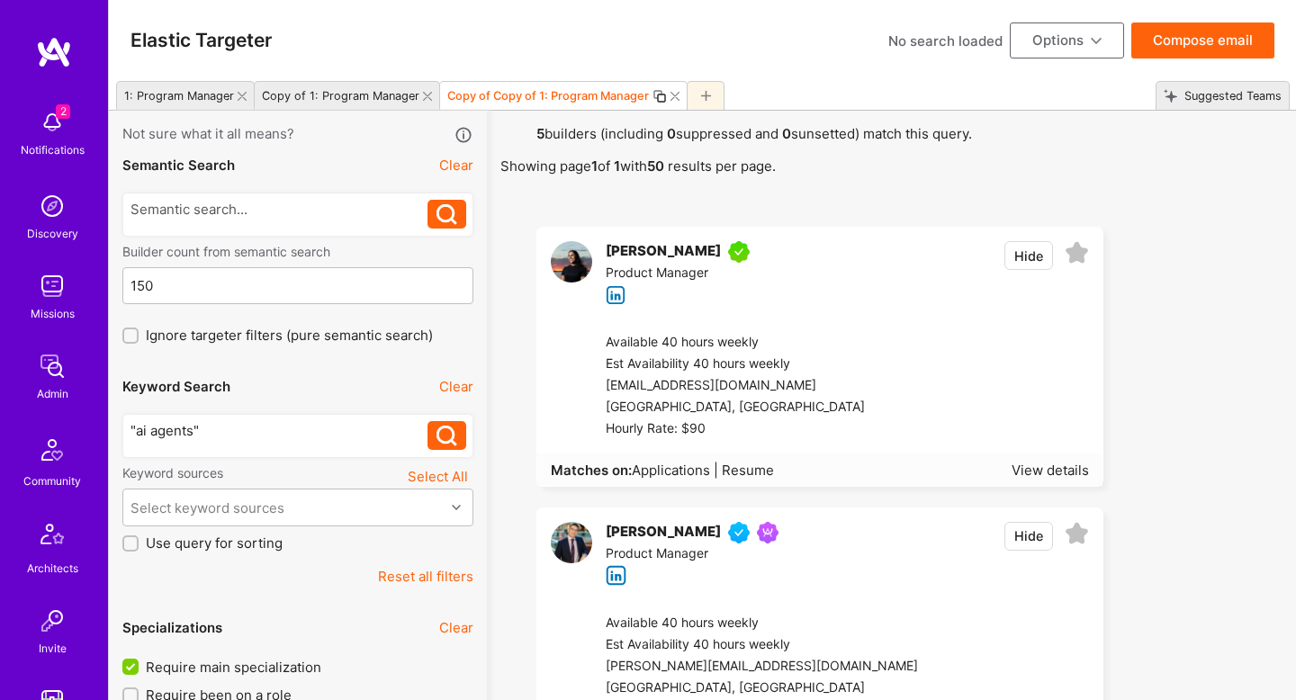
click at [198, 108] on div "1: Program Manager" at bounding box center [175, 96] width 117 height 26
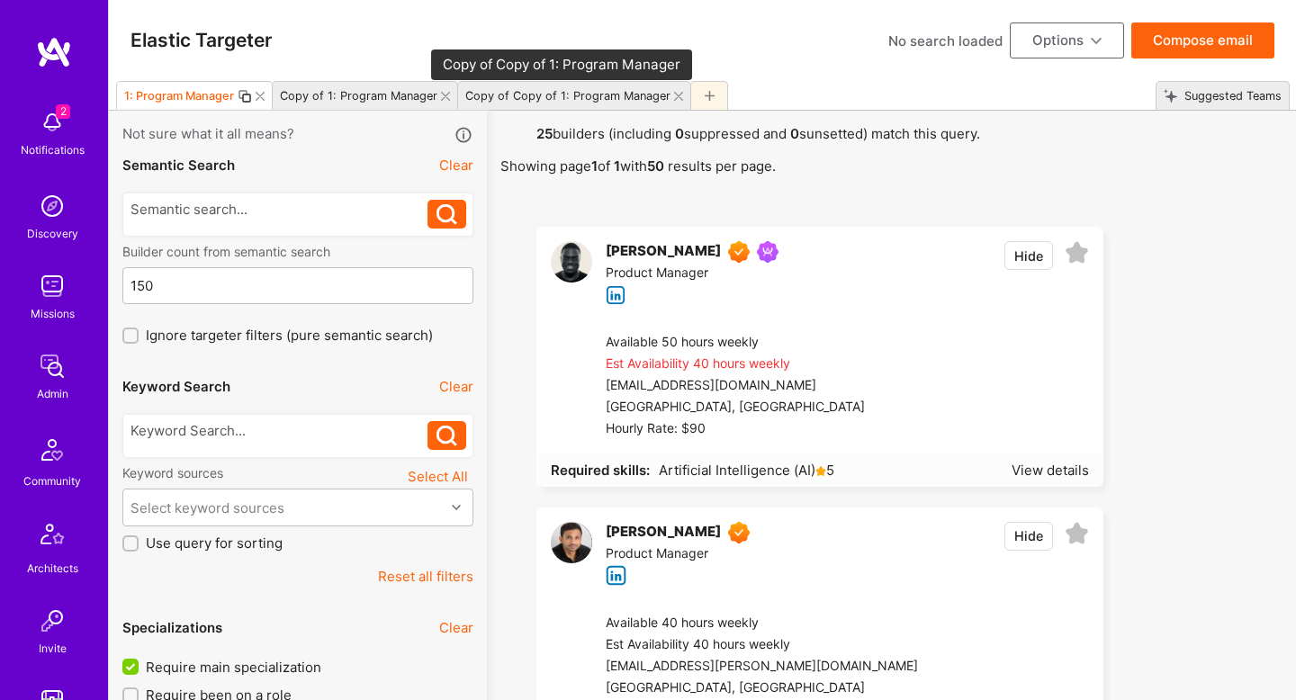
click at [572, 101] on div "Copy of Copy of 1: Program Manager" at bounding box center [567, 96] width 205 height 14
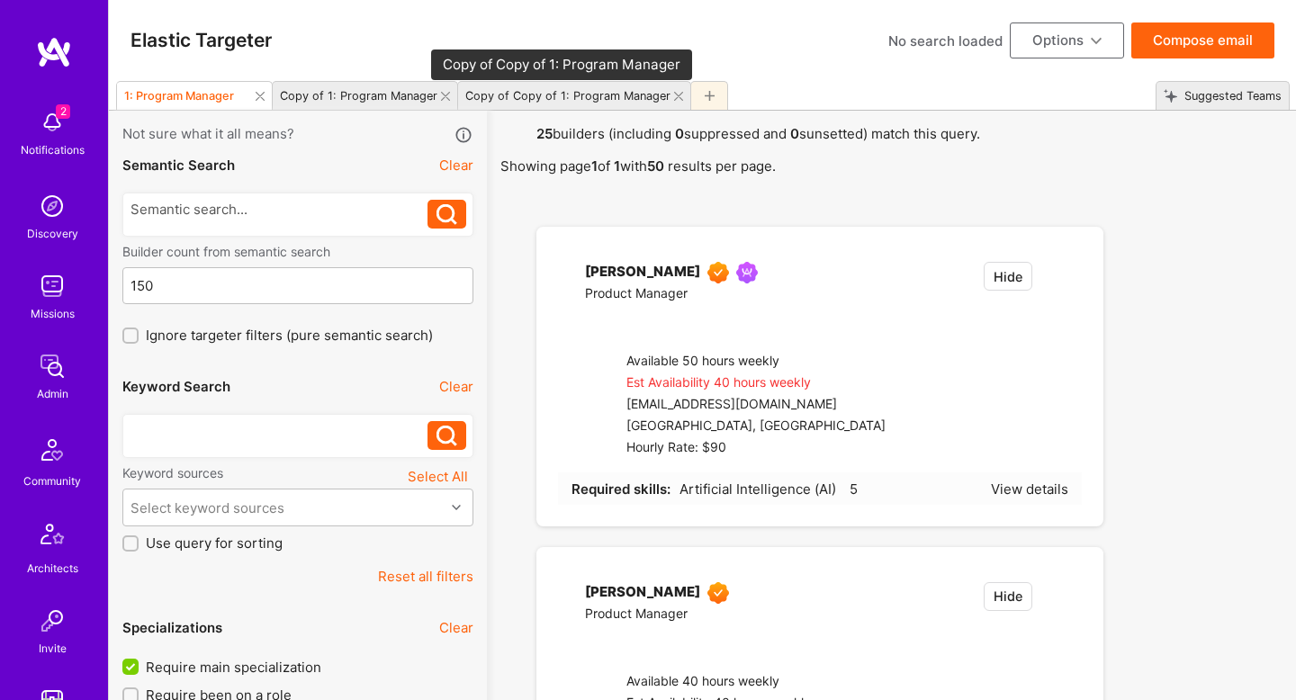
type input "0"
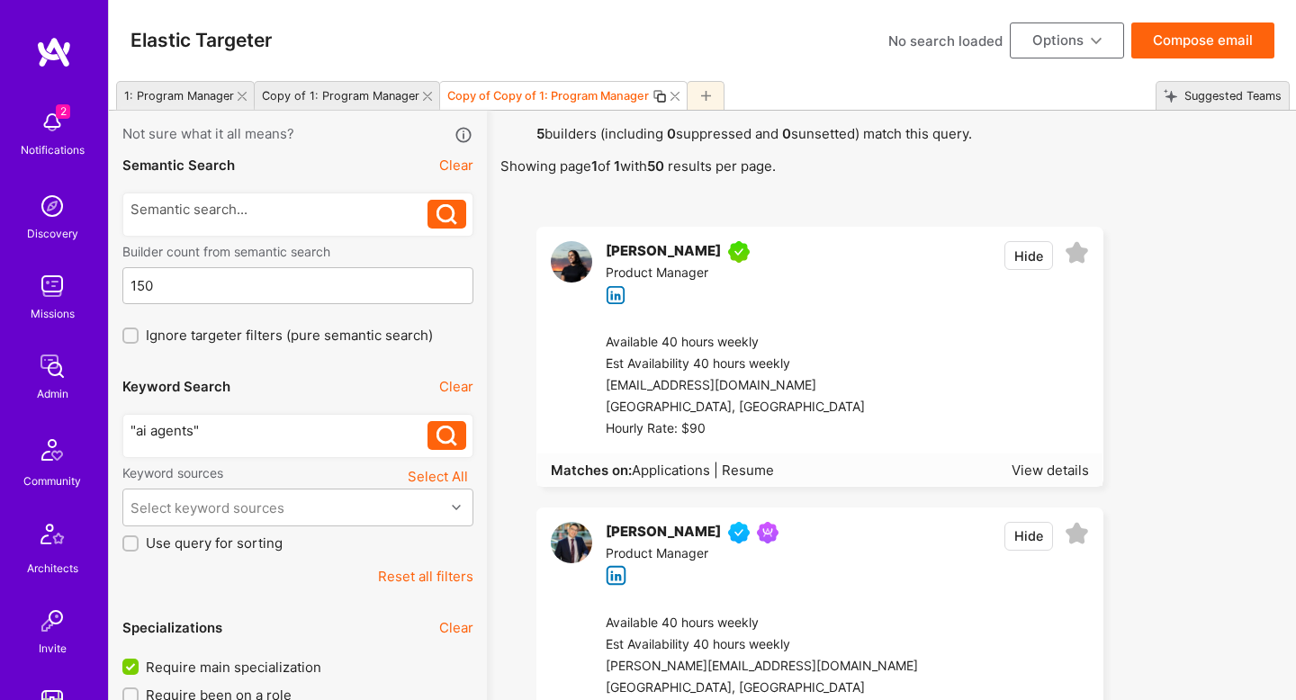
click at [653, 99] on icon at bounding box center [660, 96] width 14 height 14
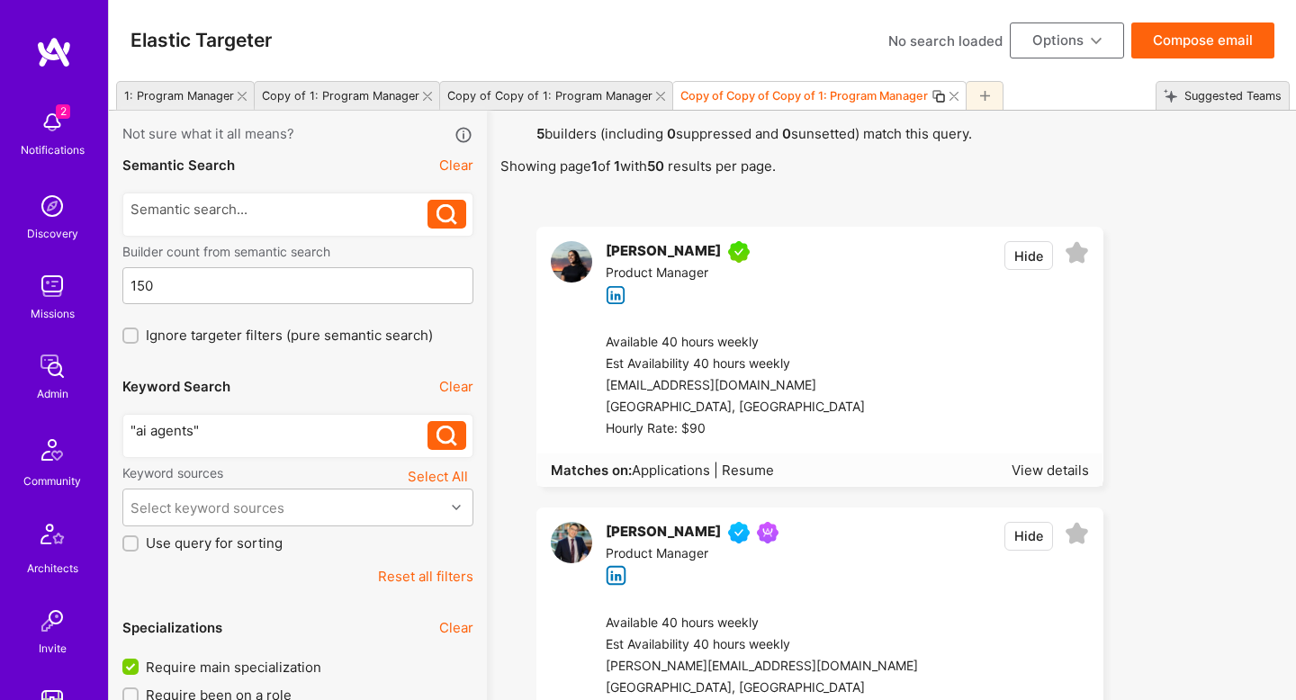
click at [222, 438] on div ""ai agents"" at bounding box center [280, 430] width 298 height 19
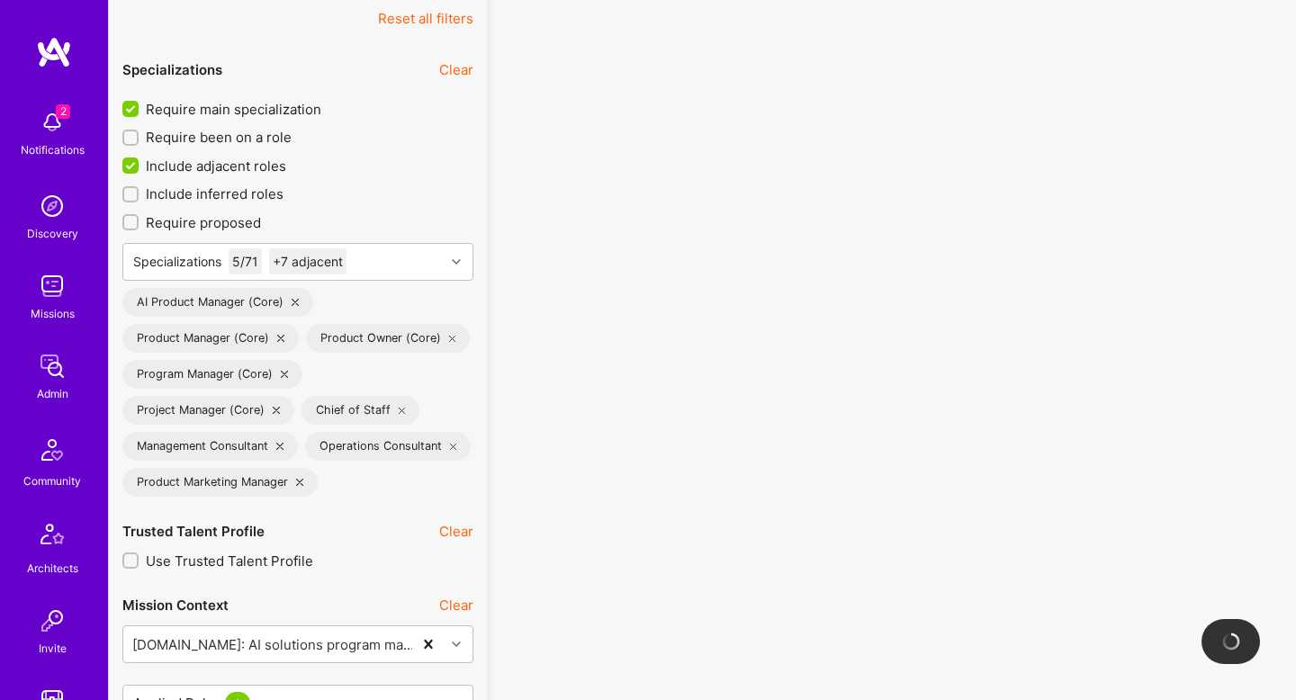
scroll to position [489, 0]
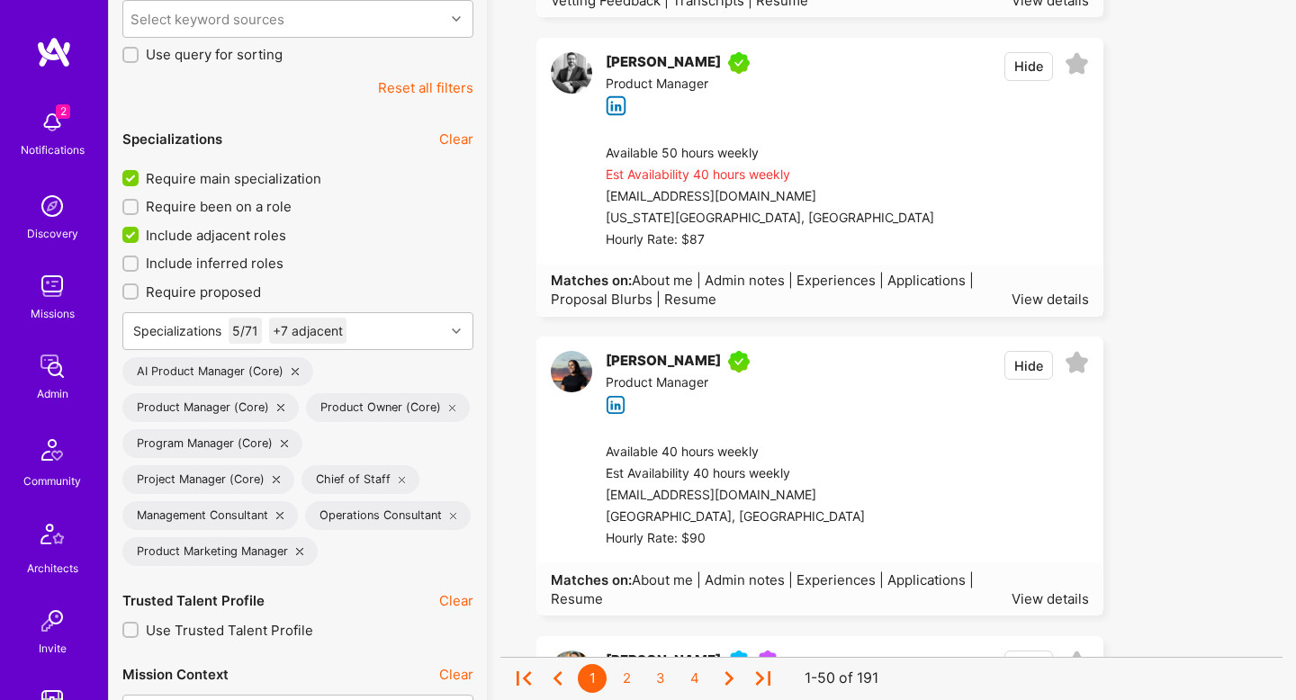
click at [245, 238] on span "Include adjacent roles" at bounding box center [216, 235] width 140 height 19
click at [140, 238] on input "Include adjacent roles" at bounding box center [132, 236] width 16 height 16
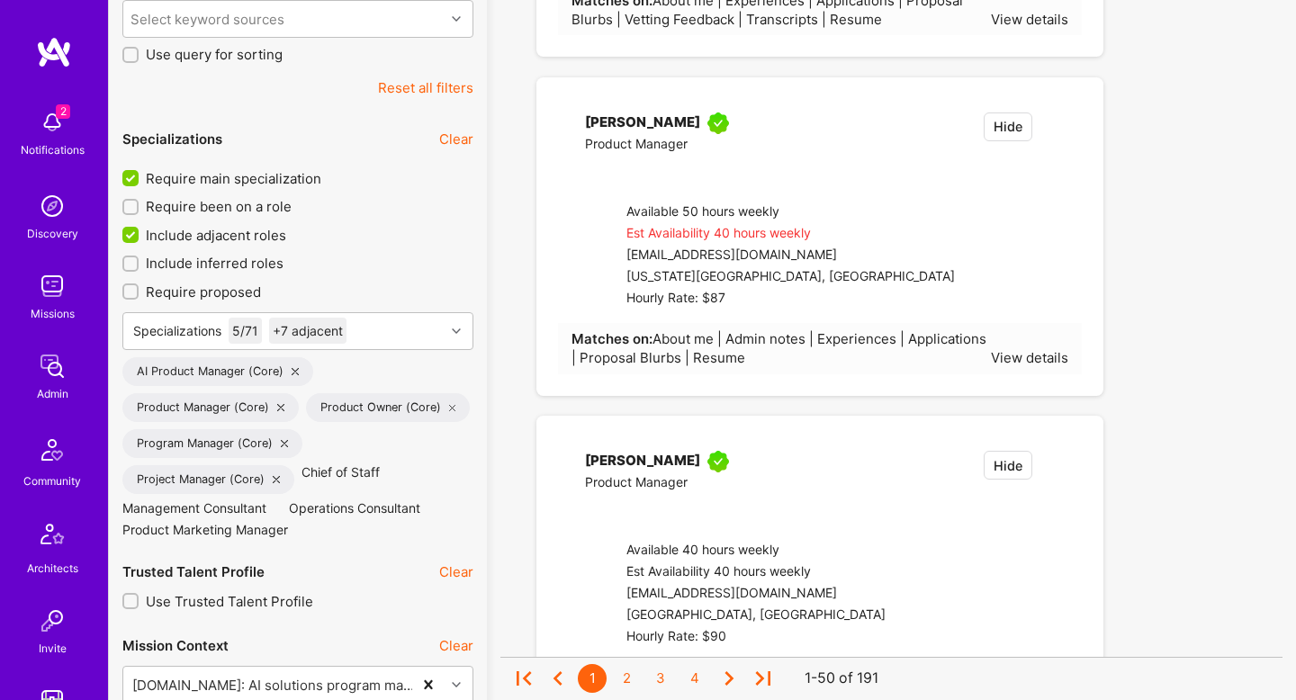
checkbox input "false"
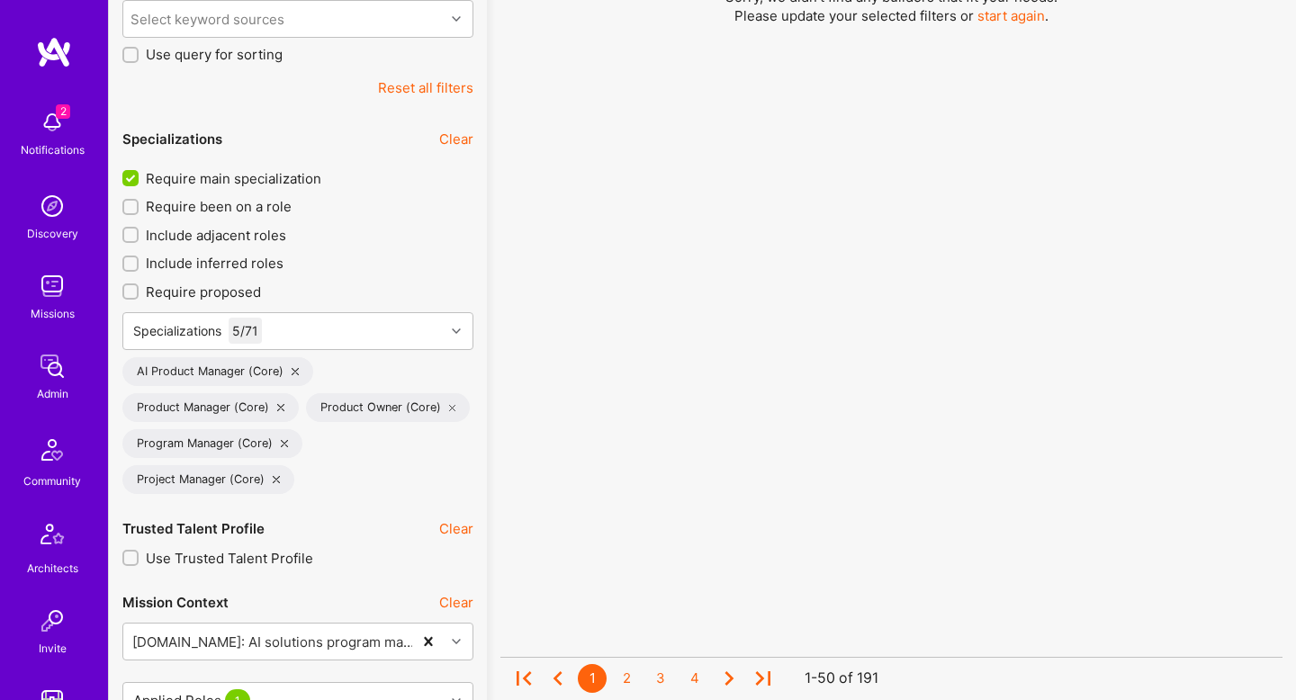
scroll to position [1, 0]
click at [241, 180] on span "Require main specialization" at bounding box center [234, 178] width 176 height 19
click at [140, 180] on input "Require main specialization" at bounding box center [132, 179] width 16 height 16
checkbox input "false"
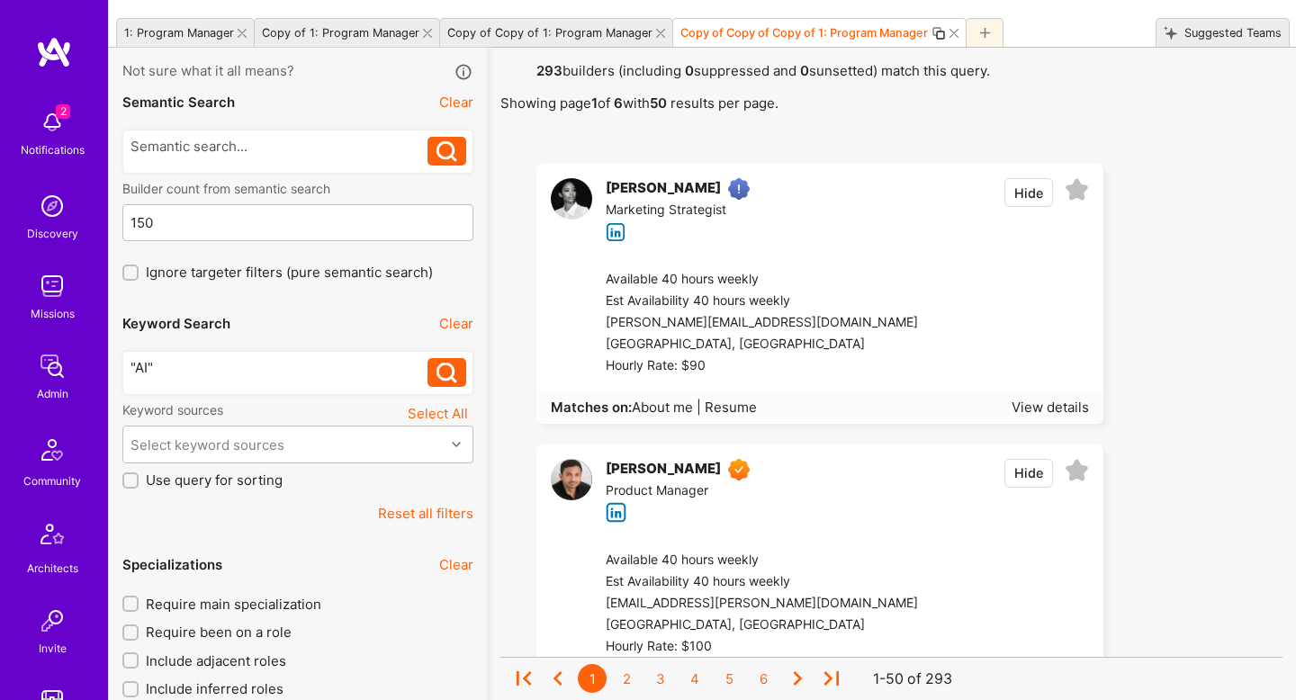
scroll to position [65, 0]
click at [401, 362] on div ""AI"" at bounding box center [280, 365] width 298 height 19
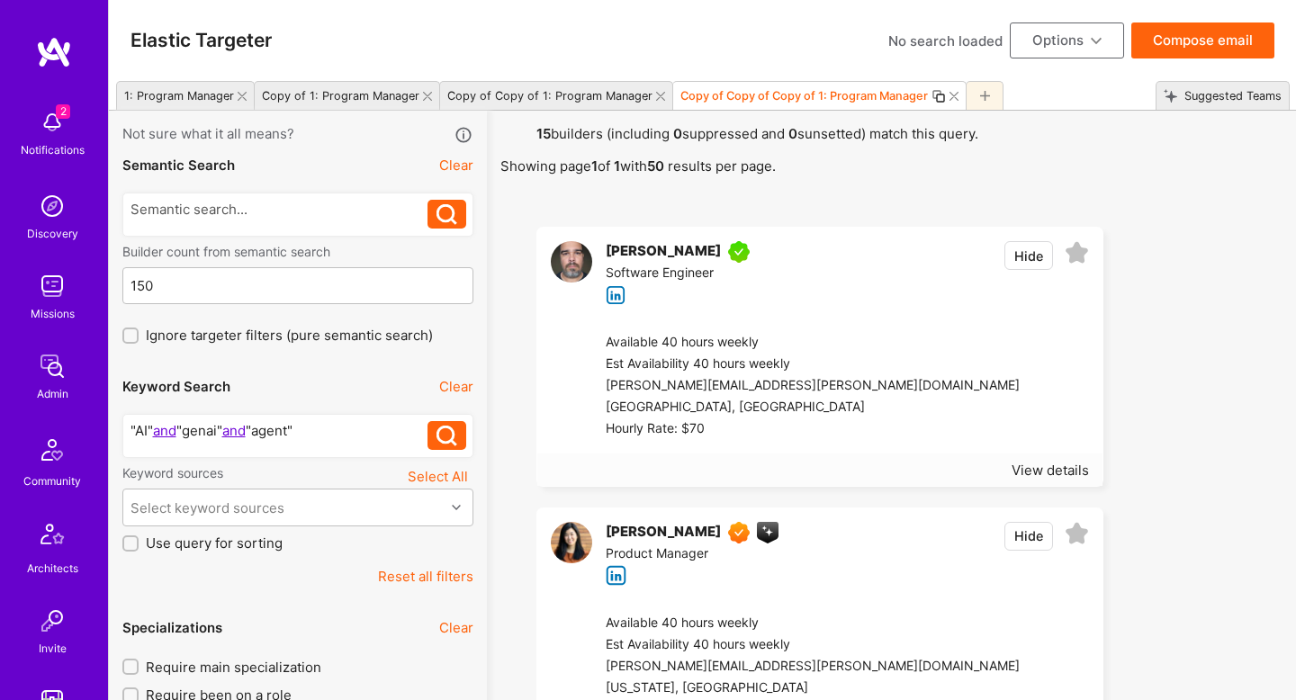
click at [1235, 32] on button "Compose email" at bounding box center [1202, 41] width 143 height 36
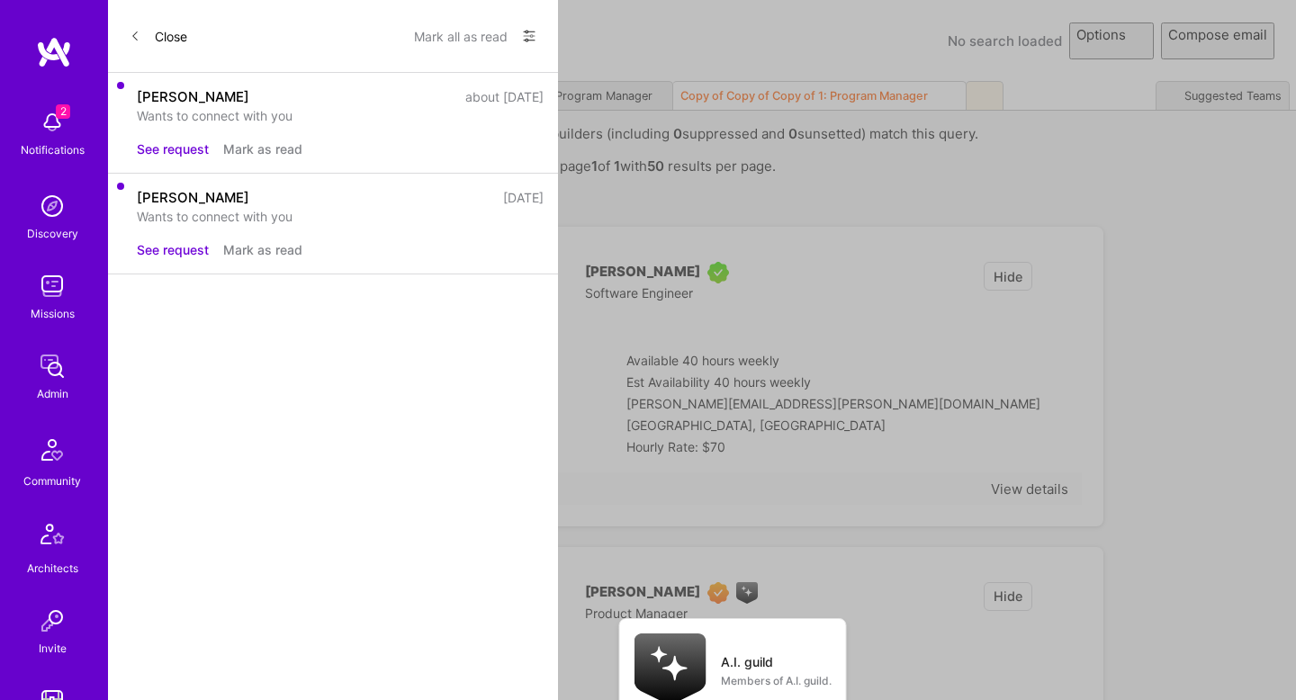
select select "rich-reachout"
select select "header-three"
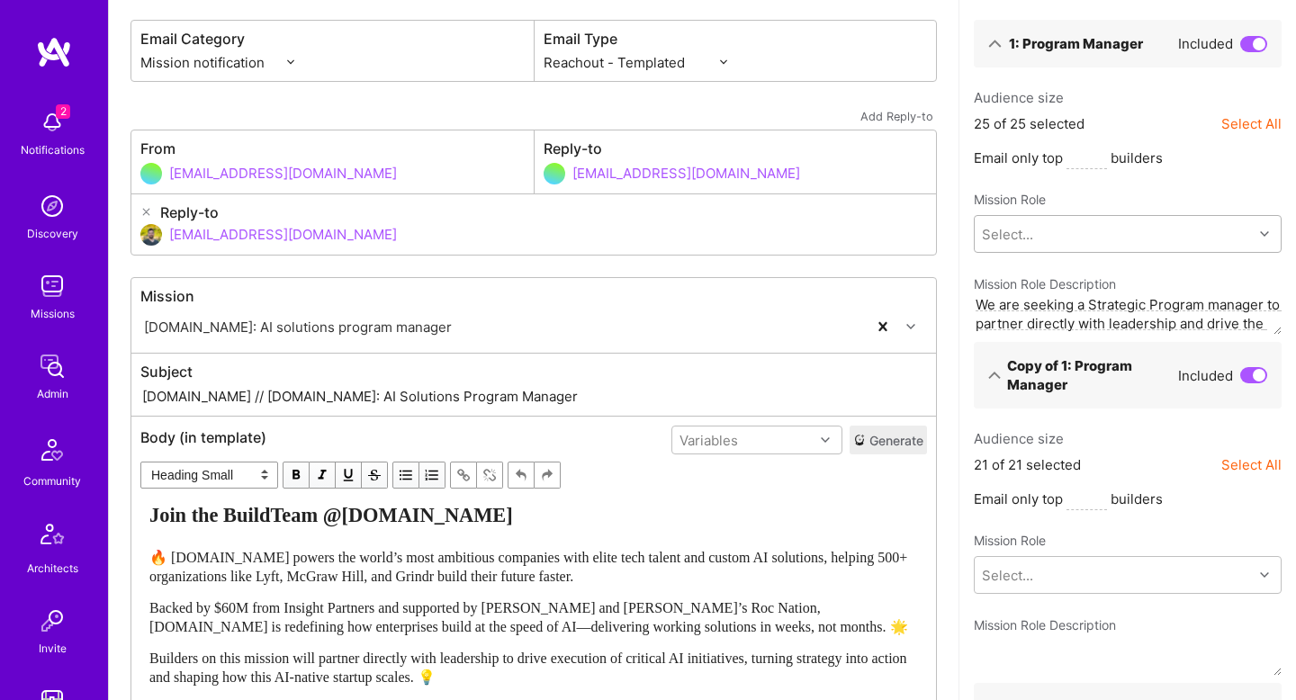
scroll to position [84, 0]
click at [1040, 239] on div "1 - Program Manager" at bounding box center [1051, 233] width 134 height 19
click at [942, 305] on div "Email Category Mission notification Community & Product Email Type Custom - Tem…" at bounding box center [534, 691] width 850 height 1389
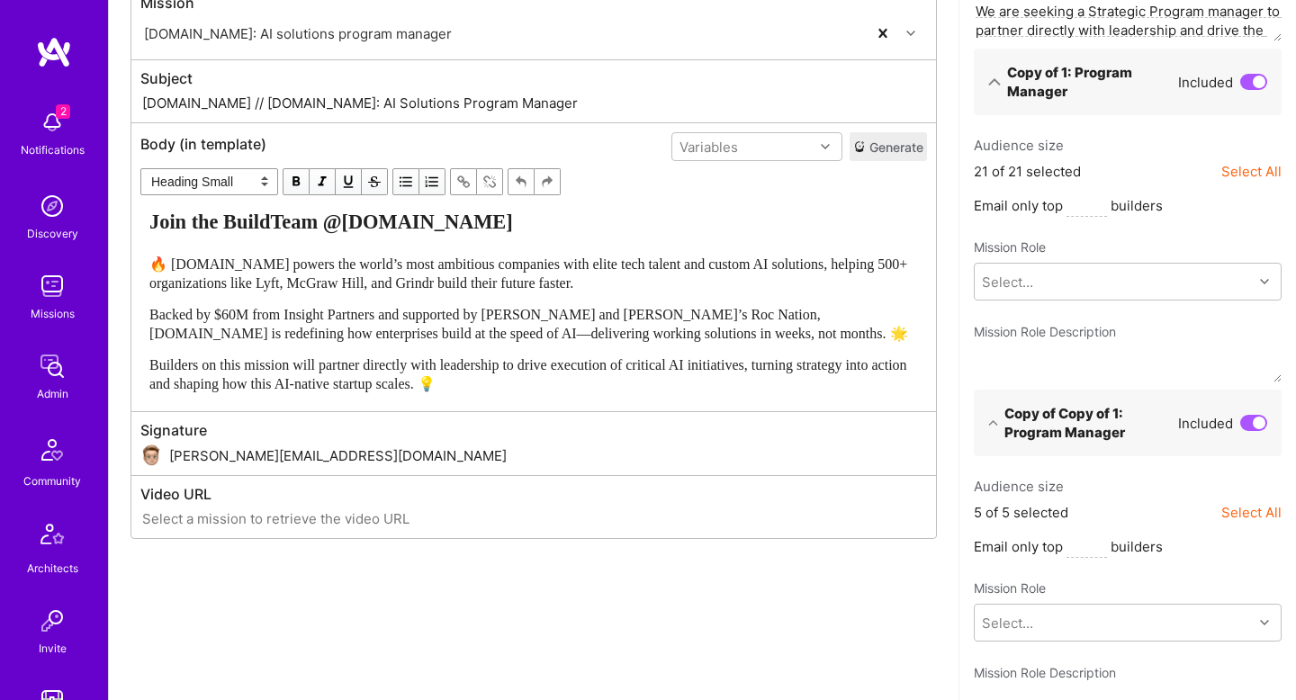
scroll to position [380, 0]
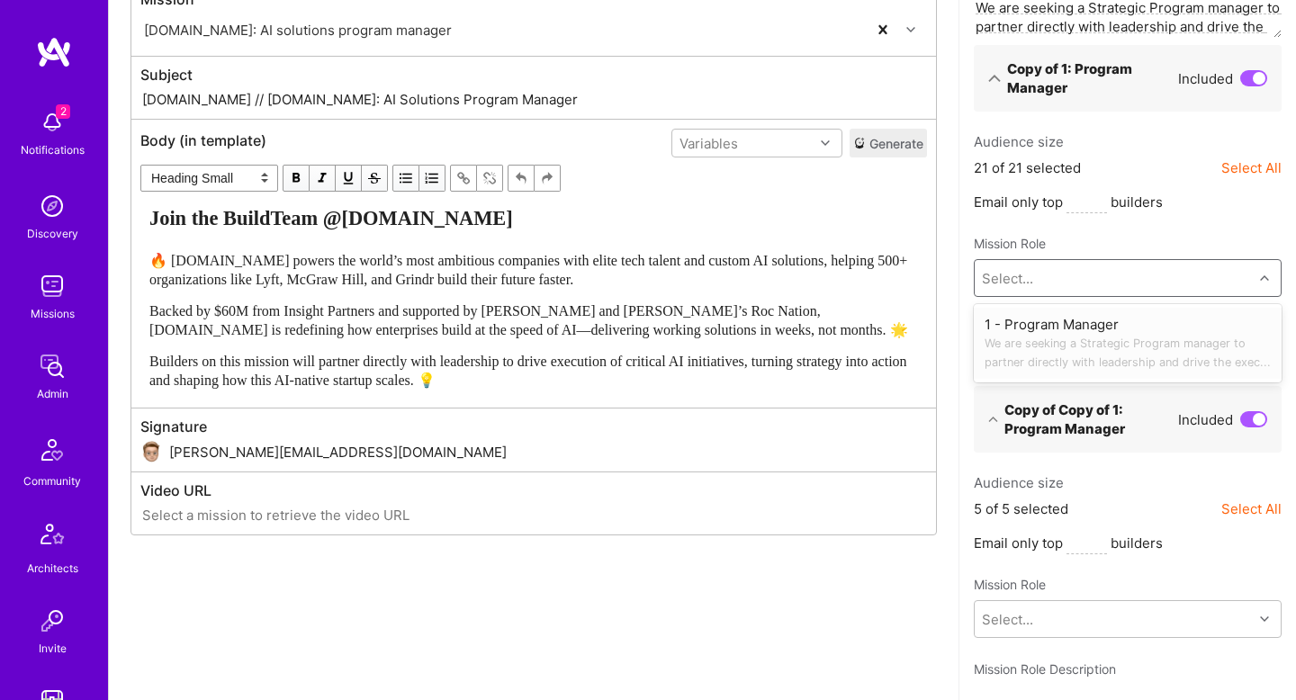
click at [1040, 285] on div "Select..." at bounding box center [1114, 278] width 278 height 36
drag, startPoint x: 1030, startPoint y: 321, endPoint x: 944, endPoint y: 349, distance: 89.9
click at [1030, 321] on div "1 - Program Manager We are seeking a Strategic Program manager to partner direc…" at bounding box center [1128, 343] width 286 height 57
type textarea "We are seeking a Strategic Program manager to partner directly with leadership …"
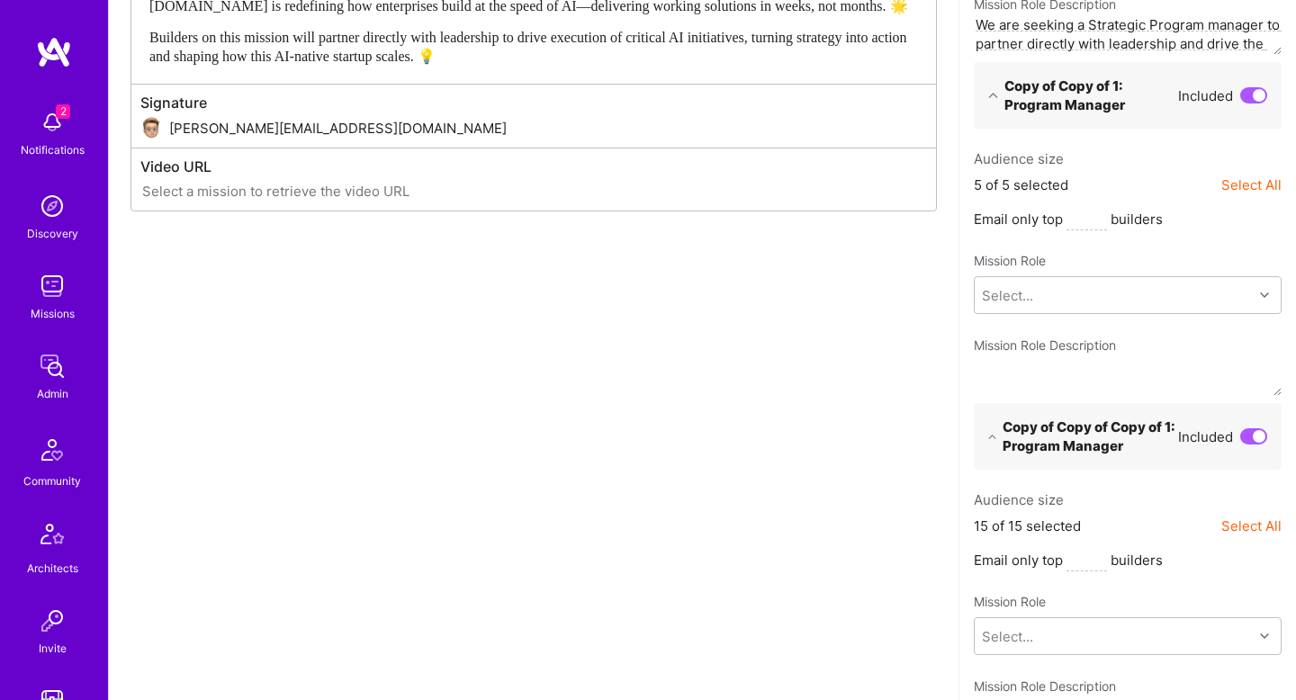
scroll to position [706, 0]
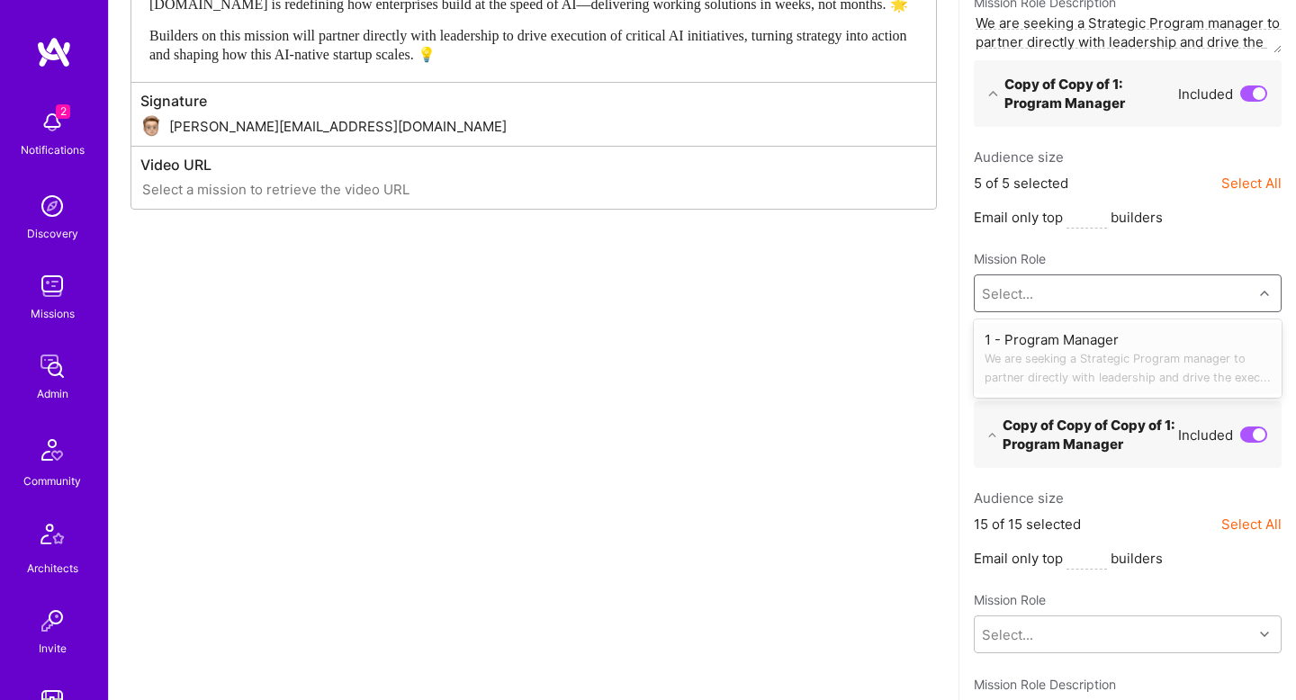
drag, startPoint x: 1112, startPoint y: 291, endPoint x: 1088, endPoint y: 315, distance: 33.7
click at [1112, 291] on div "Select..." at bounding box center [1114, 293] width 278 height 36
drag, startPoint x: 1063, startPoint y: 338, endPoint x: 978, endPoint y: 344, distance: 84.8
click at [1063, 338] on div "1 - Program Manager We are seeking a Strategic Program manager to partner direc…" at bounding box center [1128, 358] width 286 height 57
type textarea "We are seeking a Strategic Program manager to partner directly with leadership …"
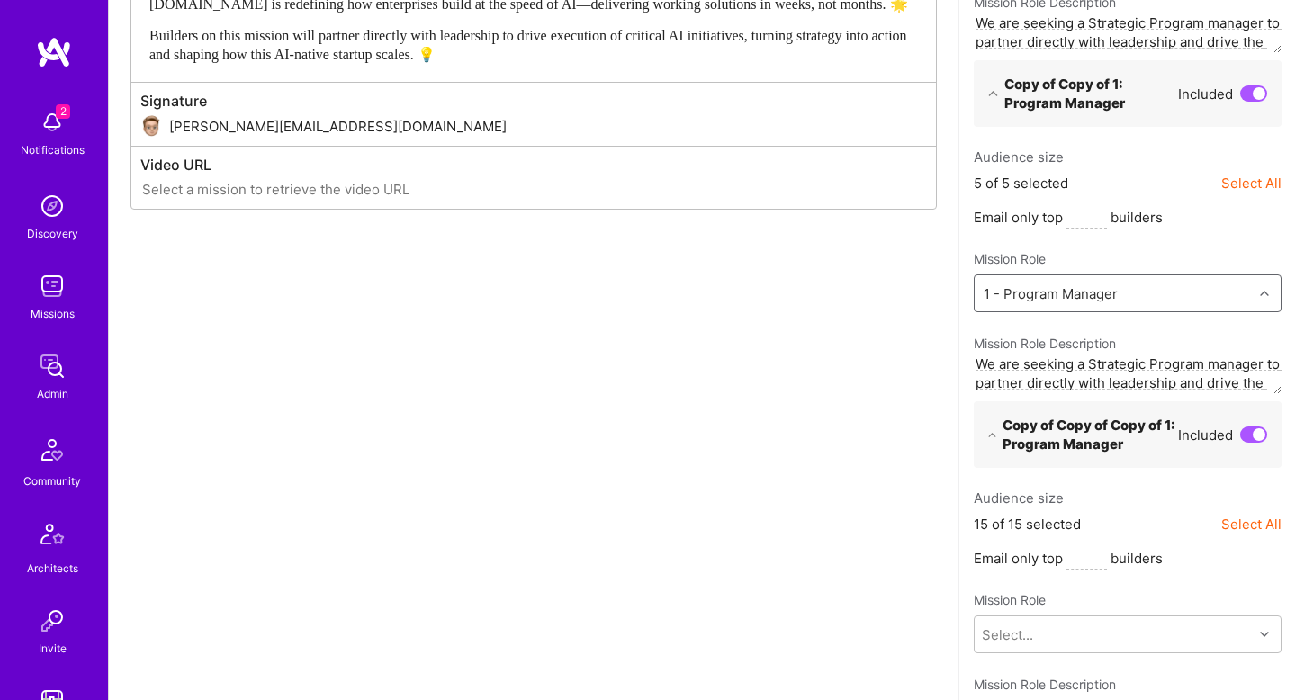
scroll to position [770, 0]
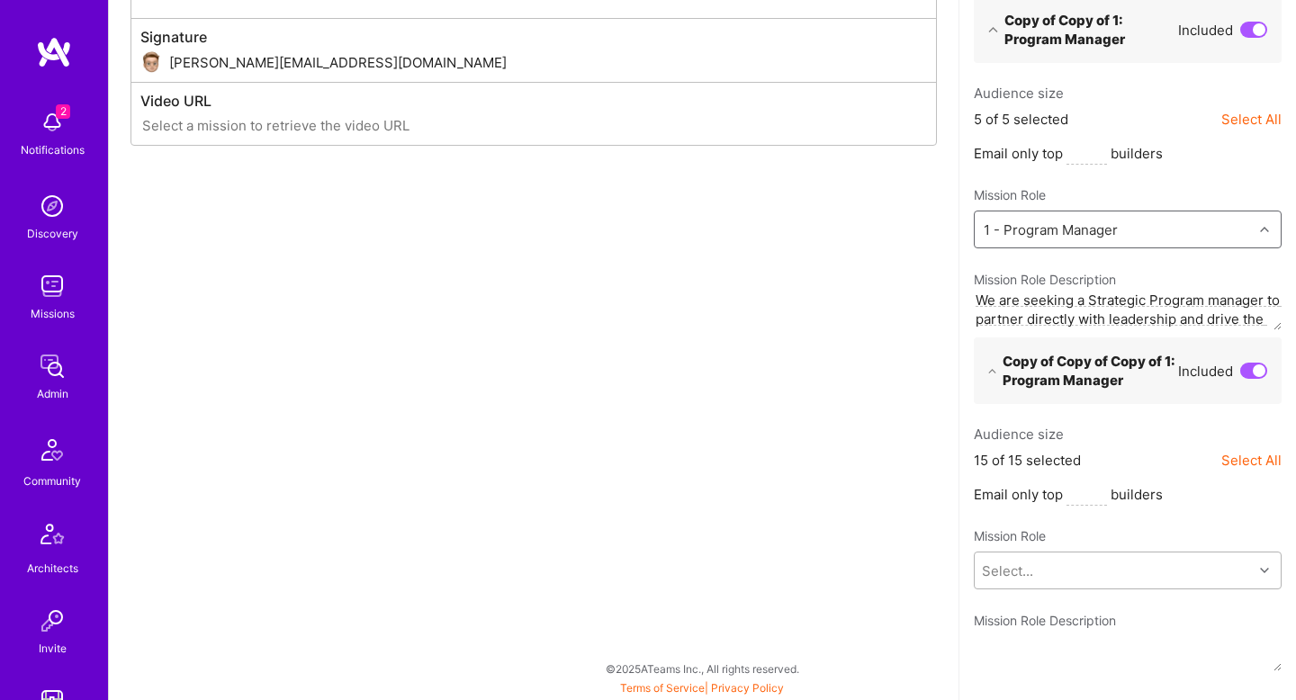
click at [1042, 568] on div "Select..." at bounding box center [1114, 571] width 278 height 36
click at [1030, 617] on div "1 - Program Manager We are seeking a Strategic Program manager to partner direc…" at bounding box center [1128, 636] width 286 height 57
type textarea "We are seeking a Strategic Program manager to partner directly with leadership …"
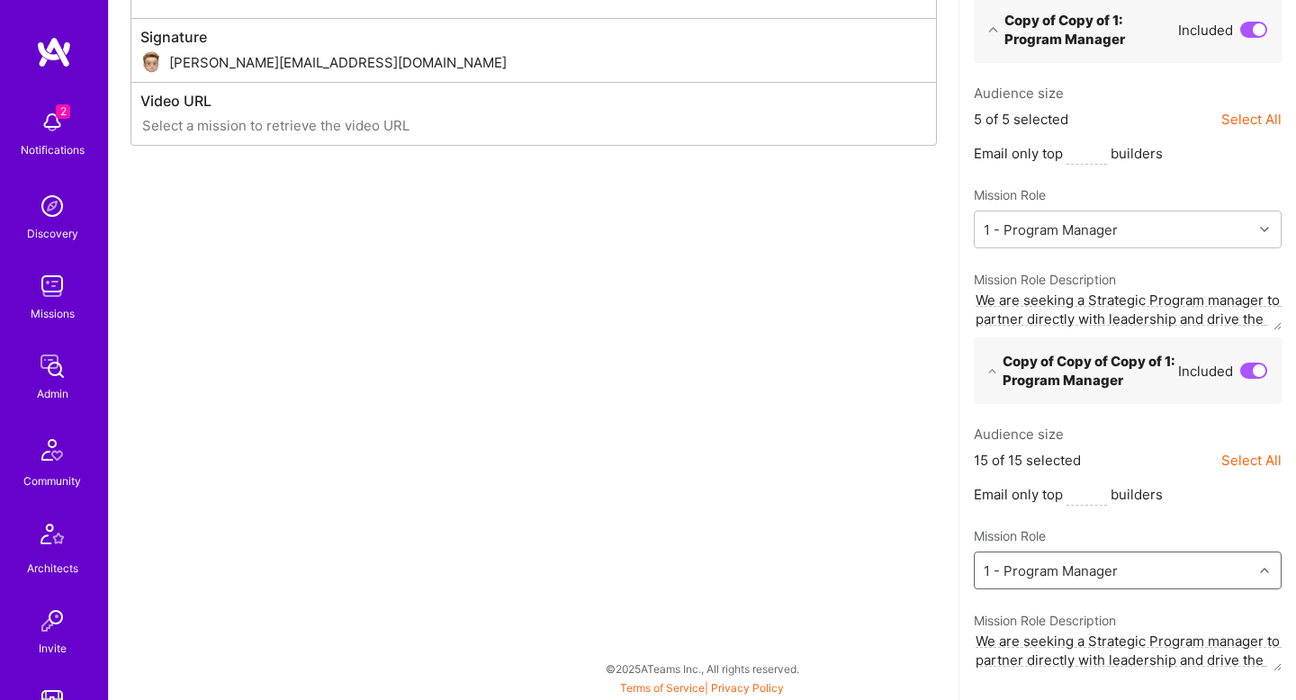
click at [882, 509] on div "Email Category Mission notification Community & Product Email Type Custom - Tem…" at bounding box center [534, 5] width 850 height 1389
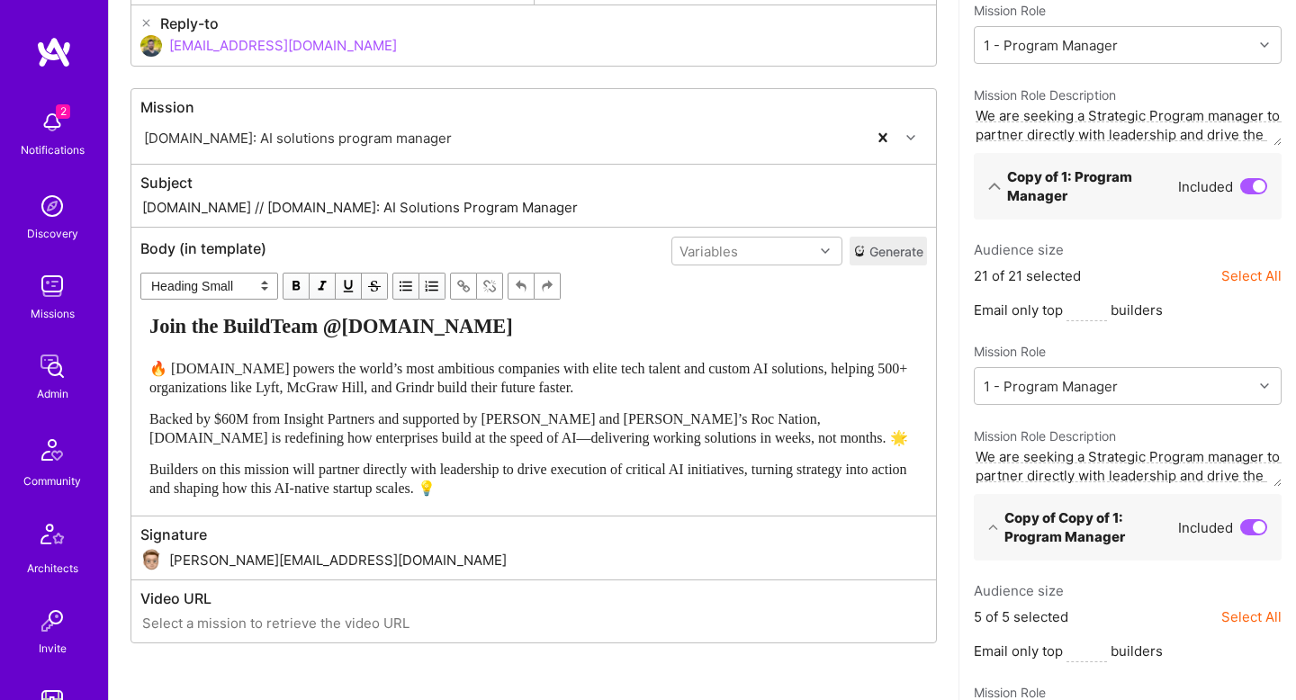
scroll to position [283, 0]
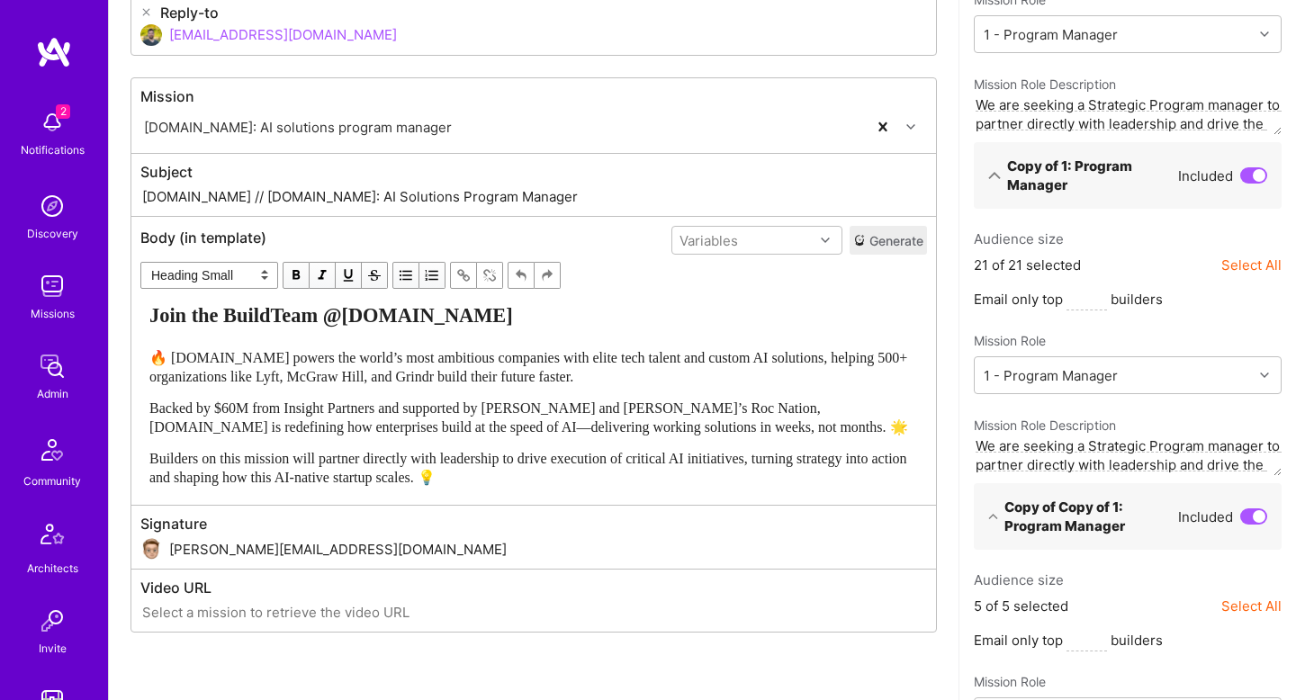
click at [603, 554] on input "eliot@a.team" at bounding box center [548, 550] width 758 height 46
type input "eliot@a.team"
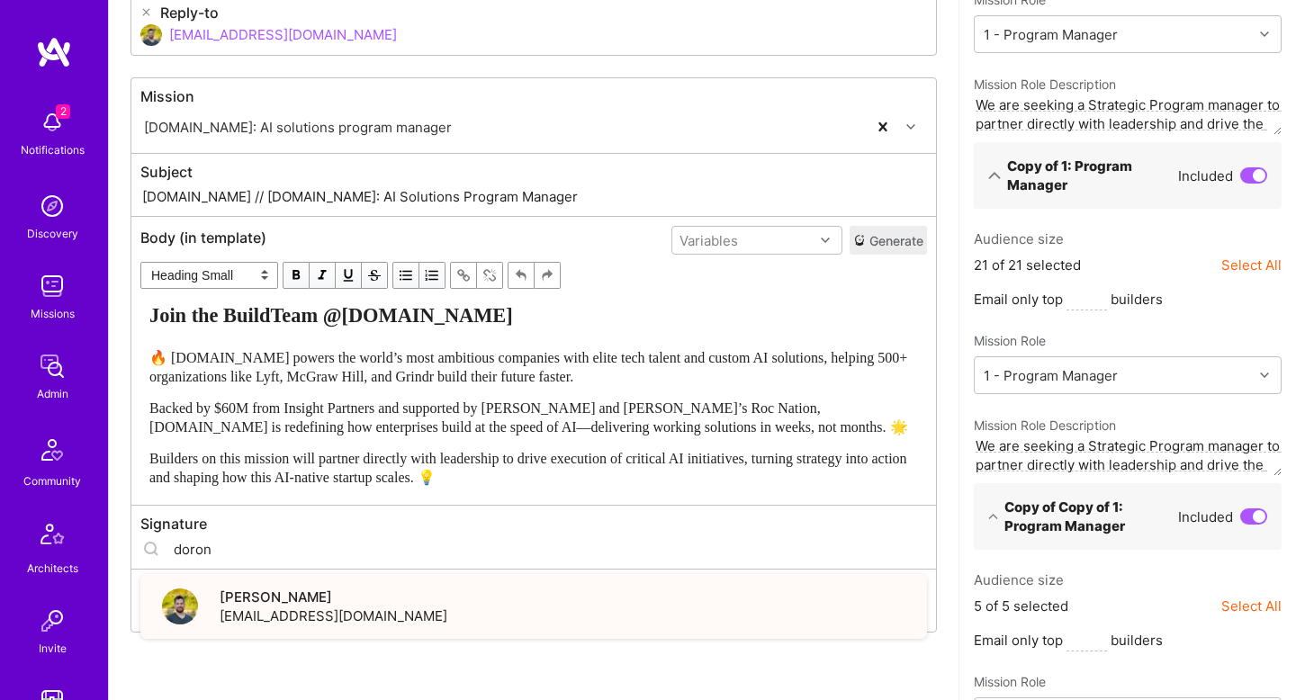
click at [356, 608] on div "Doron Snapiri doron@a.team" at bounding box center [533, 606] width 787 height 65
type input "doron@a.team"
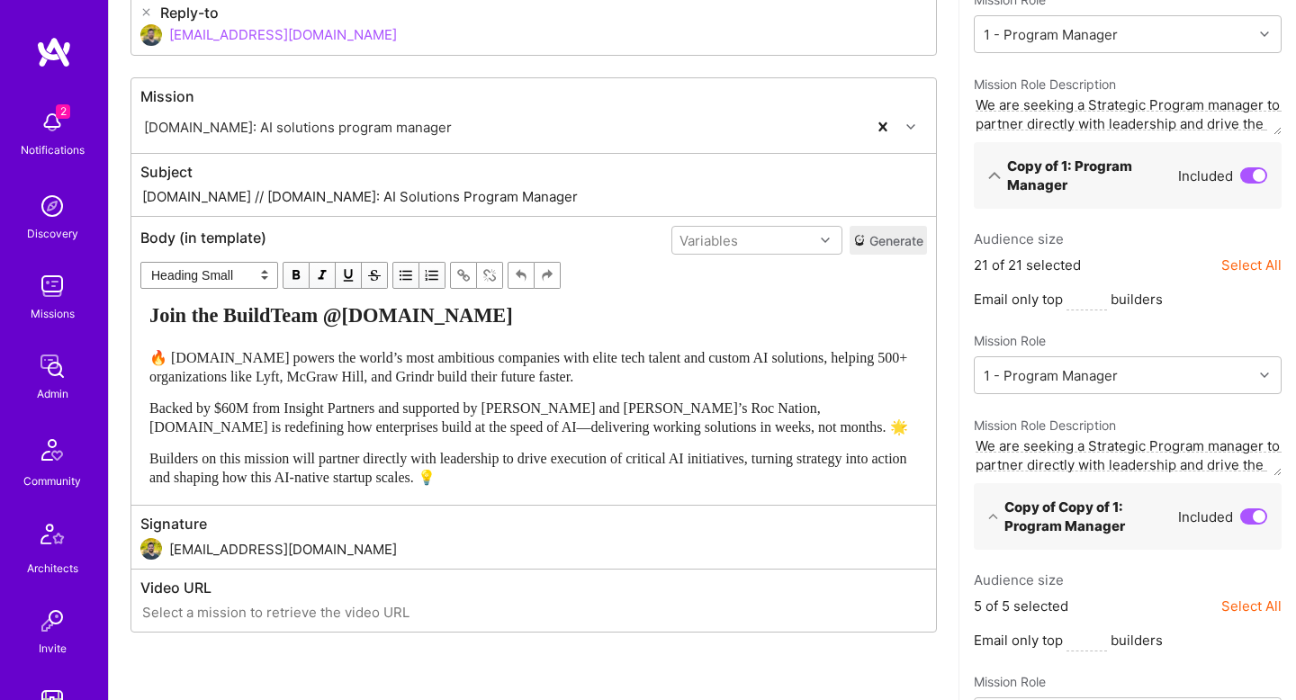
click at [937, 509] on div "Email Category Mission notification Community & Product Email Type Custom - Tem…" at bounding box center [534, 492] width 850 height 1389
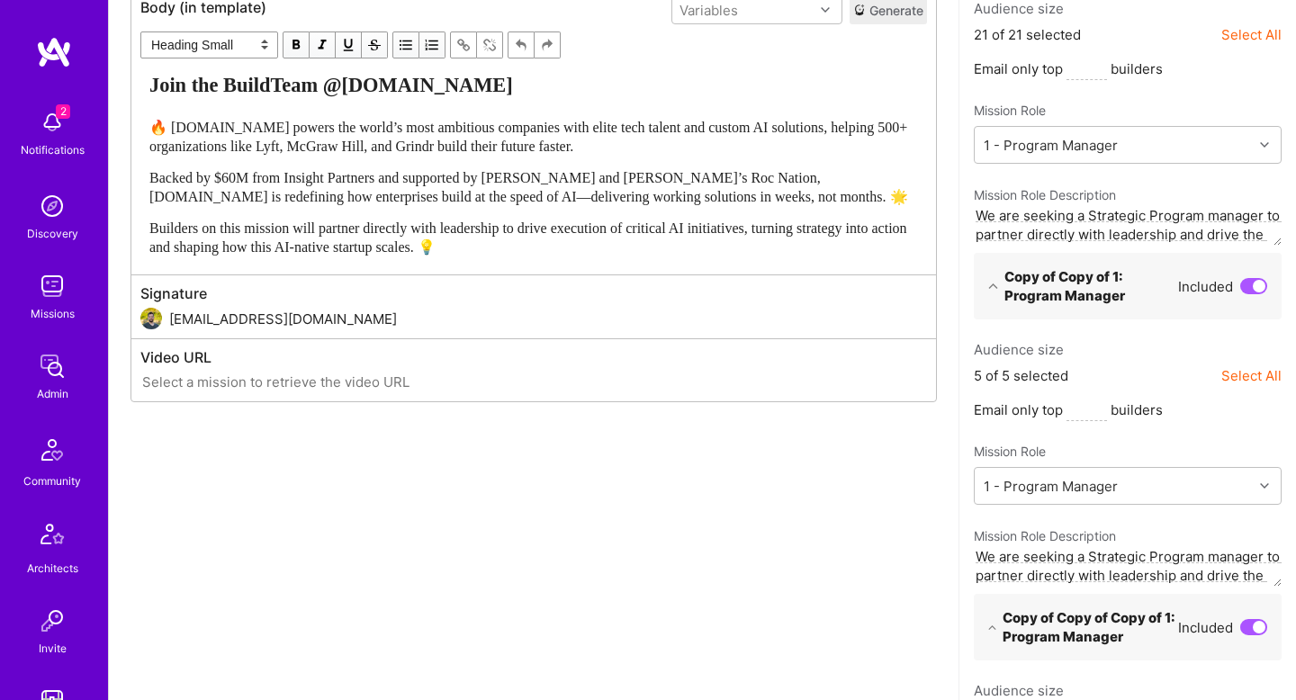
scroll to position [505, 0]
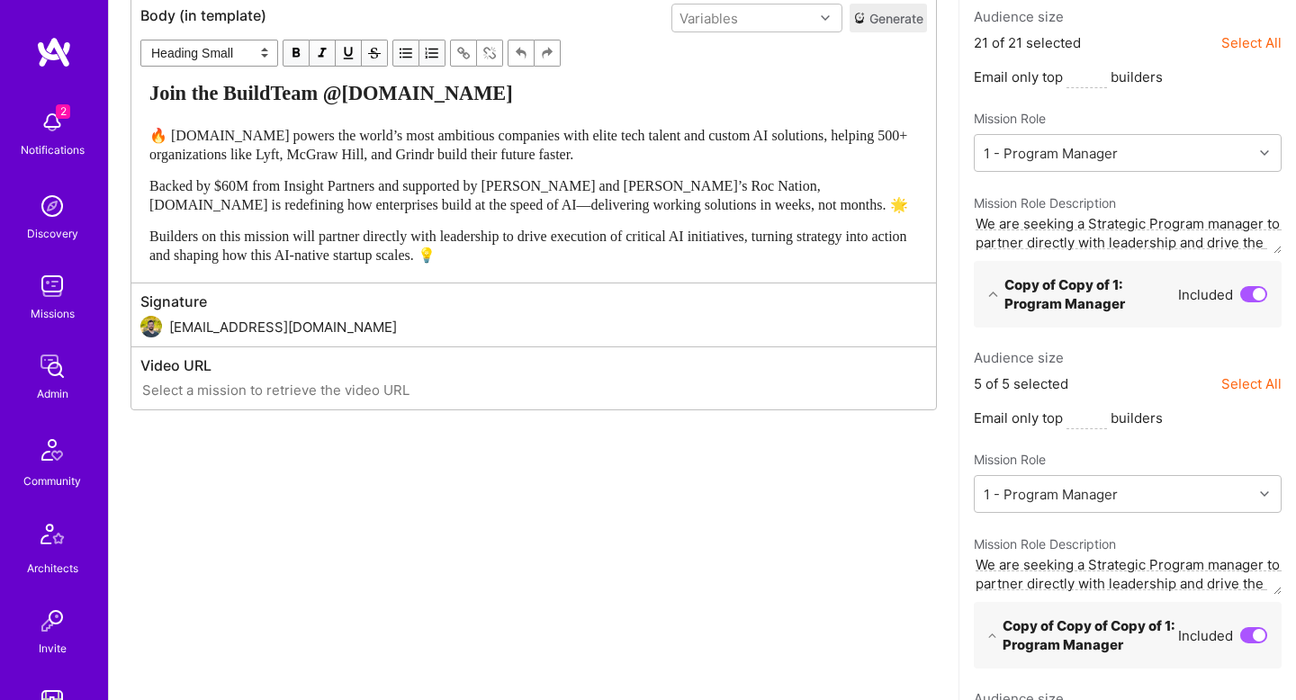
click at [354, 328] on input "doron@a.team" at bounding box center [548, 327] width 758 height 46
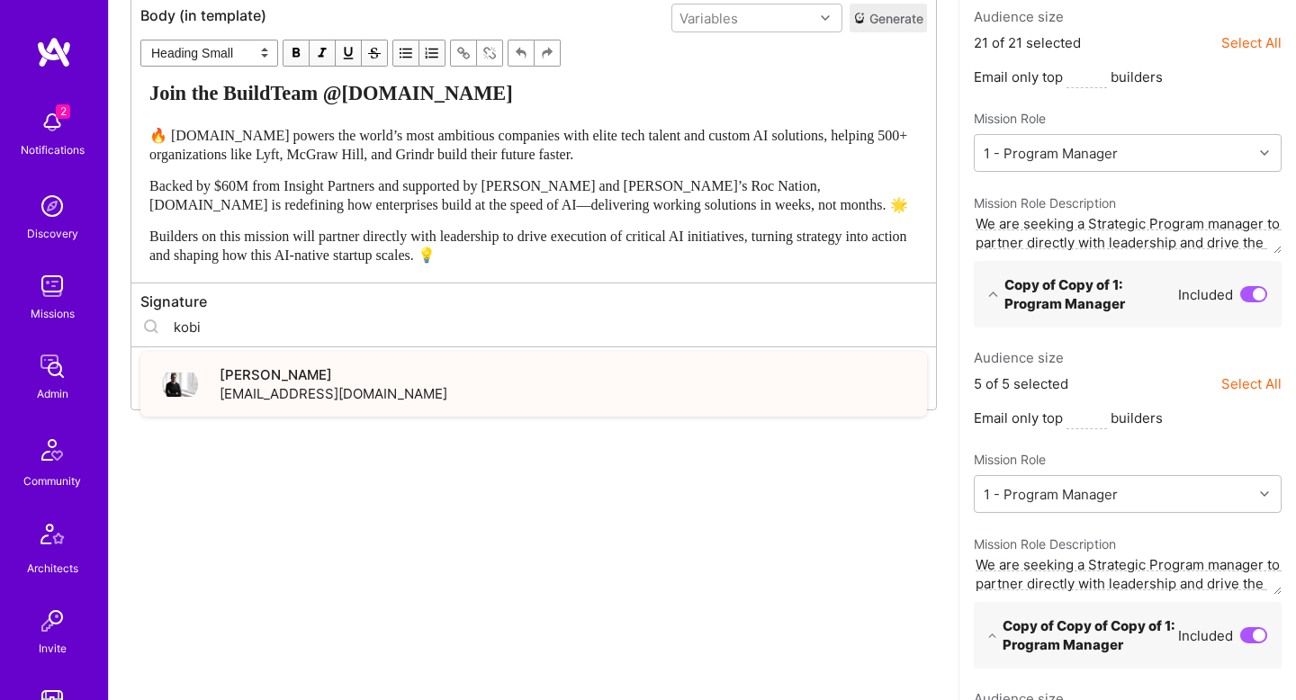
click at [312, 392] on div "Kobi Masri kobi@a.team" at bounding box center [533, 384] width 787 height 65
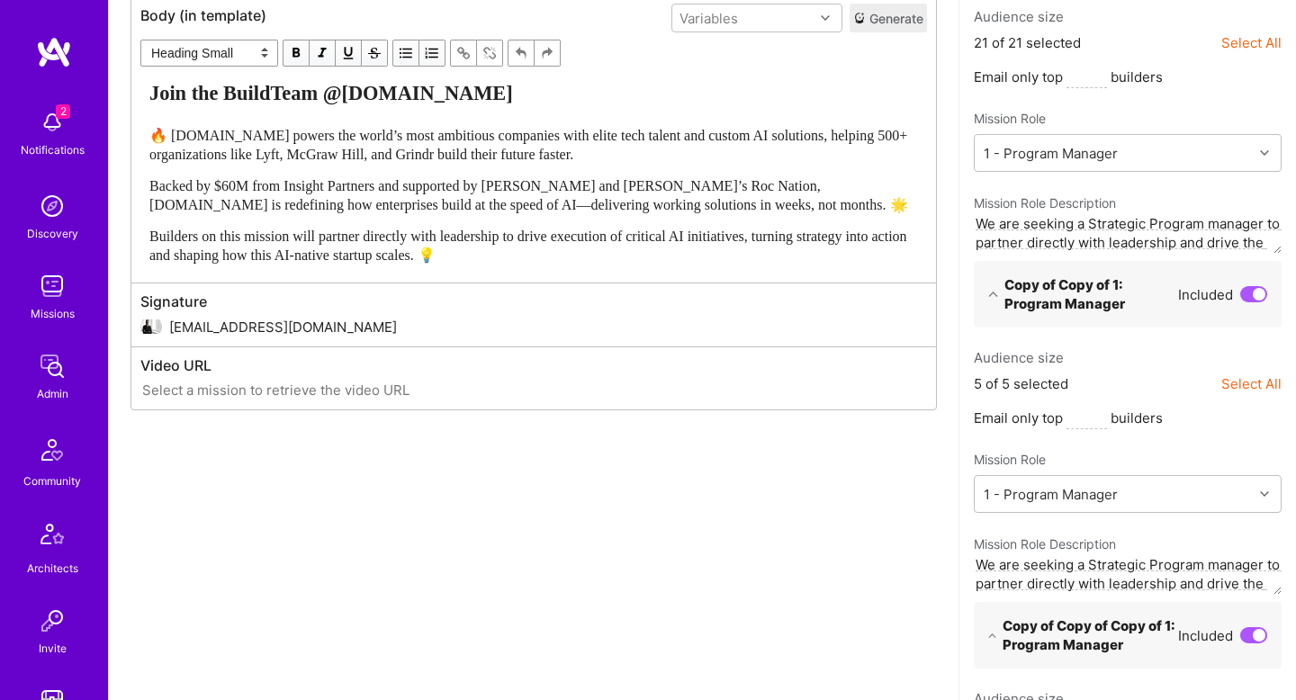
click at [659, 545] on div "Email Category Mission notification Community & Product Email Type Custom - Tem…" at bounding box center [534, 270] width 850 height 1389
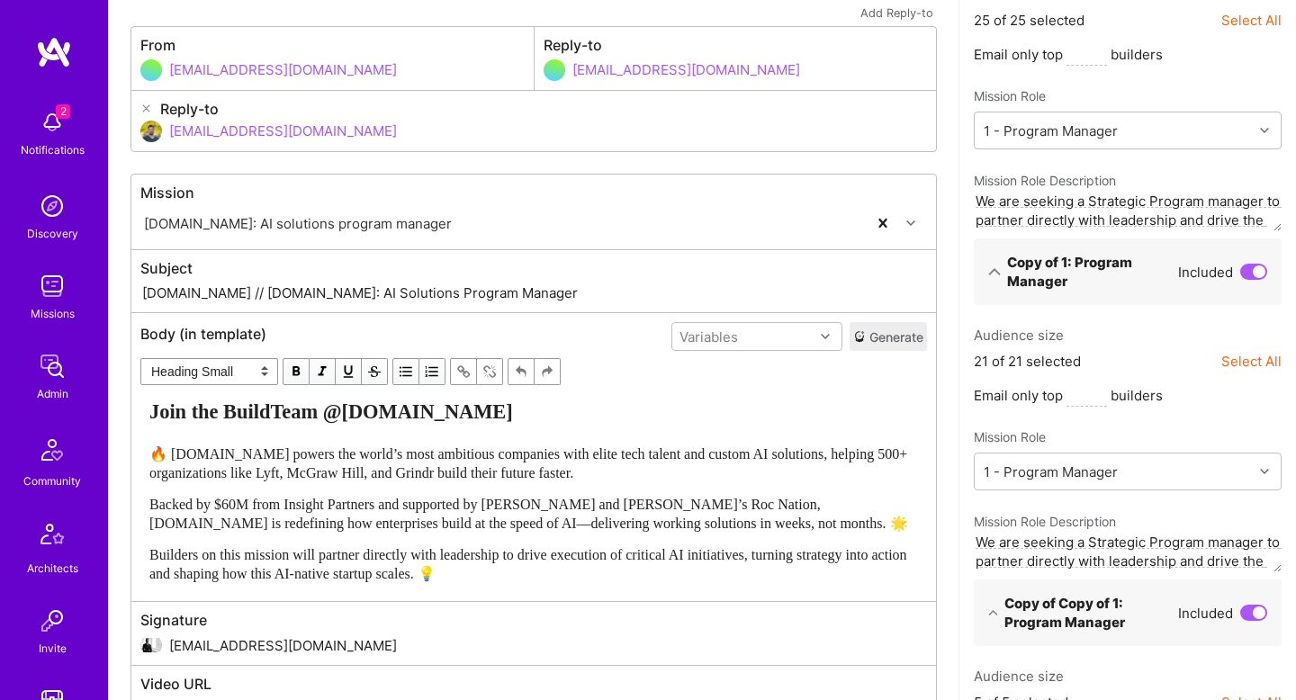
scroll to position [181, 0]
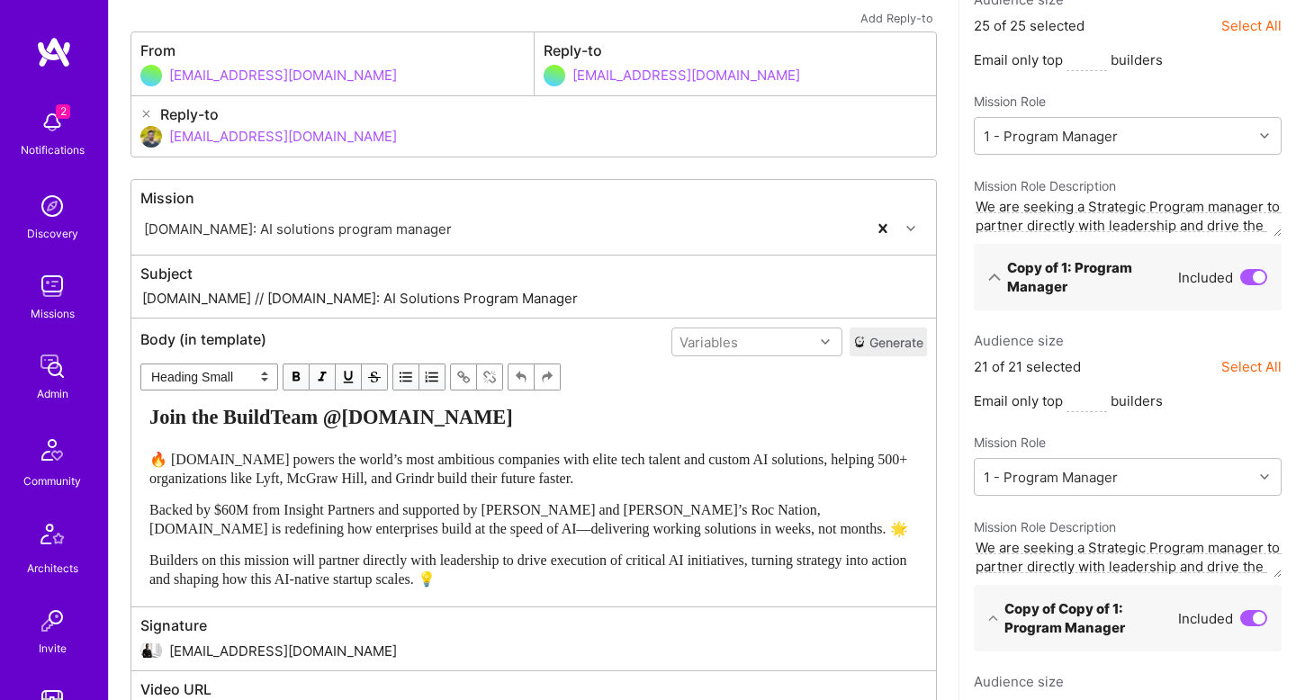
click at [943, 441] on div "Email Category Mission notification Community & Product Email Type Custom - Tem…" at bounding box center [534, 594] width 850 height 1389
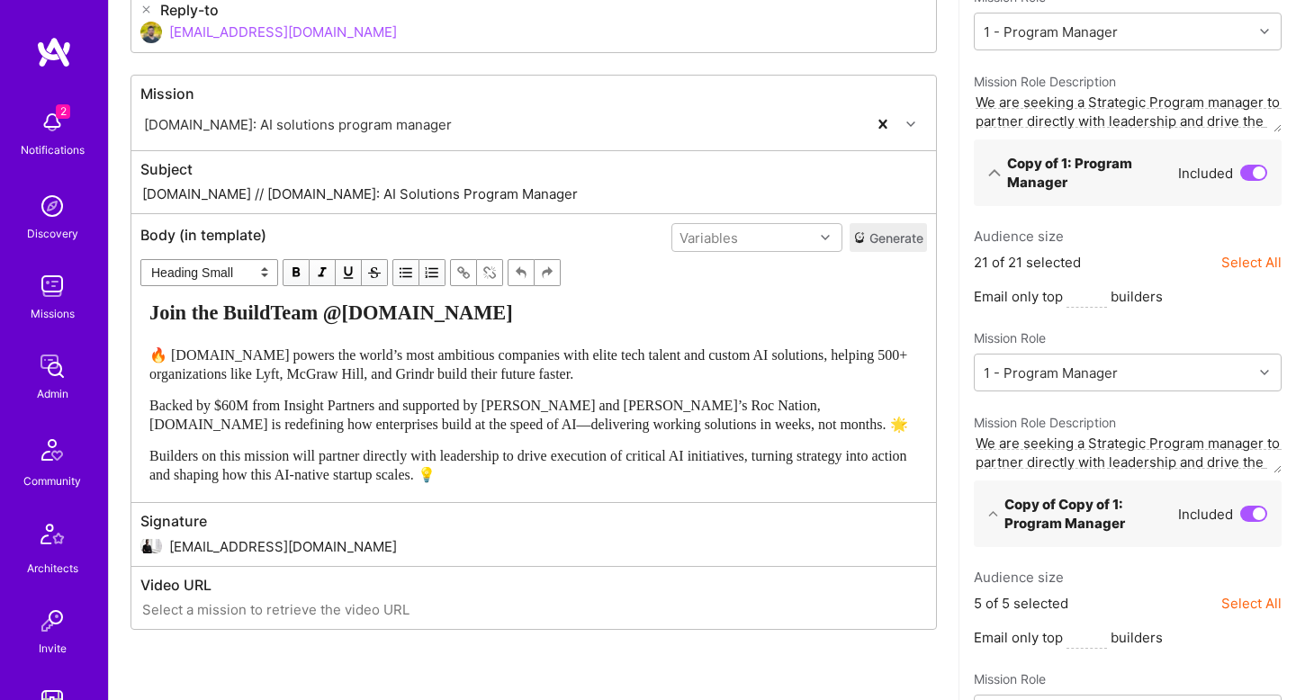
scroll to position [346, 0]
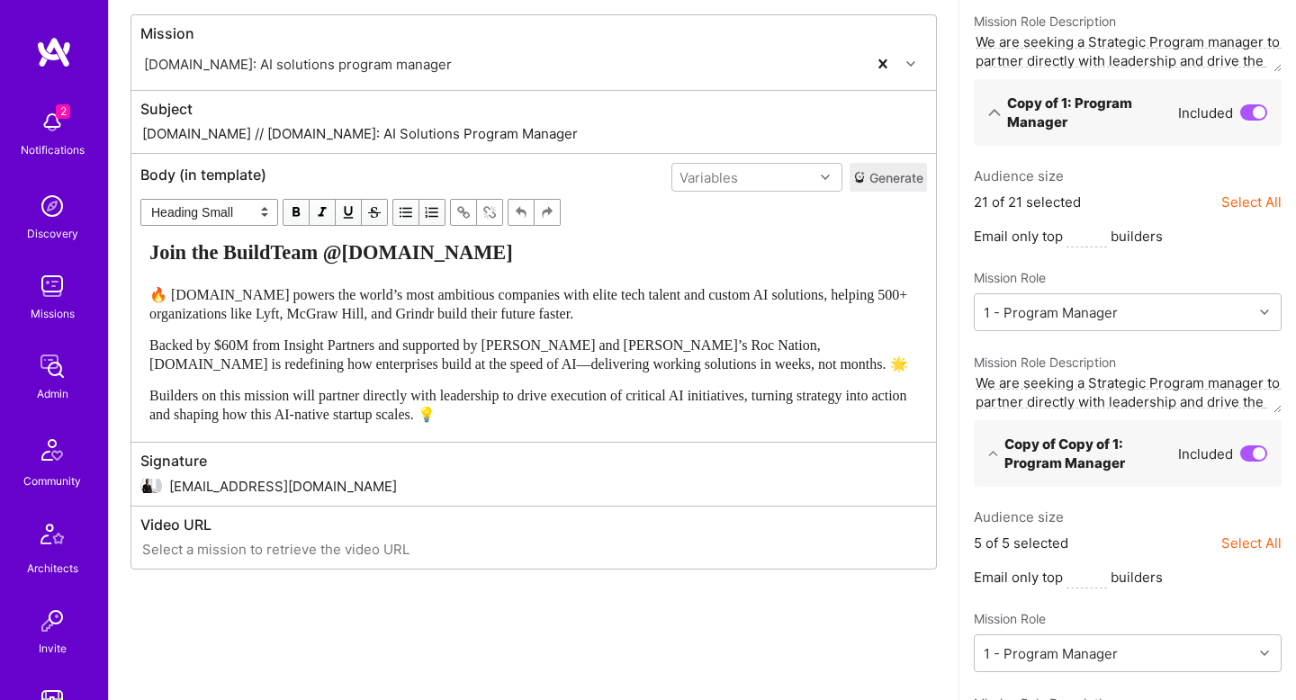
click at [372, 498] on input "kobi@a.team" at bounding box center [548, 487] width 758 height 46
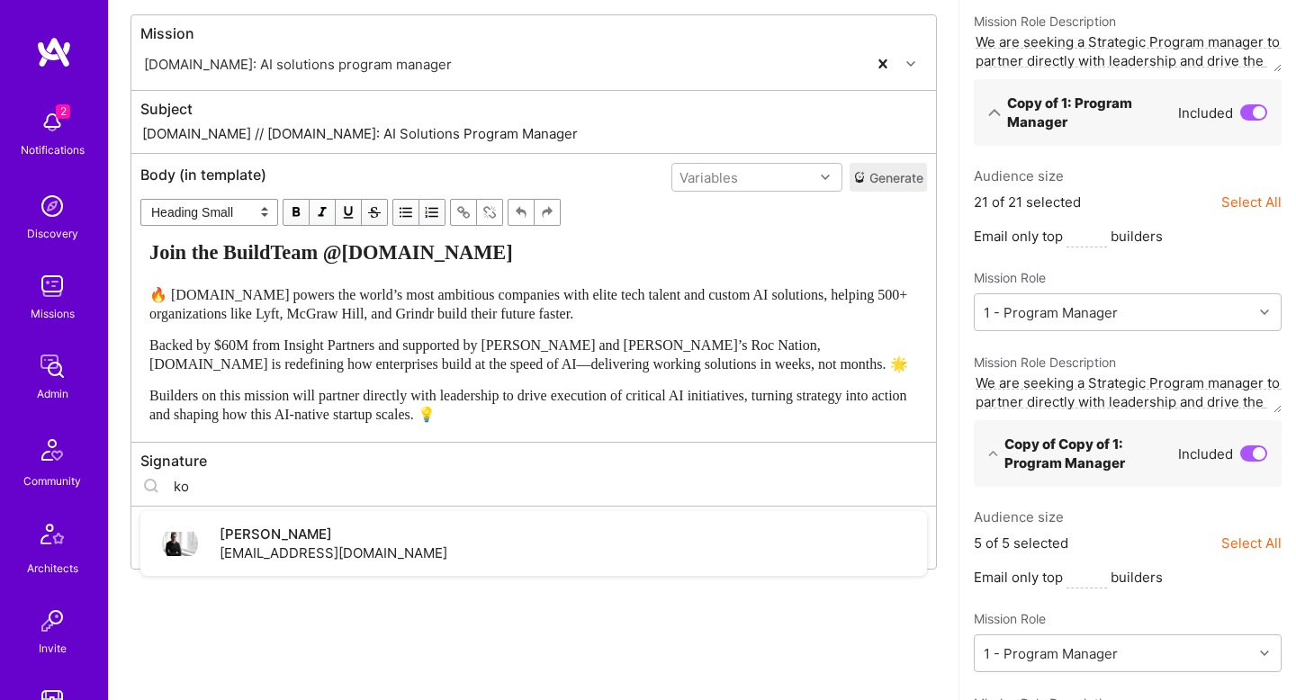
type input "k"
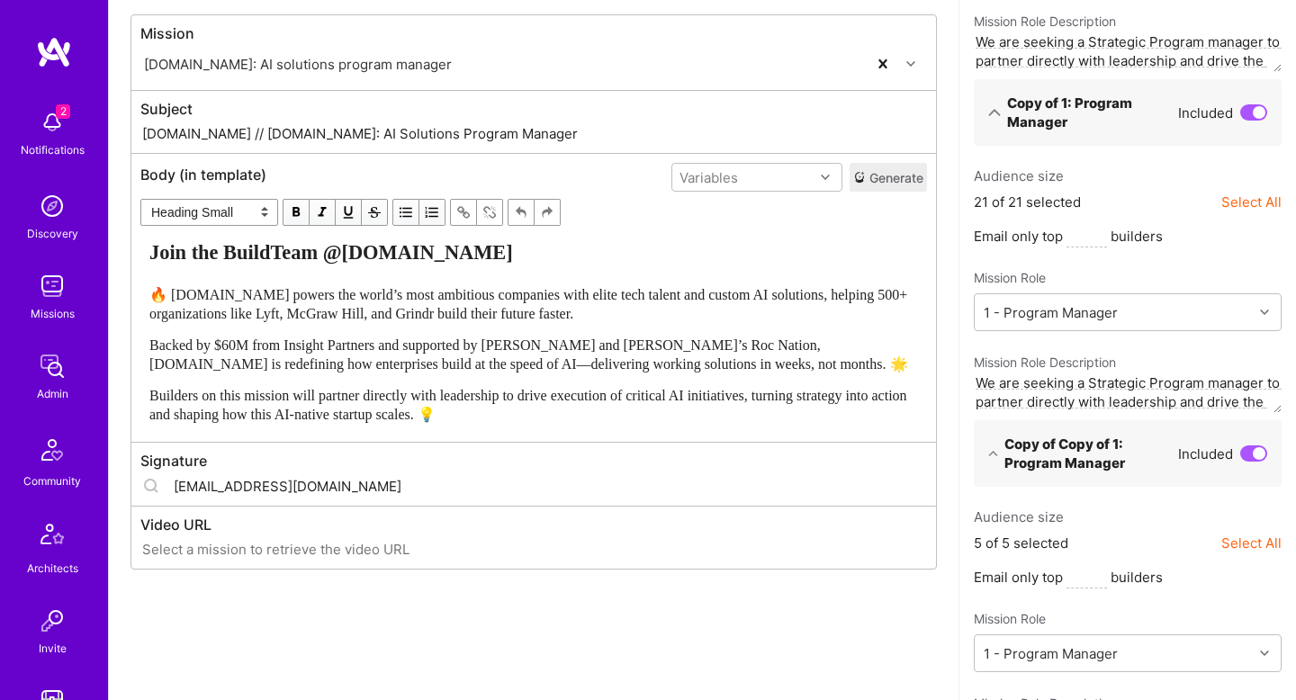
type input "stas@a.team"
type input "sta"
type input "erin@a.team"
paste input "av@a.team"
click at [394, 639] on div "Email Category Mission notification Community & Product Email Type Custom - Tem…" at bounding box center [534, 429] width 850 height 1389
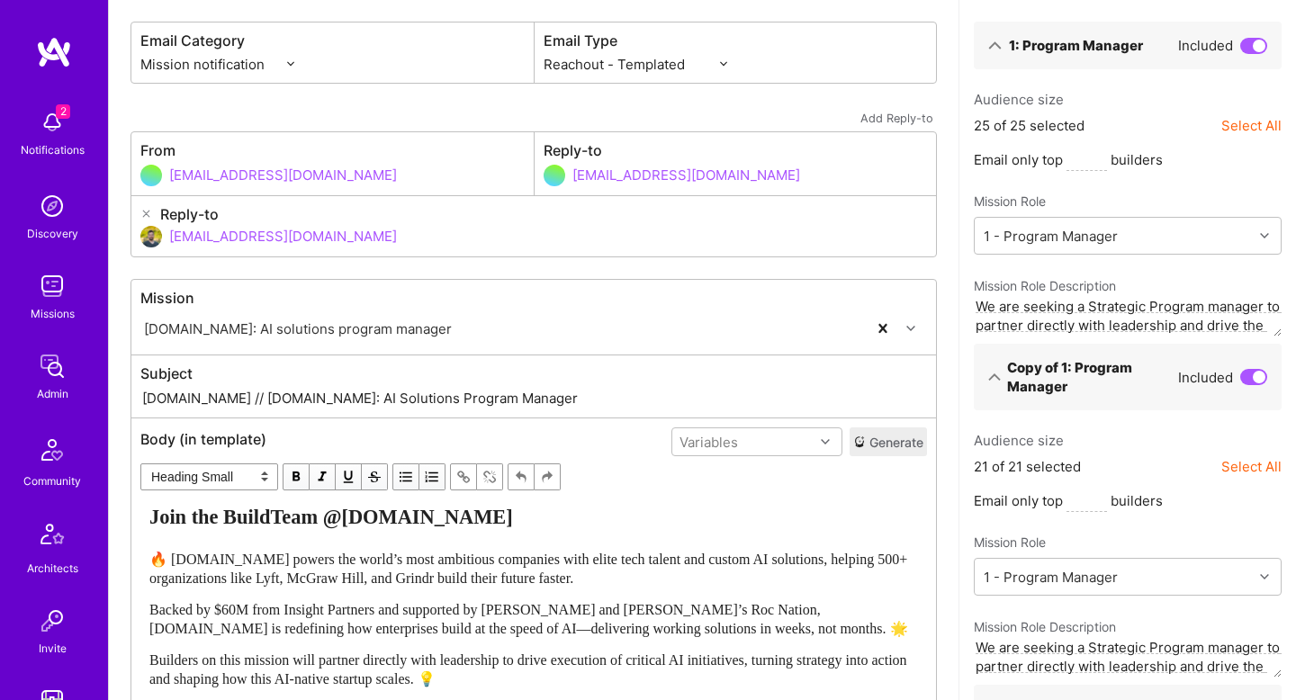
scroll to position [0, 0]
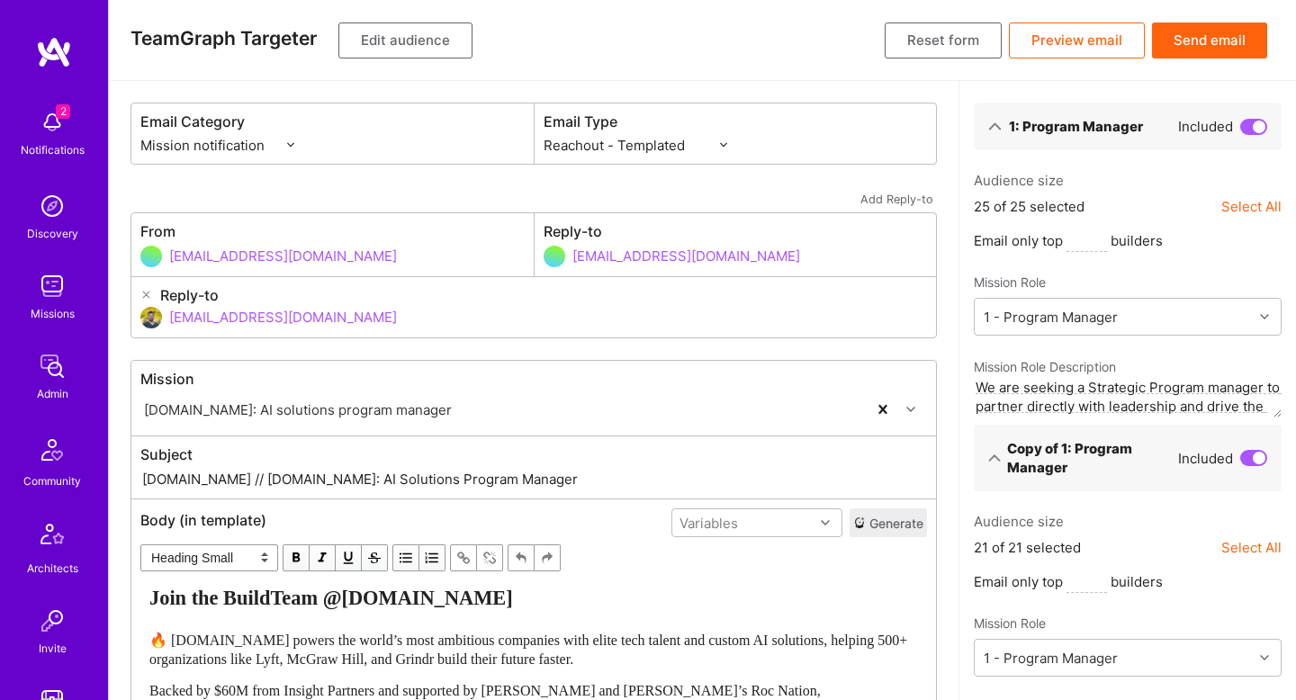
click at [1104, 37] on button "Preview email" at bounding box center [1077, 41] width 136 height 36
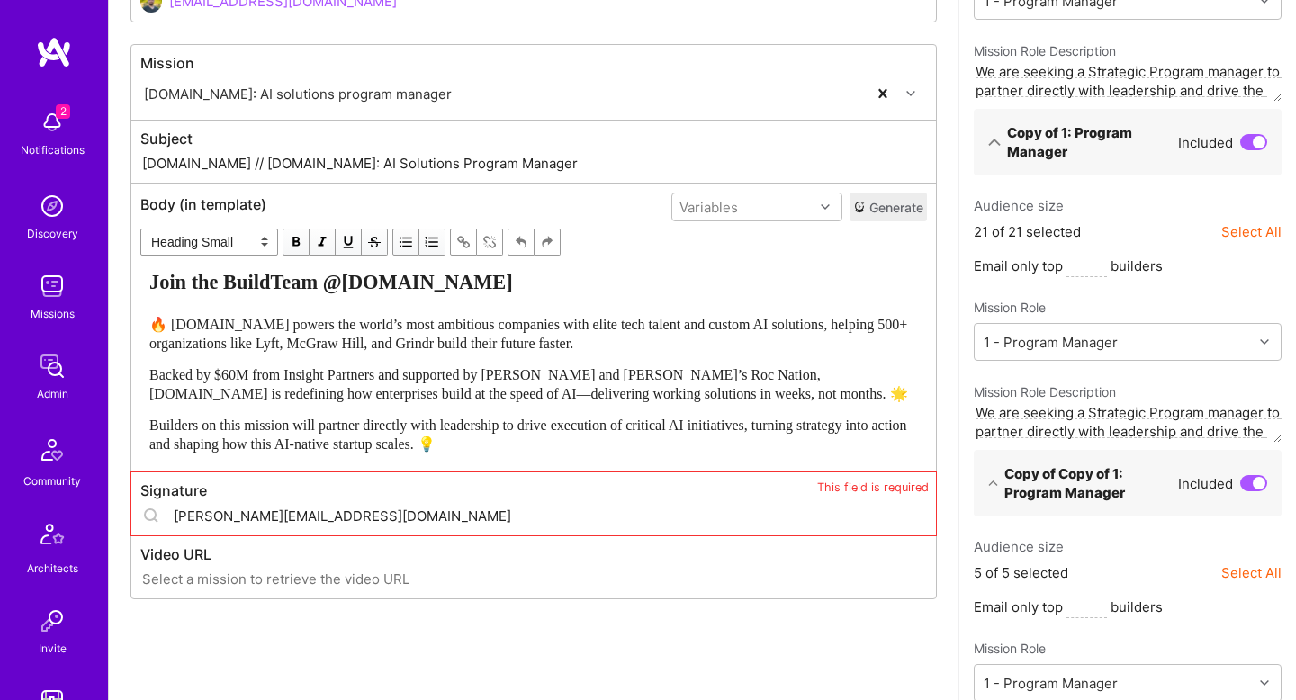
scroll to position [330, 0]
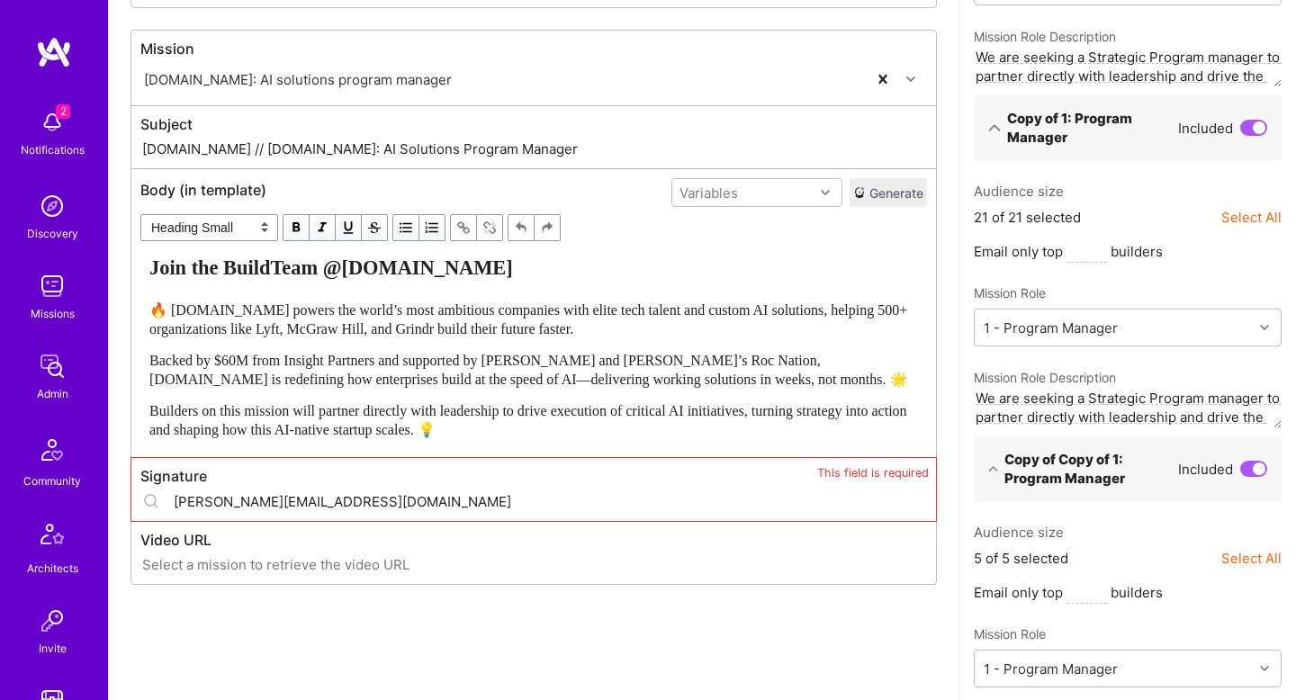
click at [435, 493] on input "stanislav@a.team" at bounding box center [550, 502] width 753 height 46
type input "erin@a.team"
click at [787, 653] on div "Email Category Mission notification Community & Product Email Type Custom - Tem…" at bounding box center [534, 445] width 850 height 1389
click at [557, 581] on div "Video URL" at bounding box center [533, 553] width 805 height 62
click at [514, 497] on input "erin@a.team" at bounding box center [550, 502] width 753 height 46
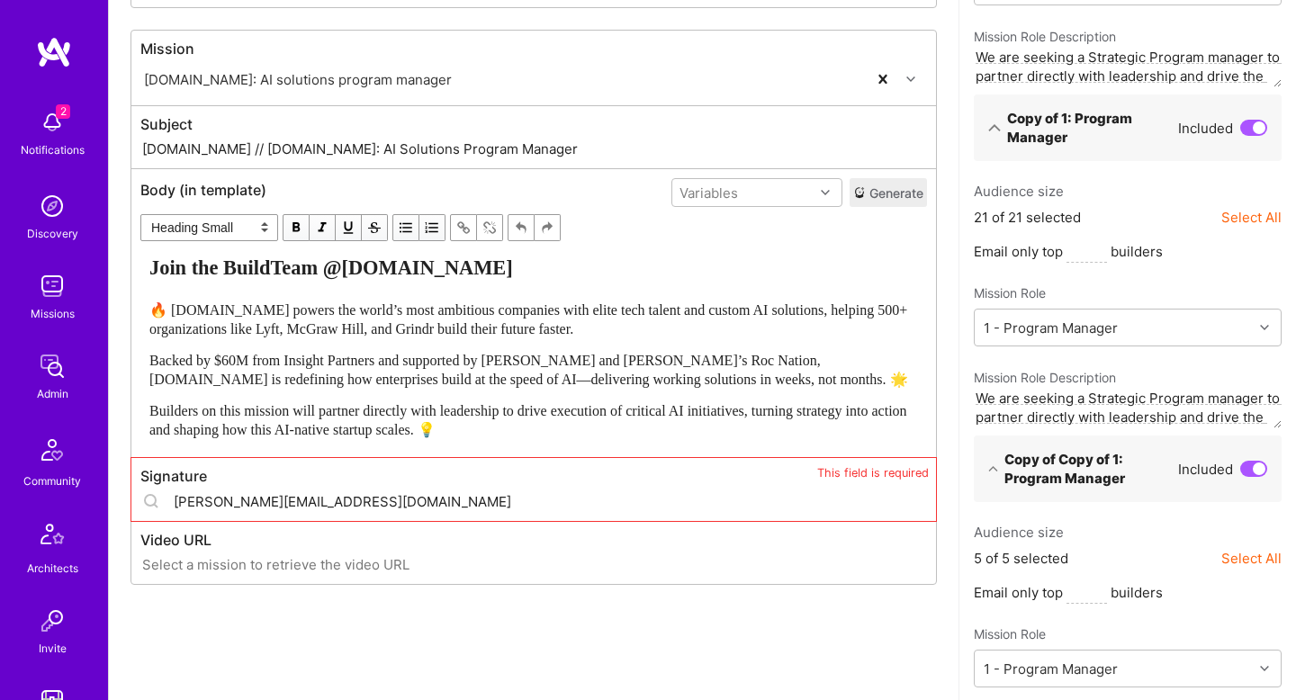
click at [950, 644] on div "Email Category Mission notification Community & Product Email Type Custom - Tem…" at bounding box center [534, 445] width 850 height 1389
click at [705, 519] on input "erin@a.team" at bounding box center [550, 502] width 753 height 46
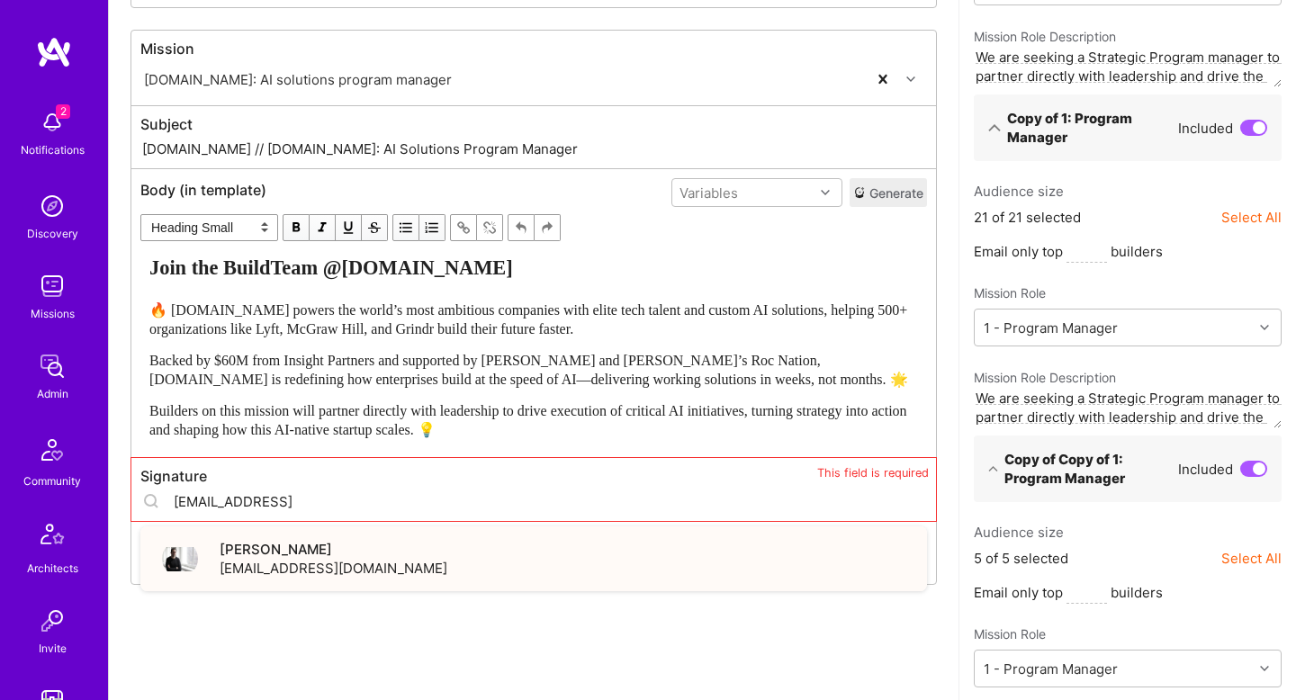
click at [556, 552] on div "Kobi Masri kobi@a.team" at bounding box center [533, 559] width 787 height 65
type input "kobi@a.team"
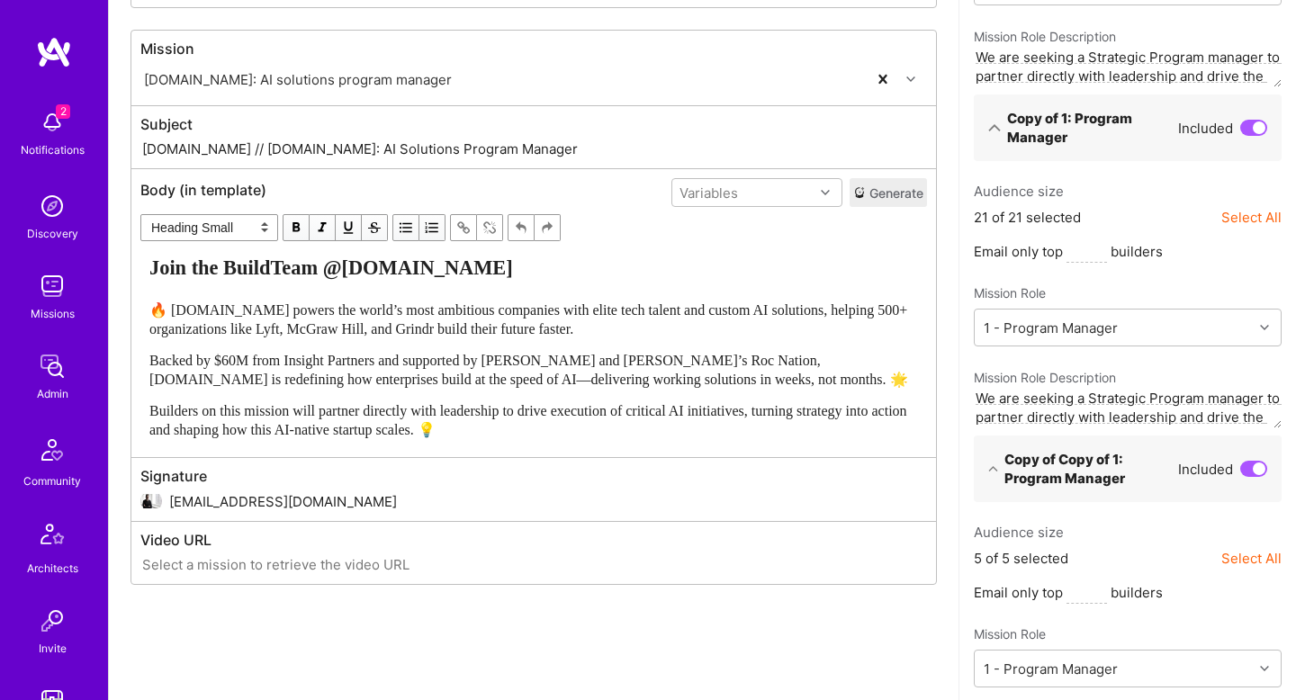
click at [872, 596] on div "Email Category Mission notification Community & Product Email Type Custom - Tem…" at bounding box center [534, 445] width 850 height 1389
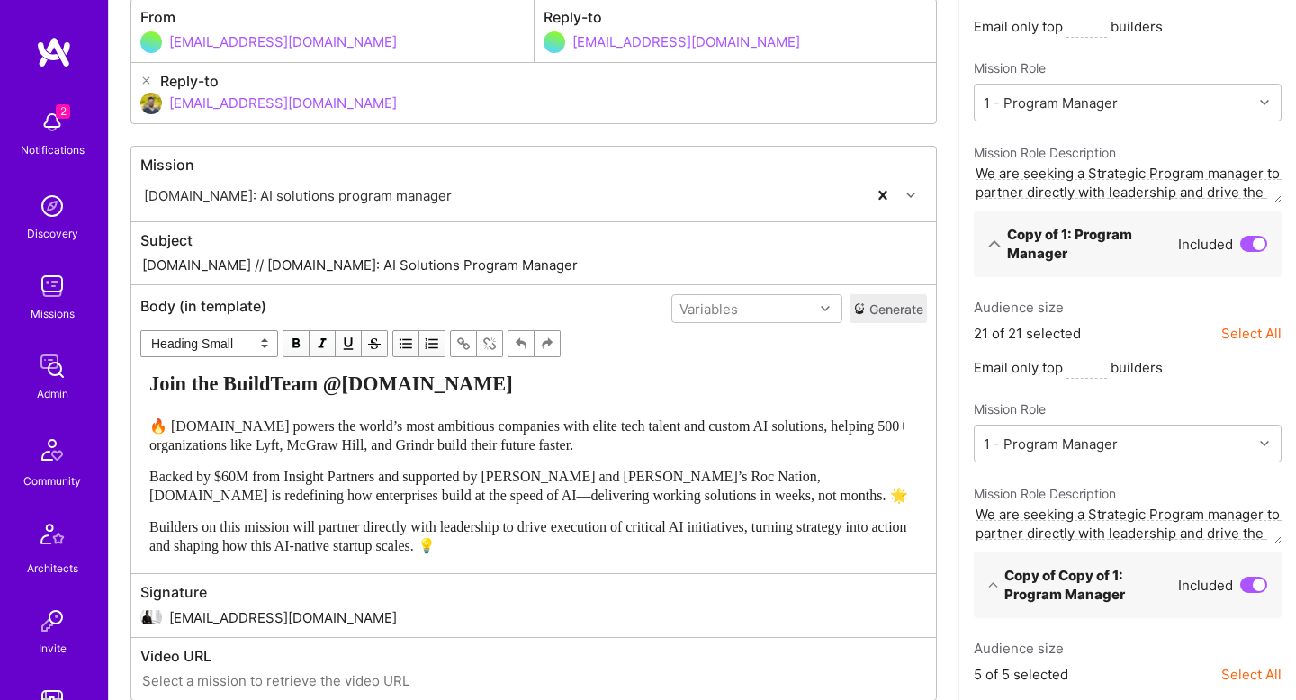
scroll to position [0, 0]
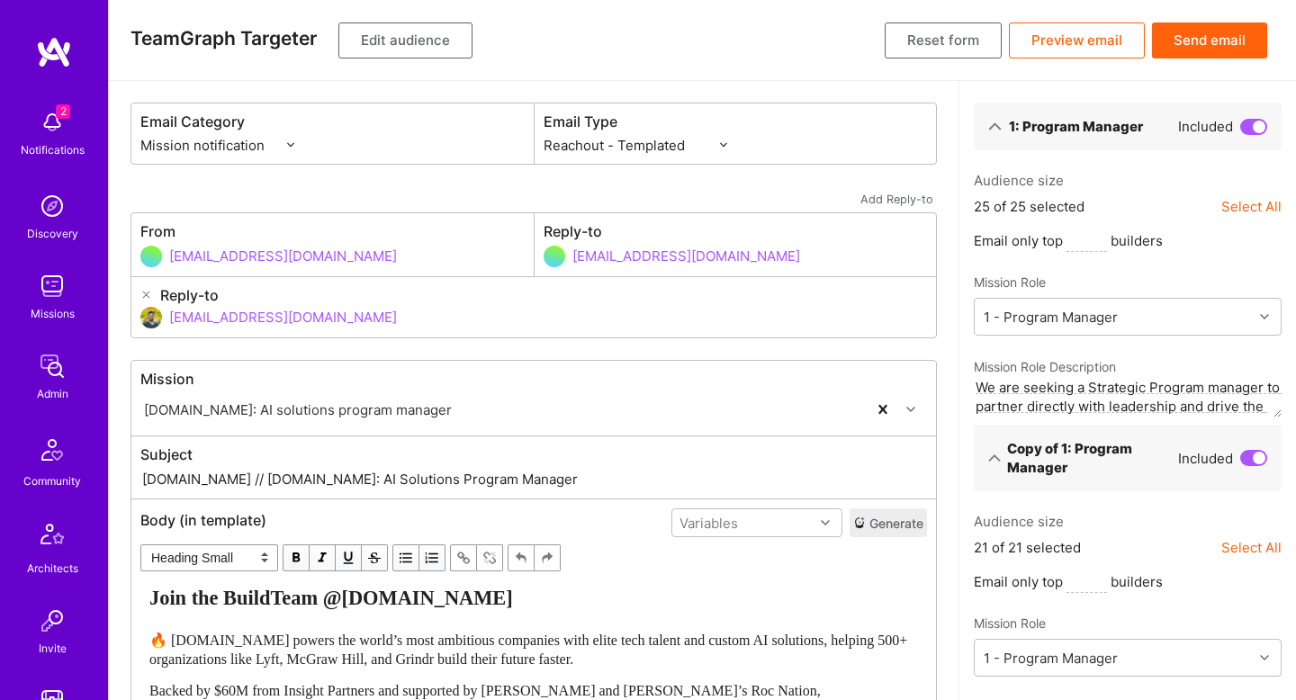
click at [1061, 32] on button "Preview email" at bounding box center [1077, 41] width 136 height 36
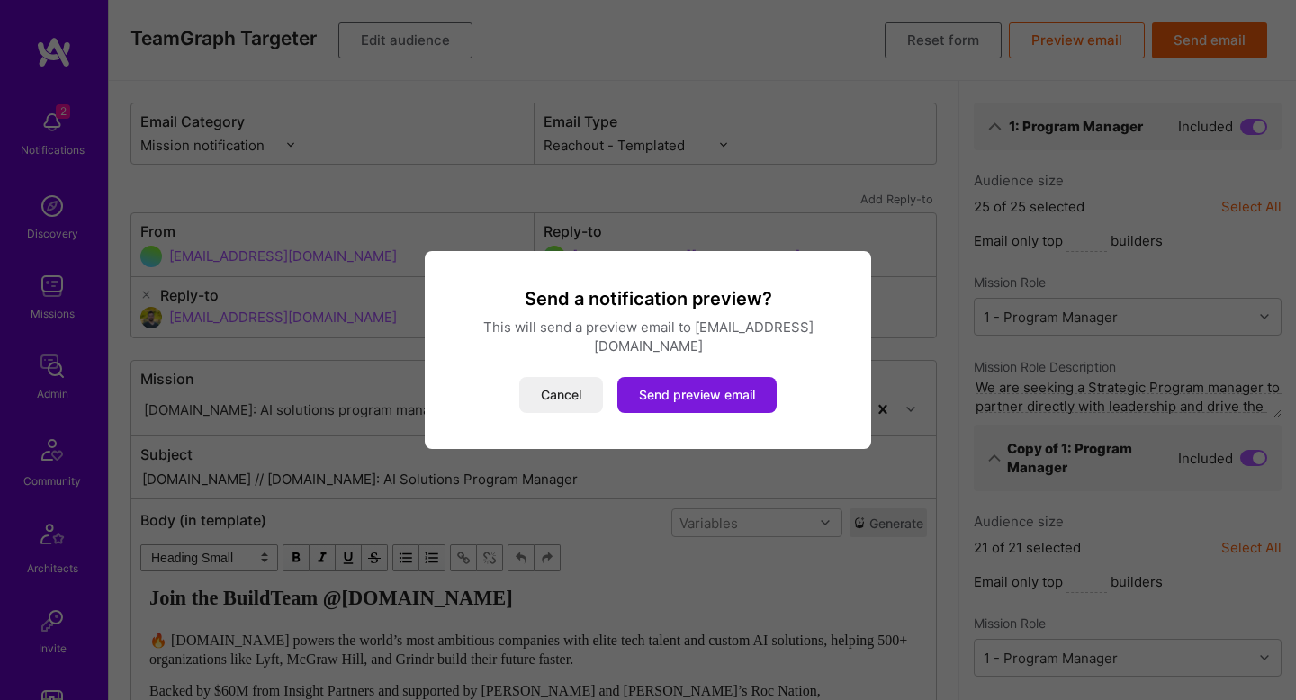
click at [700, 398] on button "Send preview email" at bounding box center [696, 395] width 159 height 36
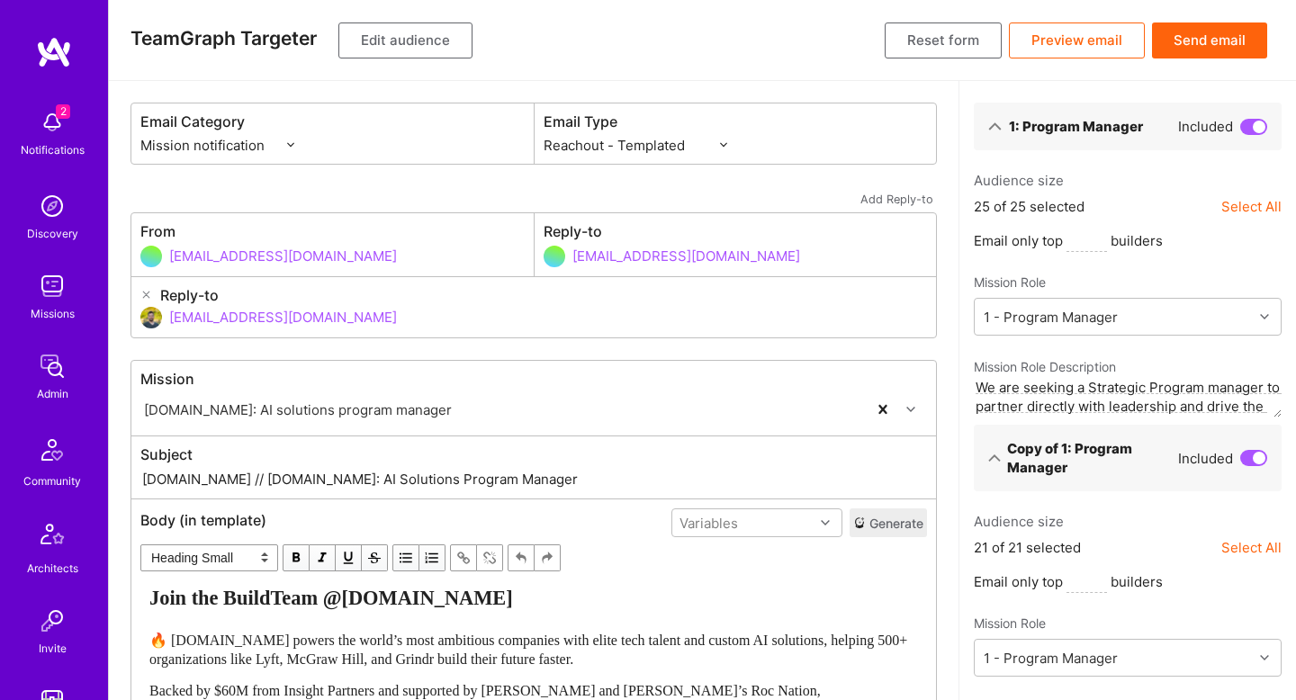
click at [1214, 36] on button "Send email" at bounding box center [1209, 41] width 115 height 36
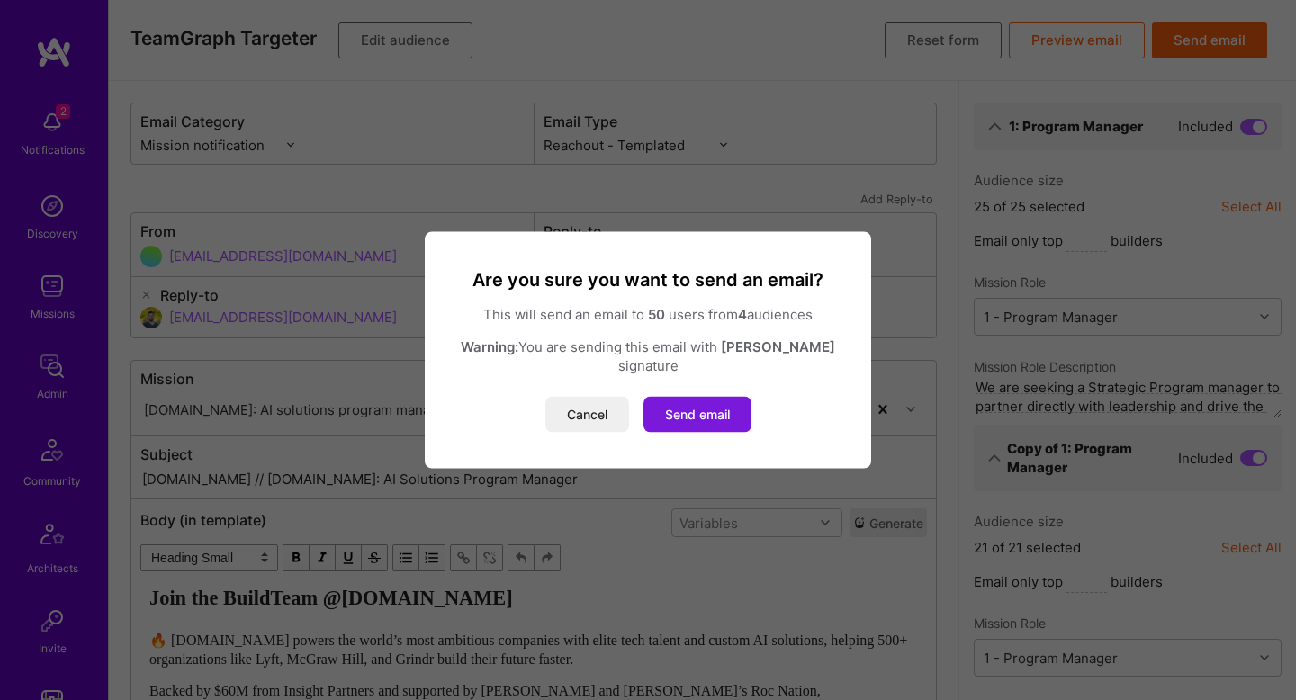
click at [696, 409] on button "Send email" at bounding box center [698, 415] width 108 height 36
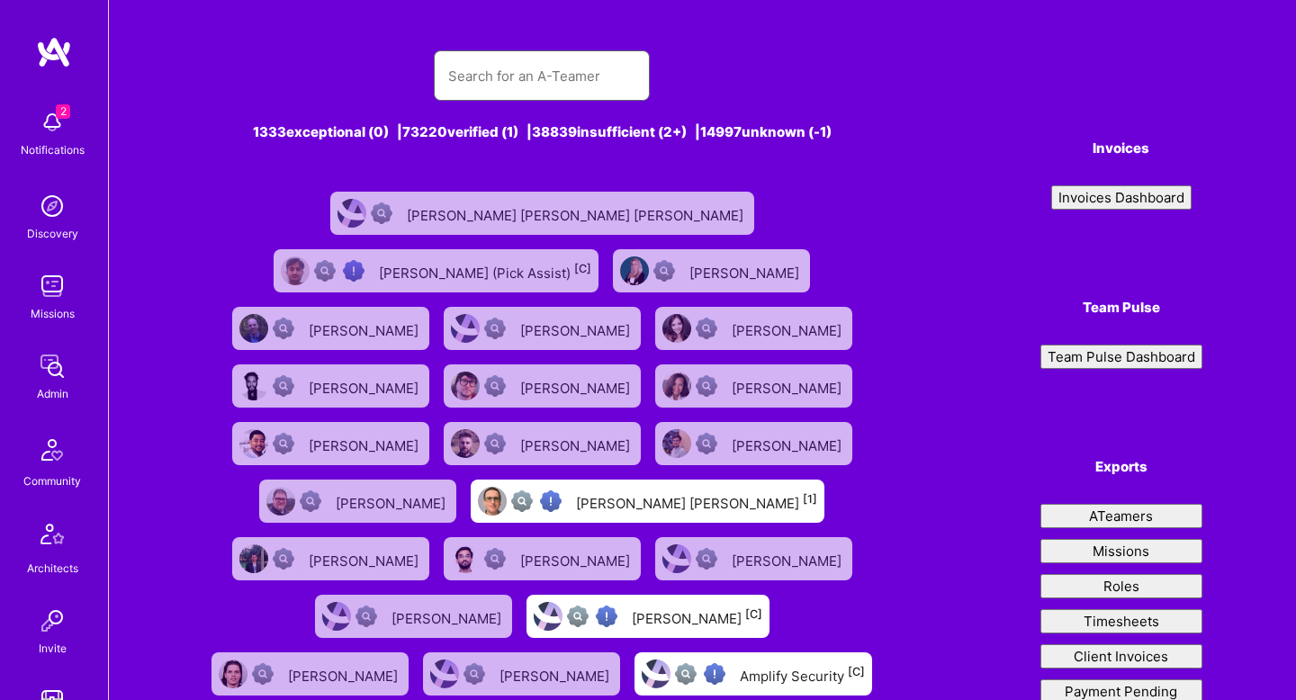
paste input "Aaron Atkins"
click at [554, 68] on input "text" at bounding box center [541, 76] width 187 height 46
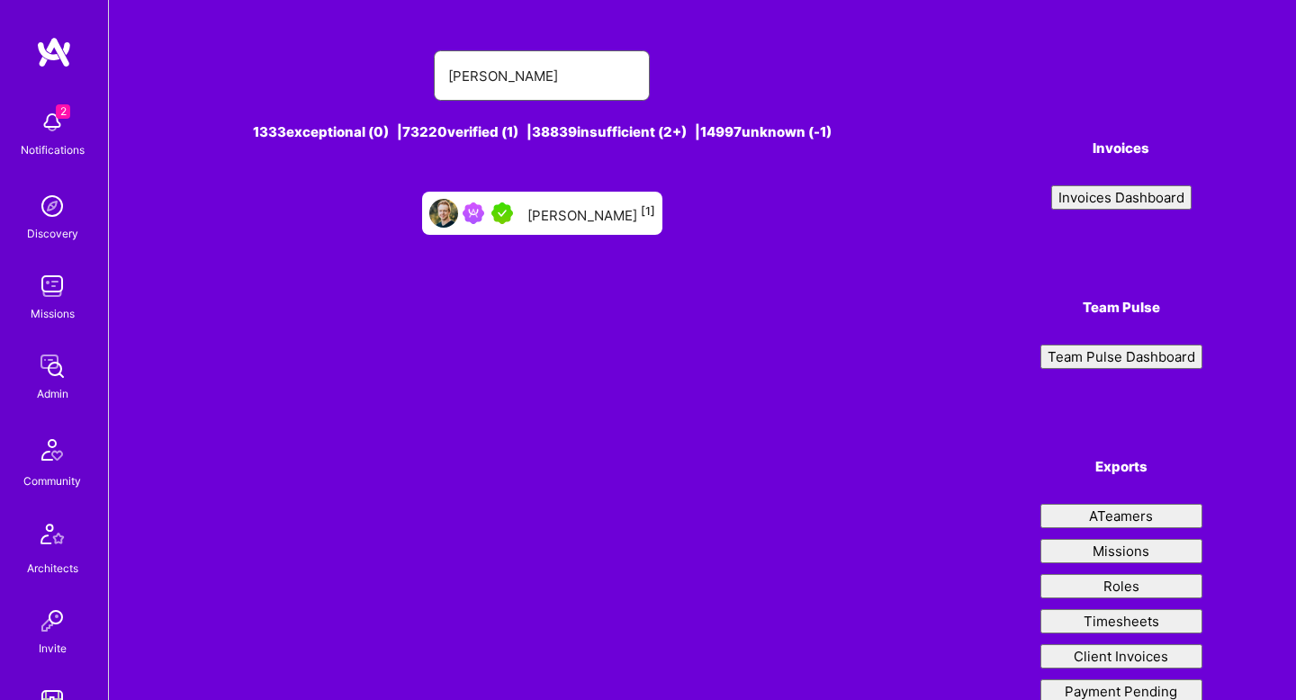
type input "Aaron Atkins"
click at [574, 212] on div "Aaron Atkins [1]" at bounding box center [591, 213] width 128 height 23
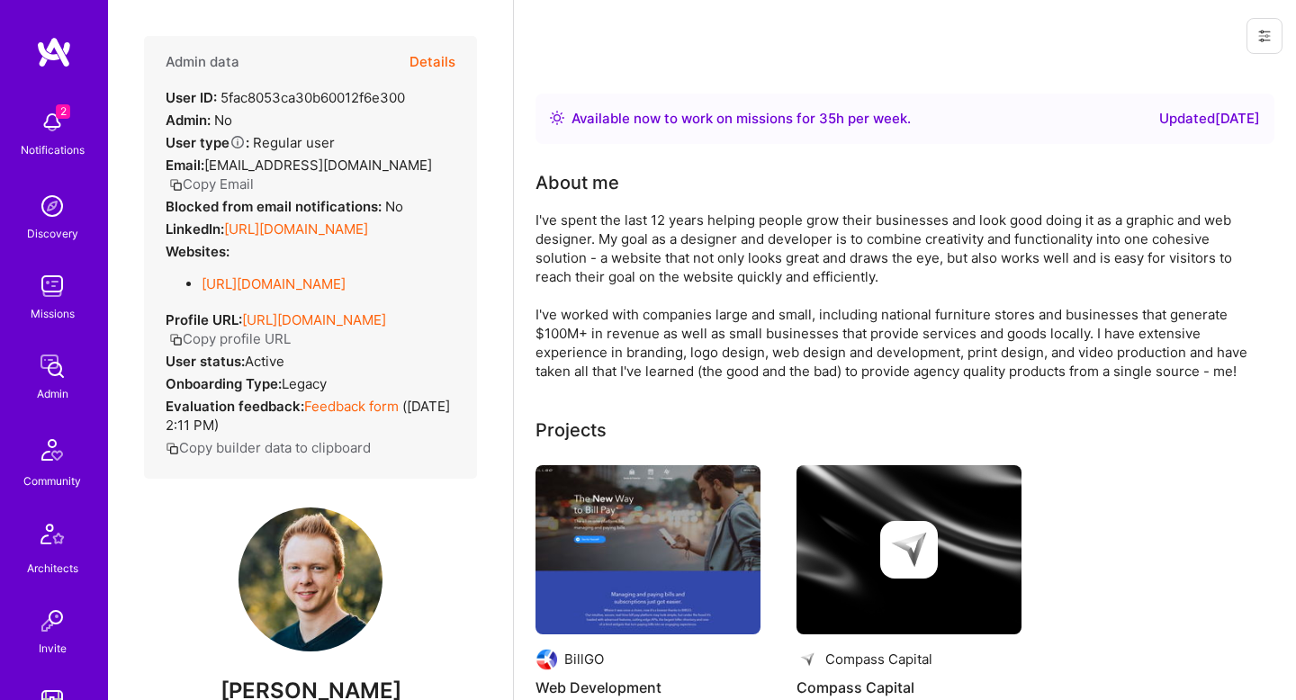
click at [449, 70] on button "Details" at bounding box center [433, 62] width 46 height 52
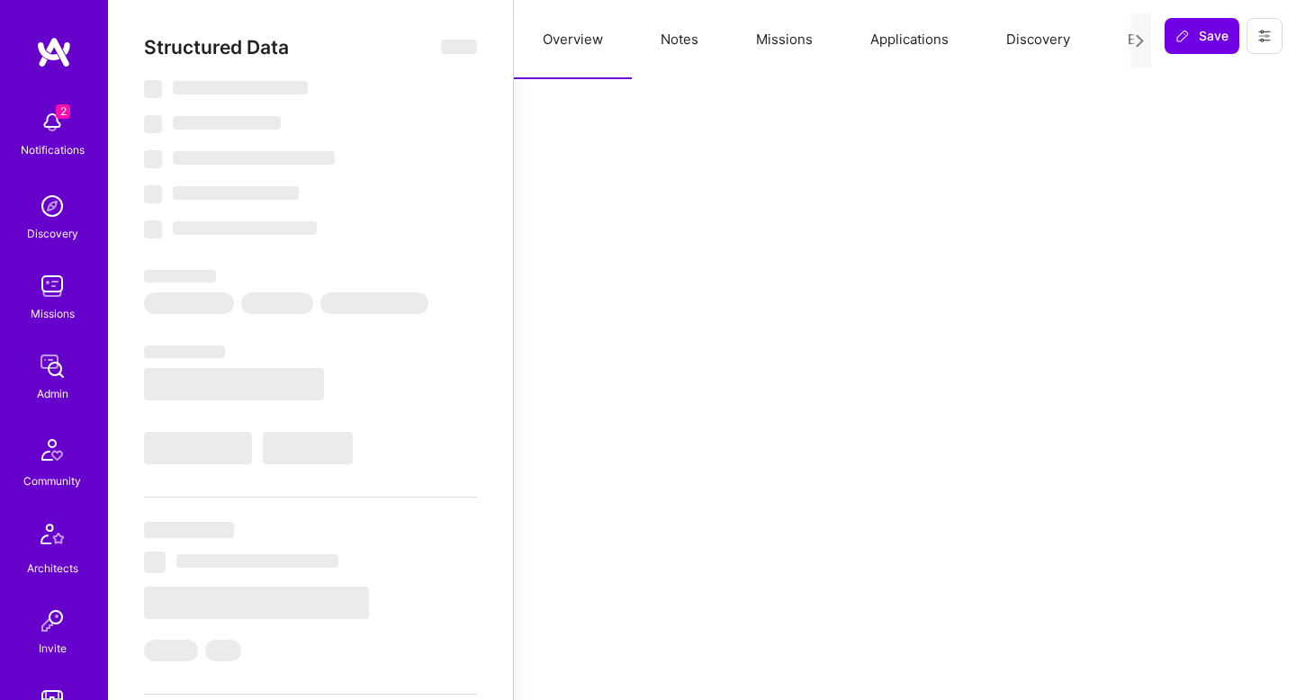
select select "Right Now"
select select "5"
select select "4"
select select "7"
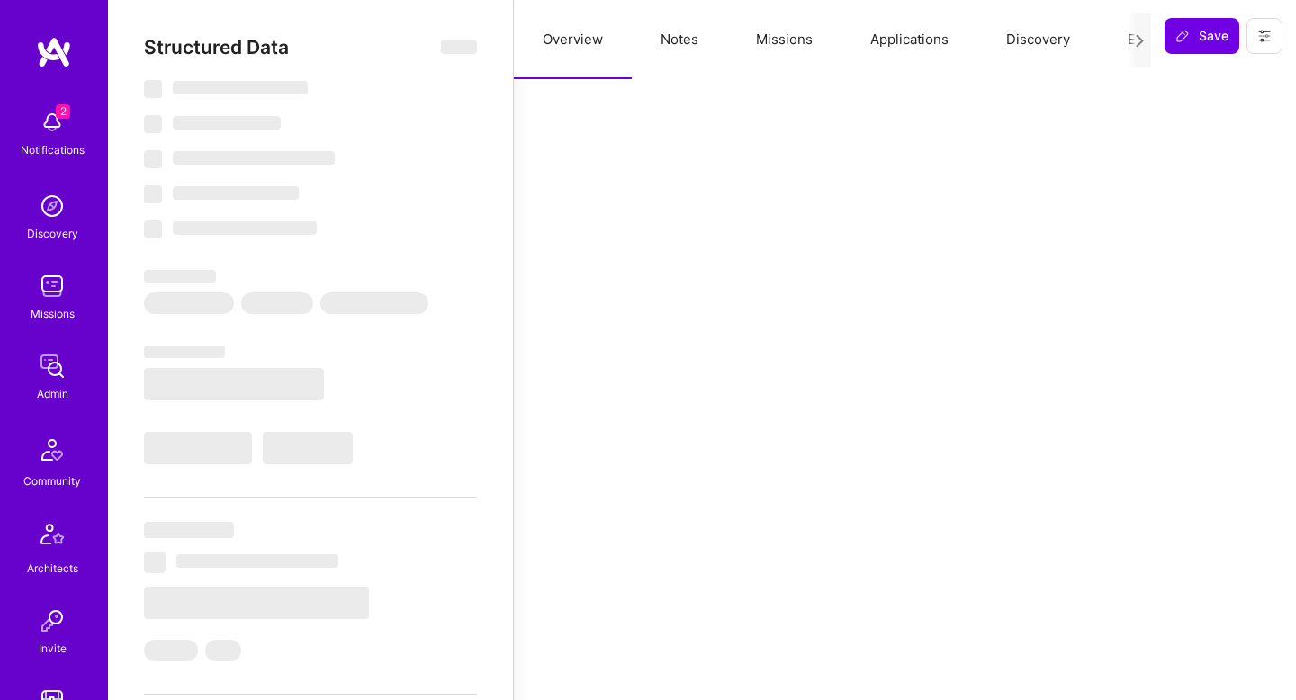
select select "US"
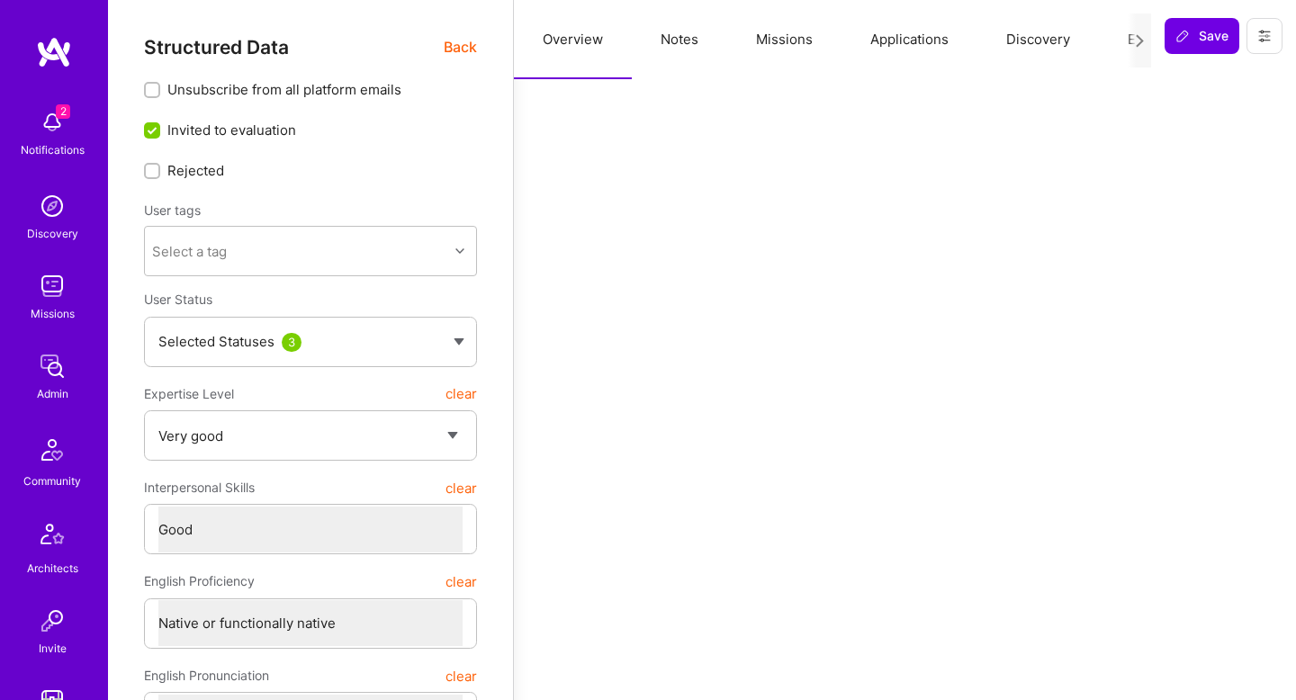
click at [797, 48] on button "Missions" at bounding box center [784, 39] width 114 height 79
